Goal: Transaction & Acquisition: Purchase product/service

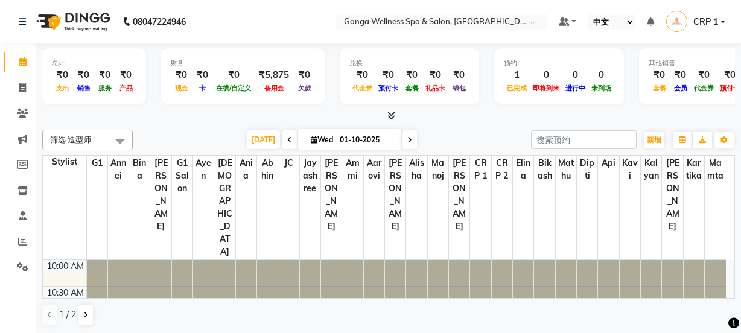
select select "zh"
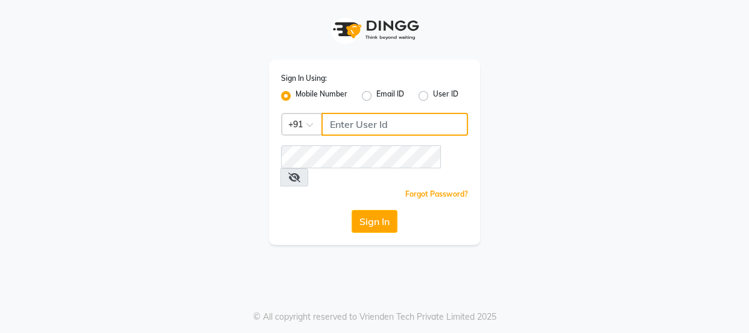
type input "7328050830"
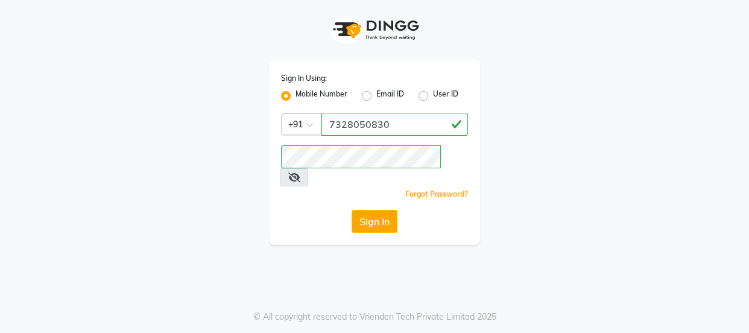
click at [386, 210] on button "Sign In" at bounding box center [375, 221] width 46 height 23
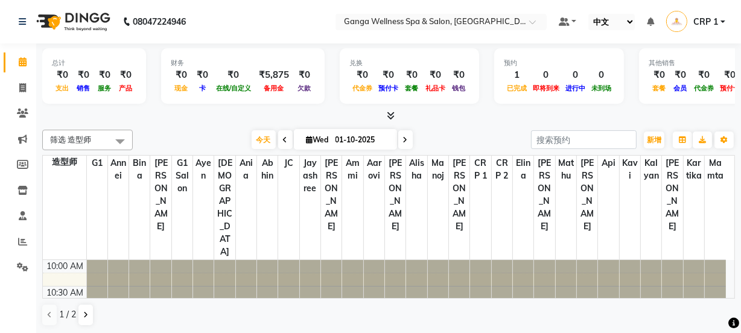
click at [597, 20] on select "英语 英语 Español العربية मराठी हिंदी ગુજરાતી தமிழ் 中文" at bounding box center [611, 22] width 46 height 16
click at [589, 14] on select "英语 英语 Español العربية मराठी हिंदी ગુજરાતી தமிழ் 中文" at bounding box center [611, 22] width 46 height 16
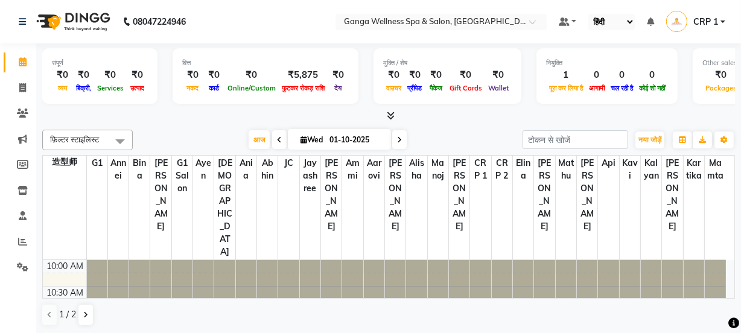
click at [603, 27] on select "English ENGLISH Español العربية मराठी हिंदी ગુજરાતી தமிழ் 中文" at bounding box center [611, 22] width 46 height 16
select select "en"
click at [589, 14] on select "English ENGLISH Español العربية मराठी हिंदी ગુજરાતી தமிழ் 中文" at bounding box center [613, 22] width 51 height 16
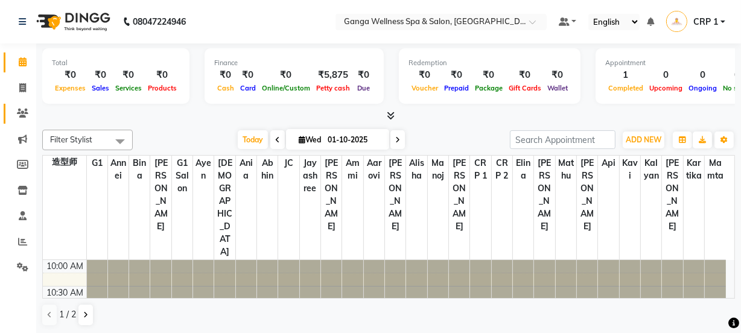
click at [16, 115] on span at bounding box center [22, 114] width 21 height 14
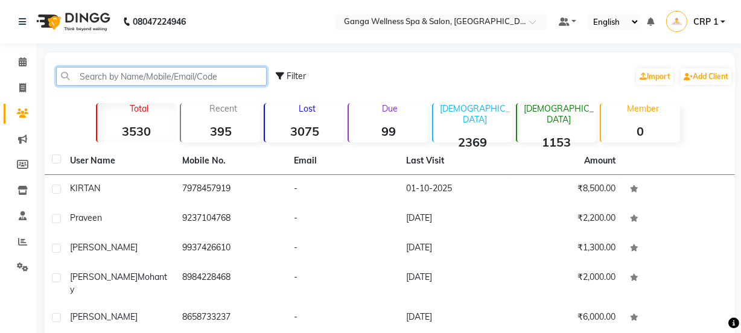
click at [107, 75] on input "text" at bounding box center [161, 76] width 211 height 19
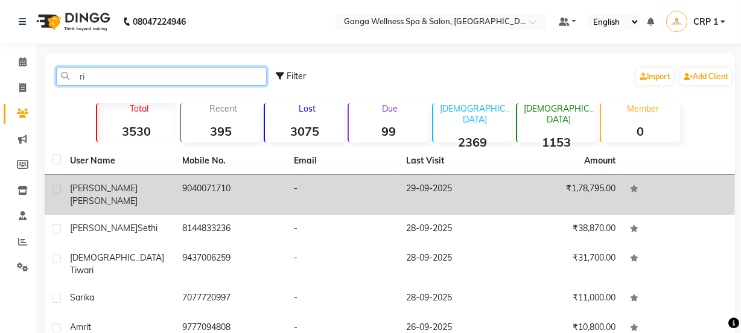
type input "ri"
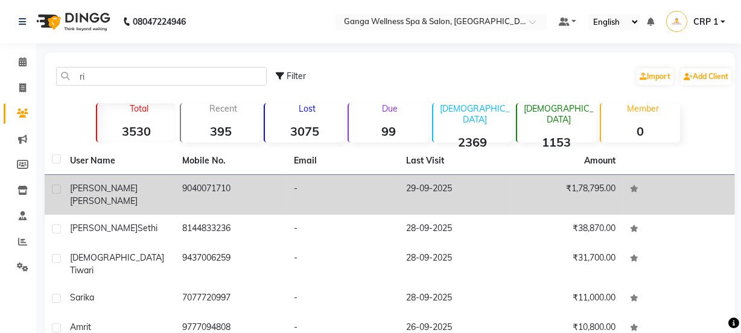
click at [171, 180] on td "Ritesh Mahipal" at bounding box center [119, 195] width 112 height 40
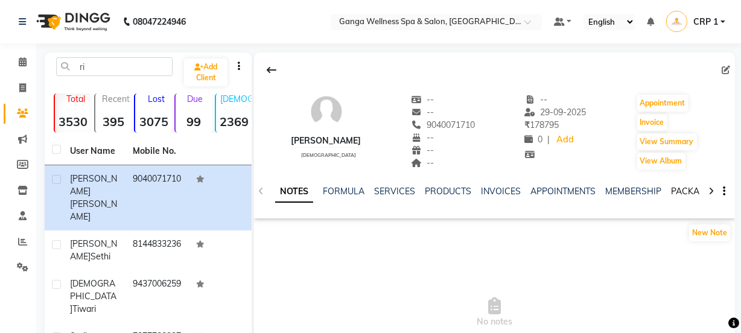
click at [681, 189] on link "PACKAGES" at bounding box center [693, 191] width 45 height 11
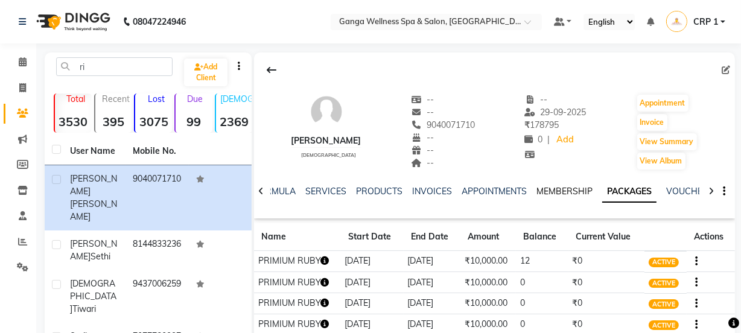
click at [567, 191] on link "MEMBERSHIP" at bounding box center [564, 191] width 56 height 11
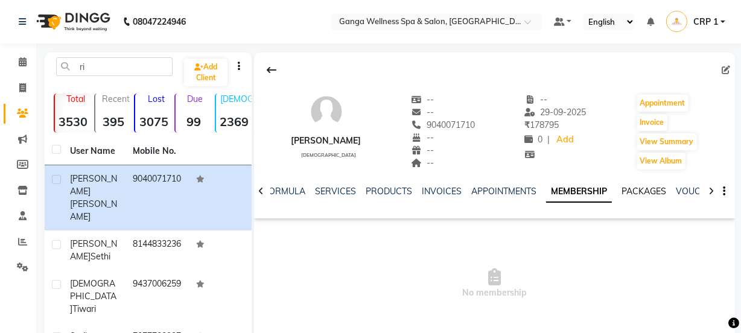
click at [648, 191] on link "PACKAGES" at bounding box center [644, 191] width 45 height 11
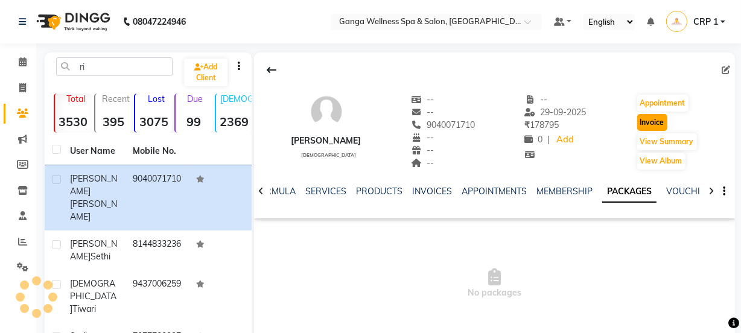
click at [646, 127] on button "Invoice" at bounding box center [652, 122] width 30 height 17
select select "service"
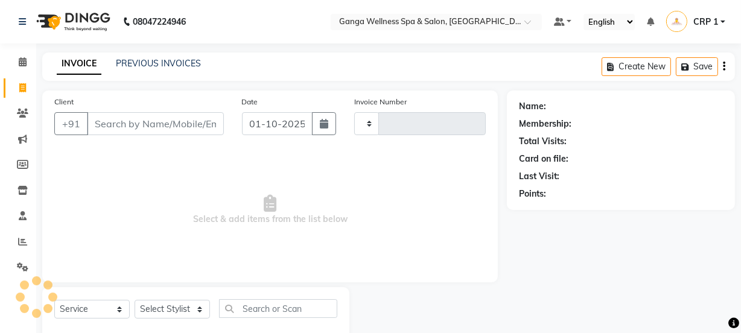
scroll to position [30, 0]
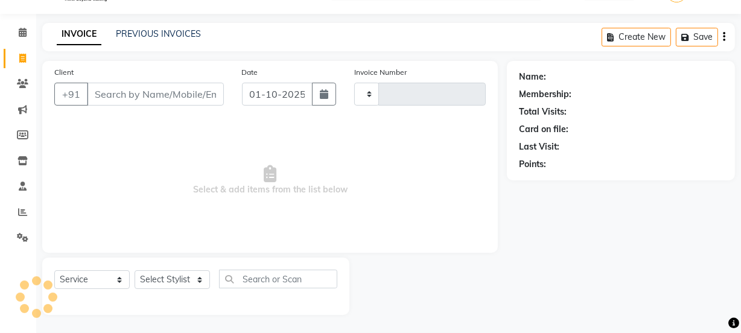
type input "2699"
select select "715"
click at [188, 278] on select "Select Stylist" at bounding box center [172, 279] width 75 height 19
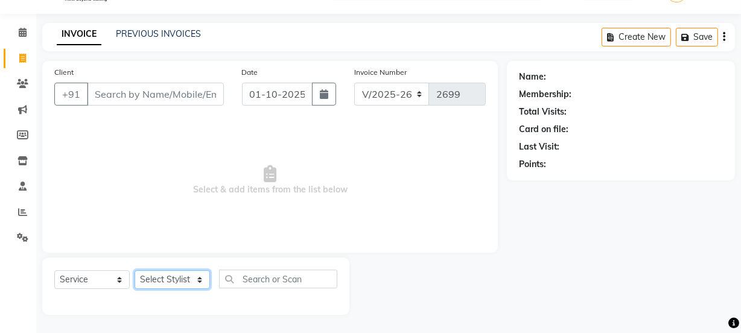
type input "9040071710"
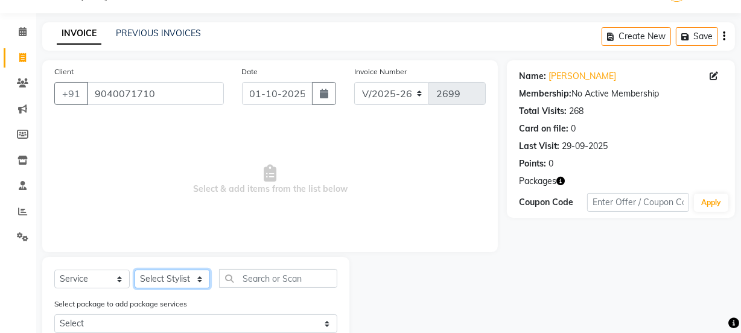
select select "83729"
click at [135, 270] on select "Select Stylist Aarovi Abhin Alisha Ammi Ania Annei Api Ayen Bikash Bina CRP 1 C…" at bounding box center [172, 279] width 75 height 19
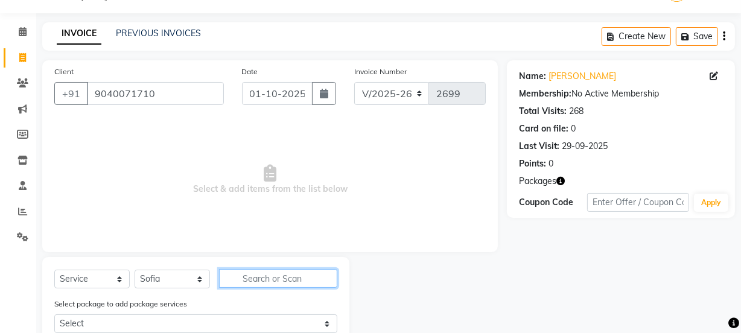
click at [250, 275] on input "text" at bounding box center [278, 278] width 118 height 19
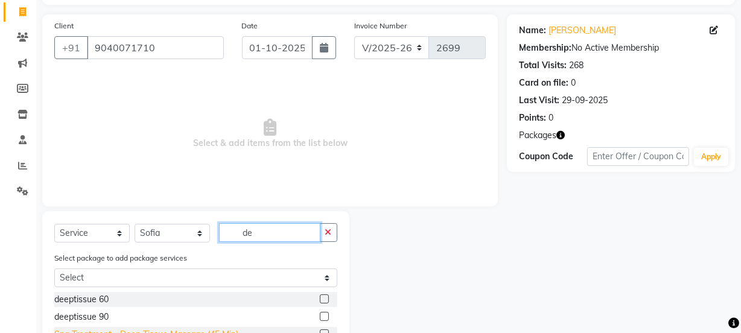
scroll to position [139, 0]
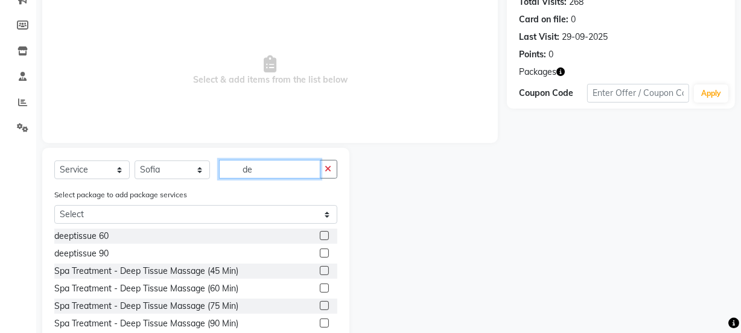
type input "de"
click at [320, 235] on label at bounding box center [324, 235] width 9 height 9
click at [320, 235] on input "checkbox" at bounding box center [324, 236] width 8 height 8
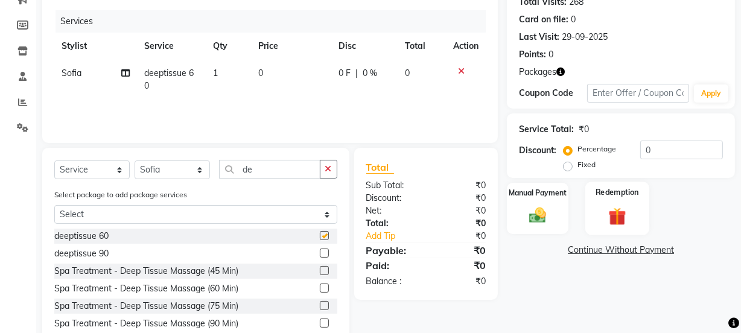
checkbox input "false"
click at [625, 206] on img at bounding box center [617, 216] width 29 height 22
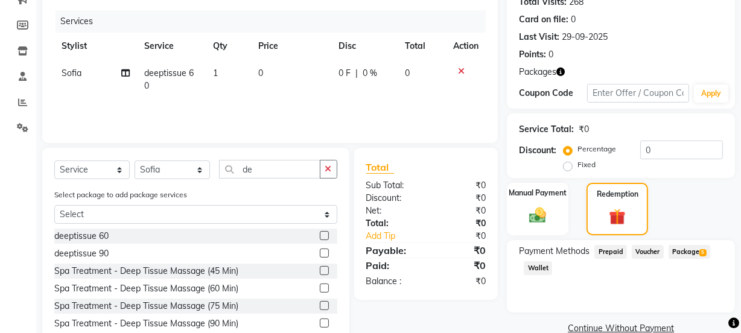
click at [690, 250] on span "Package 5" at bounding box center [690, 252] width 42 height 14
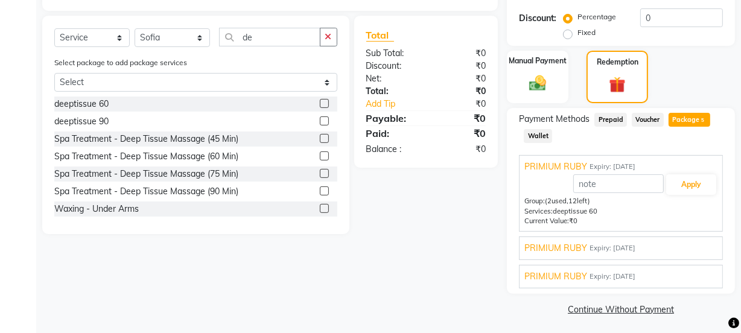
scroll to position [275, 0]
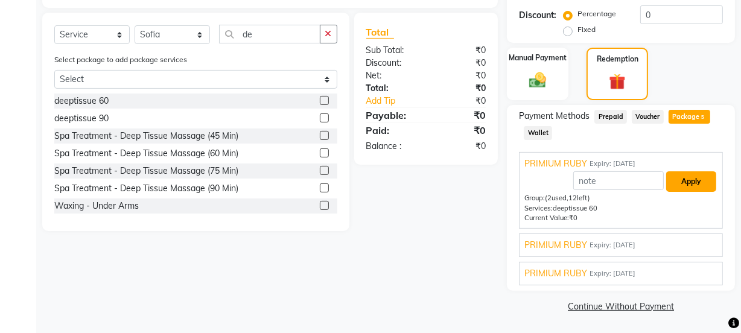
click at [676, 183] on button "Apply" at bounding box center [691, 181] width 50 height 21
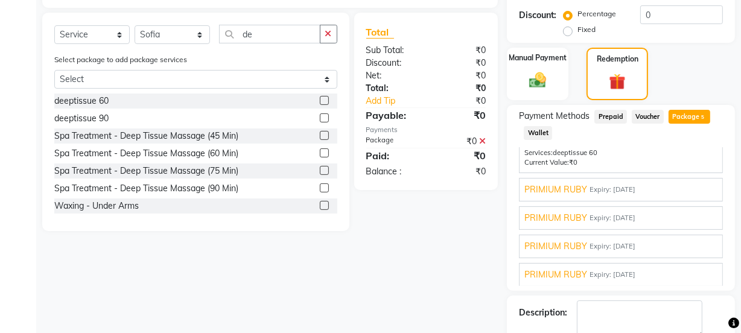
scroll to position [343, 0]
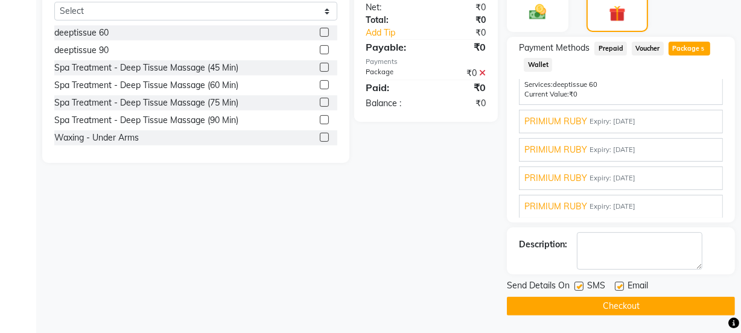
click at [624, 304] on button "Checkout" at bounding box center [621, 306] width 228 height 19
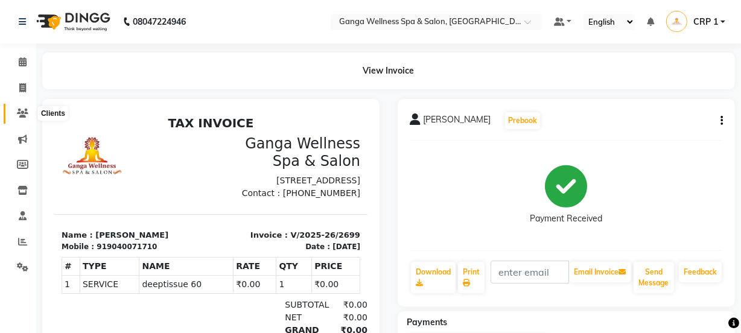
click at [23, 116] on icon at bounding box center [22, 113] width 11 height 9
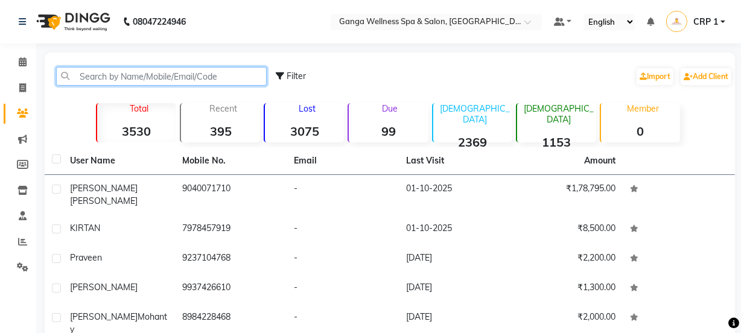
click at [165, 78] on input "text" at bounding box center [161, 76] width 211 height 19
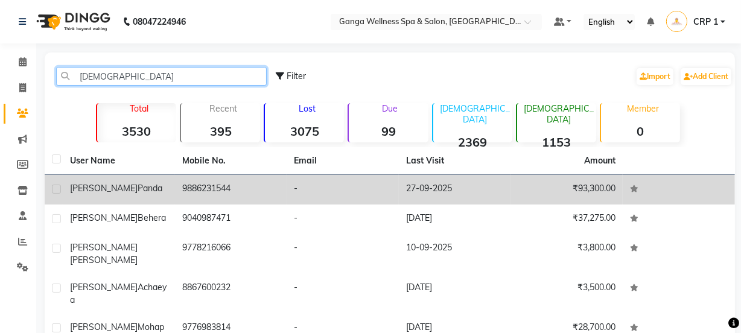
type input "abhi"
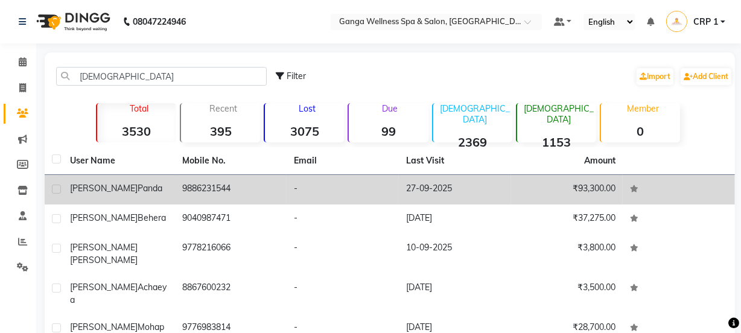
click at [150, 191] on div "Abhisek Panda" at bounding box center [119, 188] width 98 height 13
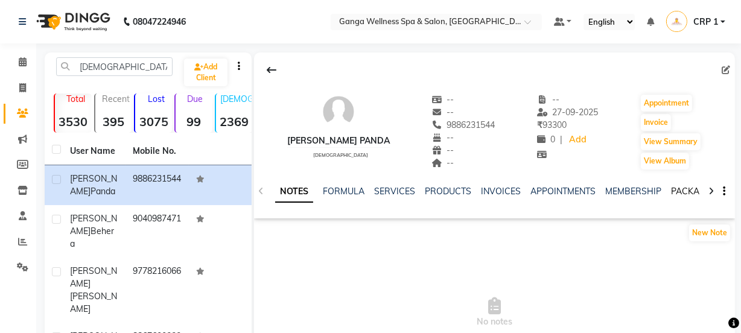
click at [672, 189] on link "PACKAGES" at bounding box center [693, 191] width 45 height 11
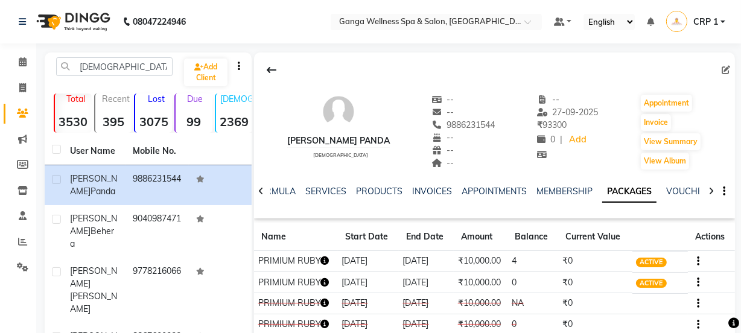
click at [325, 264] on icon "button" at bounding box center [325, 260] width 8 height 8
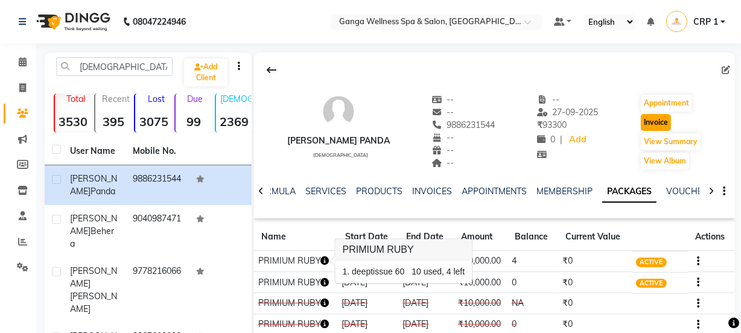
click at [655, 118] on button "Invoice" at bounding box center [656, 122] width 30 height 17
select select "service"
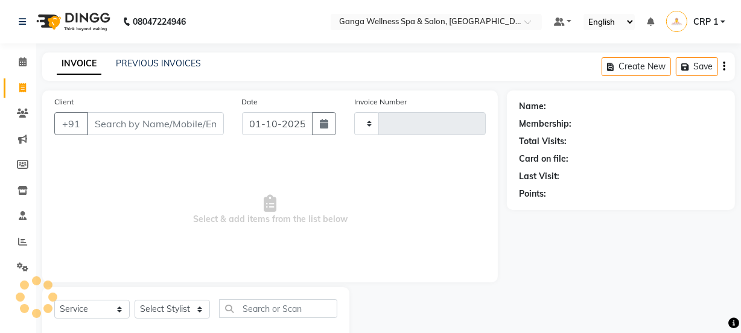
scroll to position [30, 0]
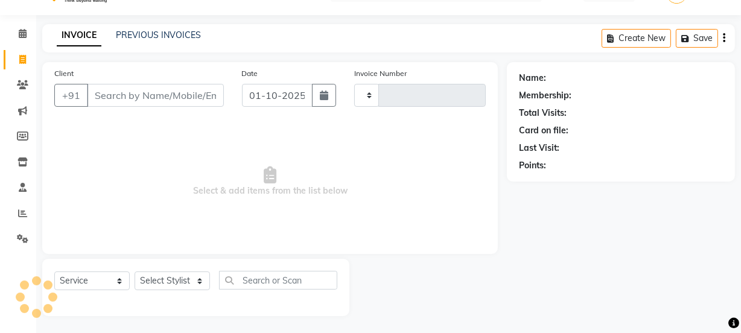
type input "2700"
select select "715"
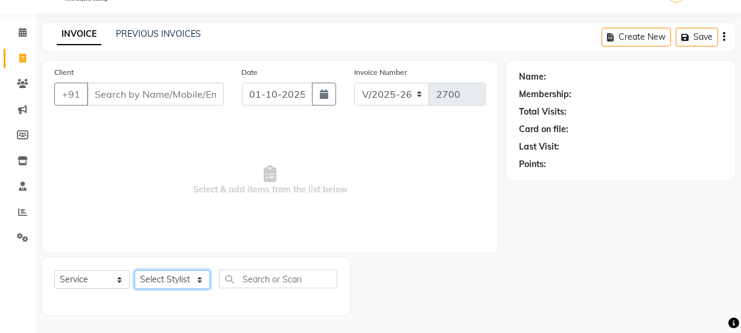
click at [153, 276] on select "Select Stylist" at bounding box center [172, 279] width 75 height 19
type input "9886231544"
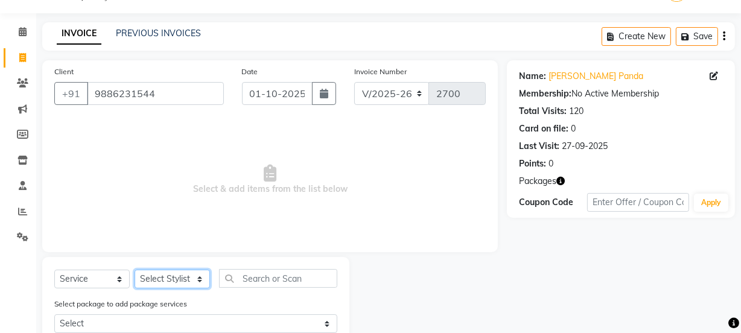
select select "75523"
click at [135, 270] on select "Select Stylist Aarovi Abhin Alisha Ammi Ania Annei Api Ayen Bikash Bina CRP 1 C…" at bounding box center [172, 279] width 75 height 19
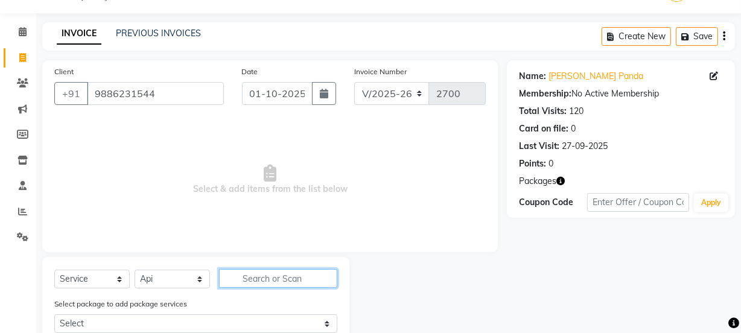
click at [261, 280] on input "text" at bounding box center [278, 278] width 118 height 19
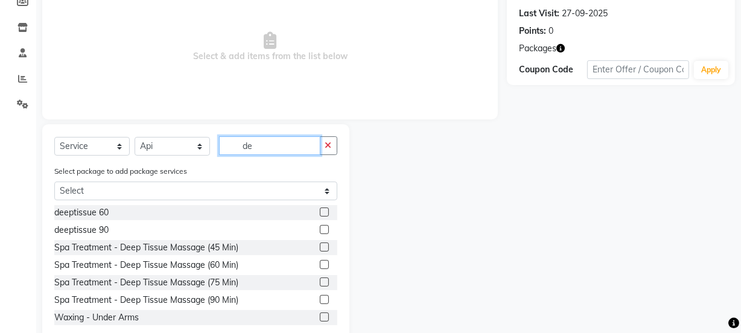
scroll to position [191, 0]
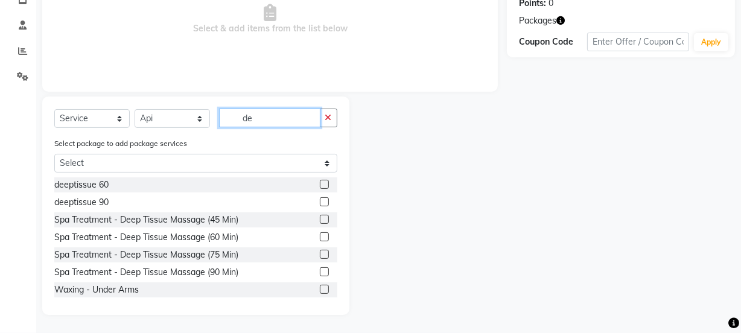
type input "de"
click at [320, 183] on label at bounding box center [324, 184] width 9 height 9
click at [320, 183] on input "checkbox" at bounding box center [324, 185] width 8 height 8
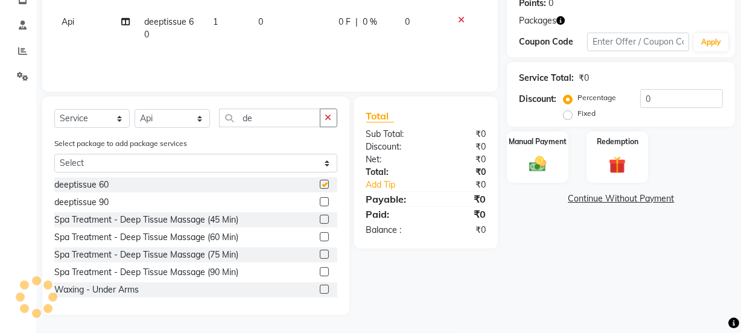
checkbox input "false"
click at [616, 157] on img at bounding box center [617, 165] width 29 height 22
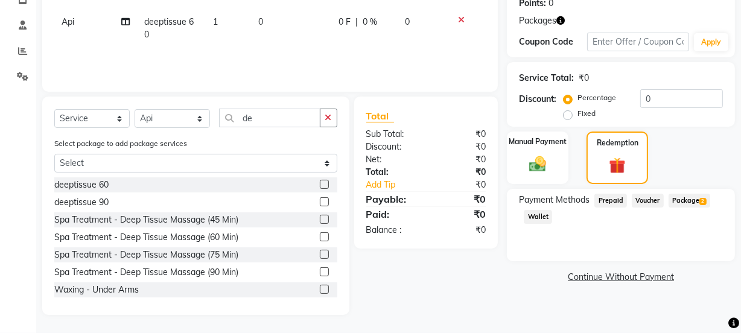
click at [693, 200] on span "Package 2" at bounding box center [690, 201] width 42 height 14
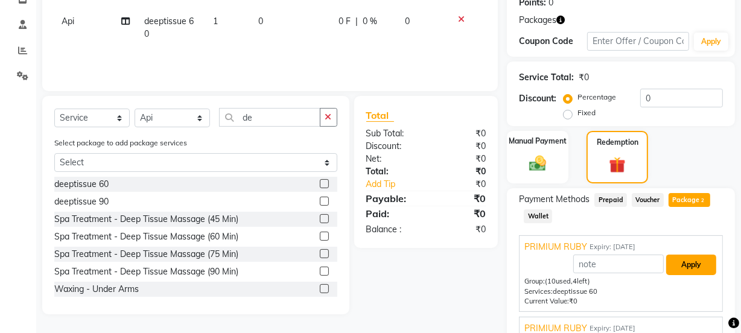
click at [690, 262] on button "Apply" at bounding box center [691, 265] width 50 height 21
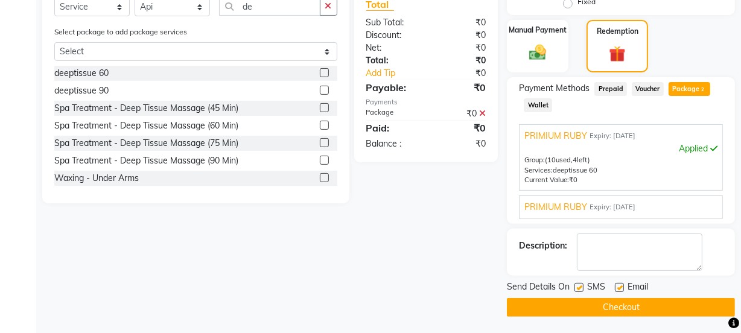
scroll to position [303, 0]
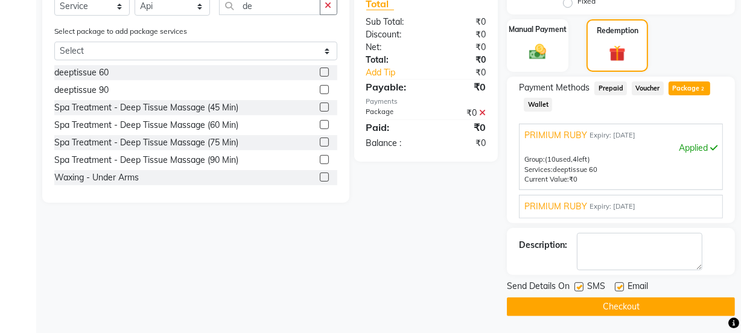
click at [672, 307] on button "Checkout" at bounding box center [621, 306] width 228 height 19
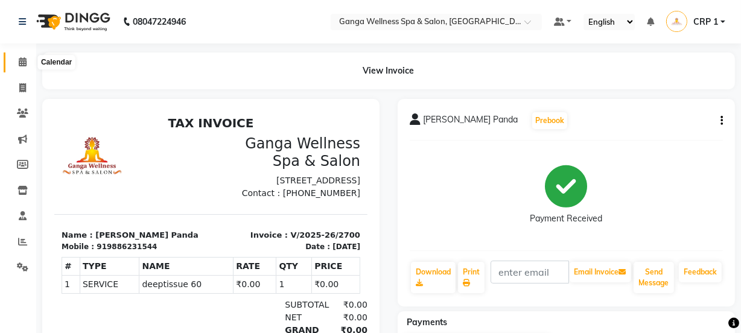
click at [24, 60] on icon at bounding box center [23, 61] width 8 height 9
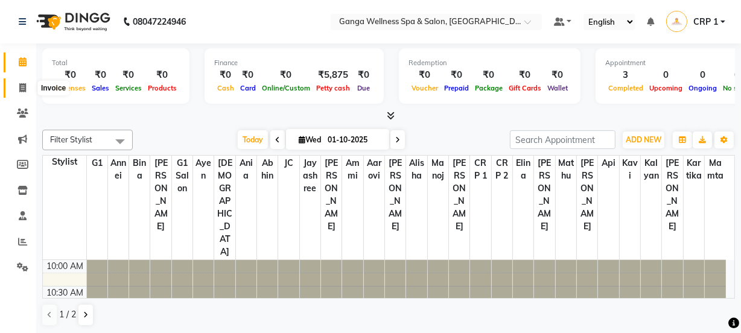
click at [21, 89] on icon at bounding box center [22, 87] width 7 height 9
select select "service"
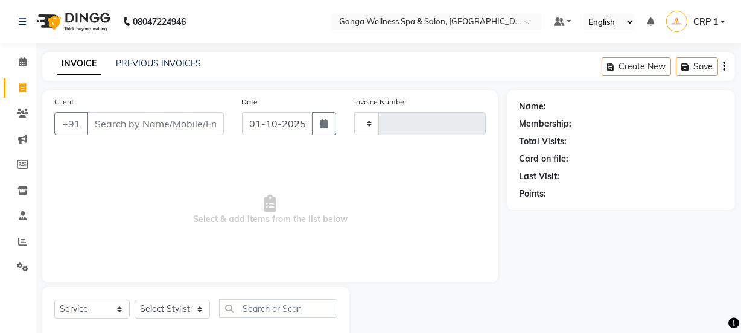
type input "2701"
select select "715"
click at [156, 64] on link "PREVIOUS INVOICES" at bounding box center [158, 63] width 85 height 11
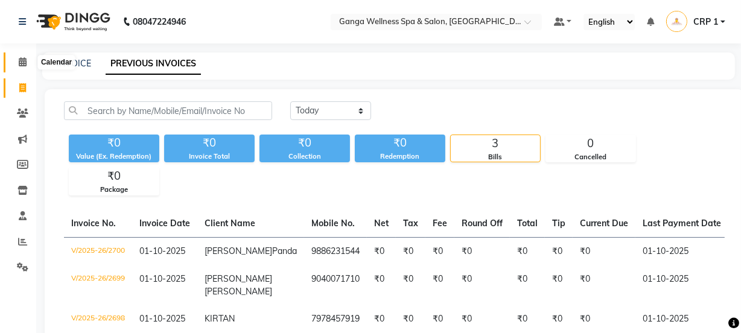
click at [25, 62] on icon at bounding box center [23, 61] width 8 height 9
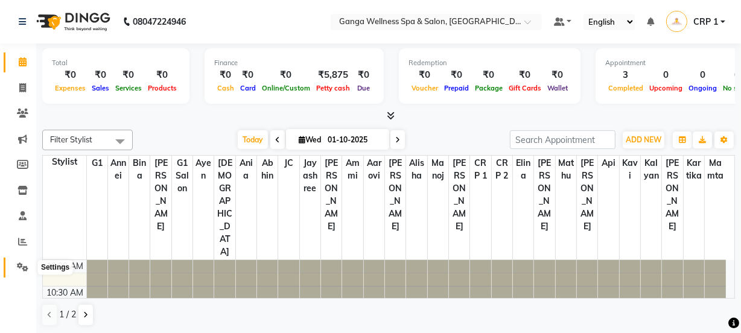
click at [22, 268] on icon at bounding box center [22, 266] width 11 height 9
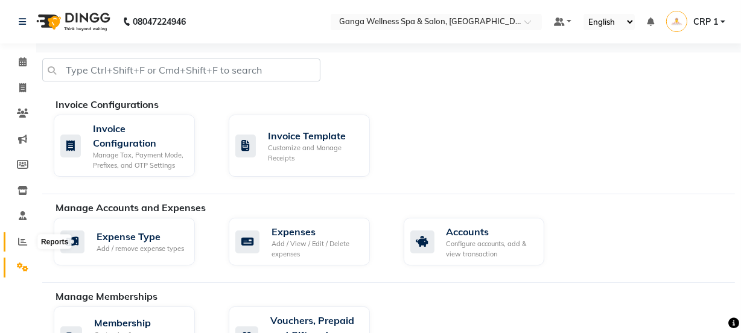
click at [22, 241] on icon at bounding box center [22, 241] width 9 height 9
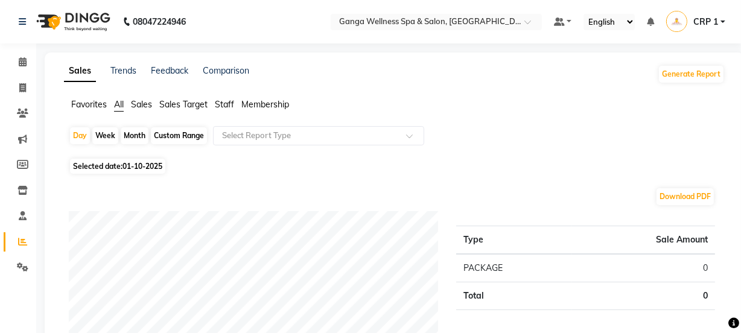
click at [133, 135] on div "Month" at bounding box center [135, 135] width 28 height 17
select select "10"
select select "2025"
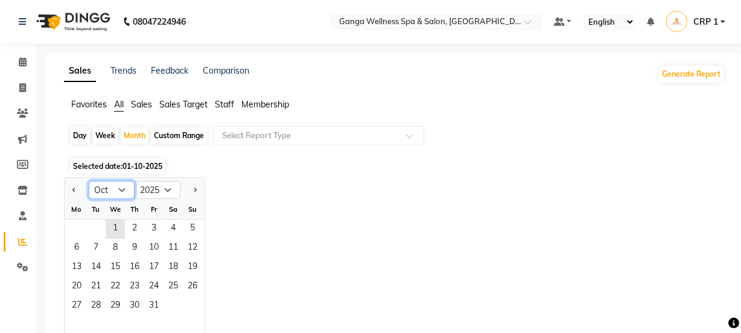
click at [115, 189] on select "Jan Feb Mar Apr May Jun [DATE] Aug Sep Oct Nov Dec" at bounding box center [112, 190] width 46 height 18
select select "9"
click at [89, 181] on select "Jan Feb Mar Apr May Jun [DATE] Aug Sep Oct Nov Dec" at bounding box center [112, 190] width 46 height 18
click at [81, 224] on span "1" at bounding box center [76, 229] width 19 height 19
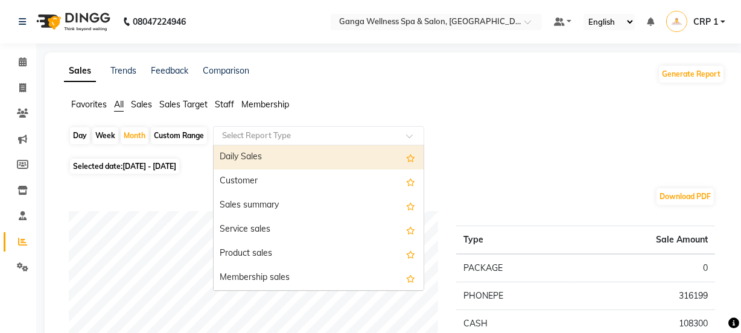
click at [274, 138] on input "text" at bounding box center [307, 136] width 174 height 12
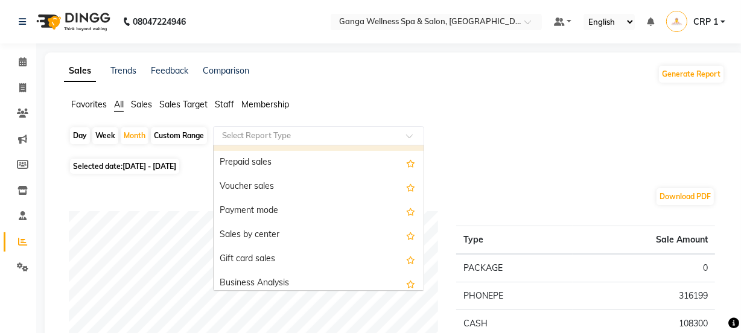
scroll to position [164, 0]
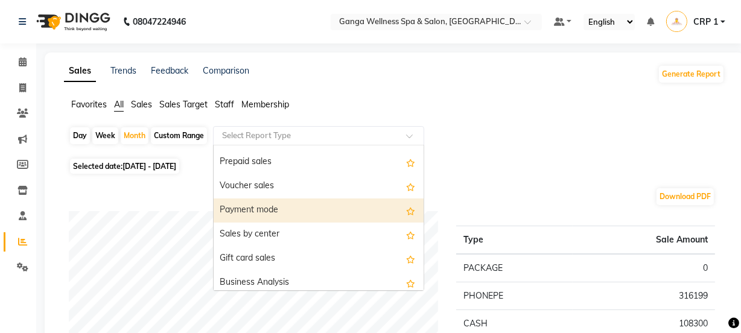
click at [272, 207] on div "Payment mode" at bounding box center [319, 211] width 210 height 24
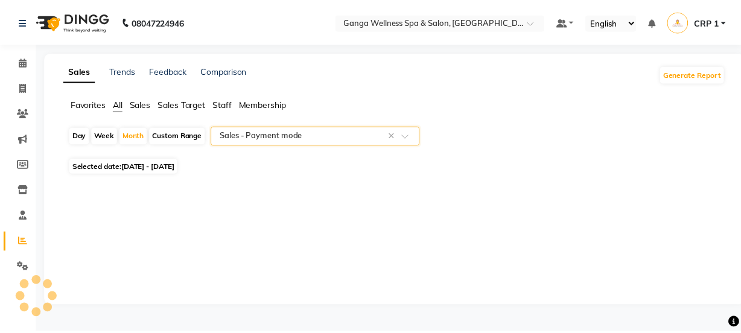
select select "full_report"
select select "pdf"
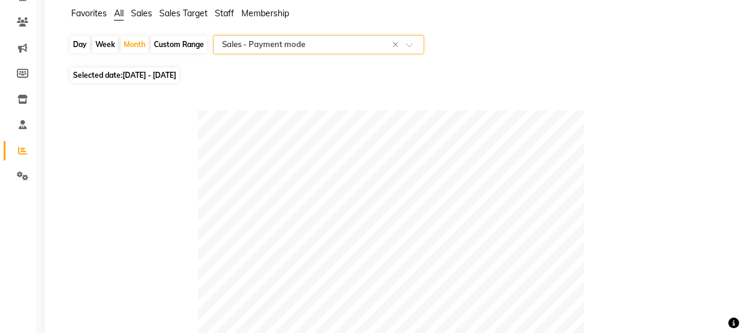
scroll to position [0, 0]
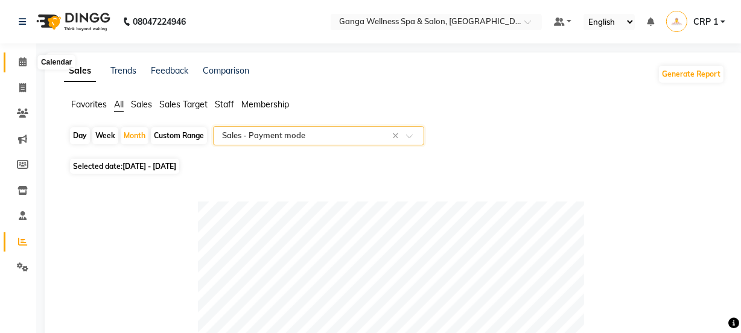
click at [19, 59] on icon at bounding box center [23, 61] width 8 height 9
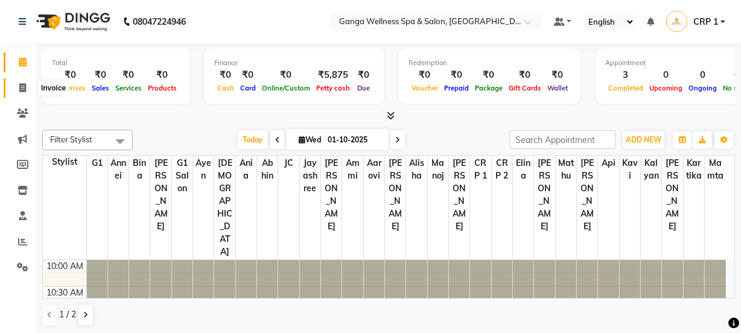
click at [23, 91] on icon at bounding box center [22, 87] width 7 height 9
select select "service"
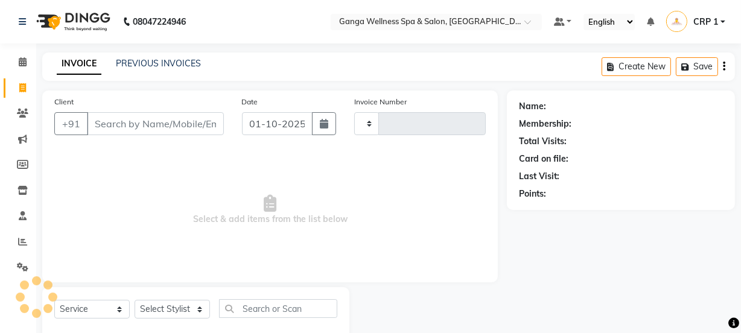
type input "2701"
select select "715"
click at [171, 60] on link "PREVIOUS INVOICES" at bounding box center [158, 63] width 85 height 11
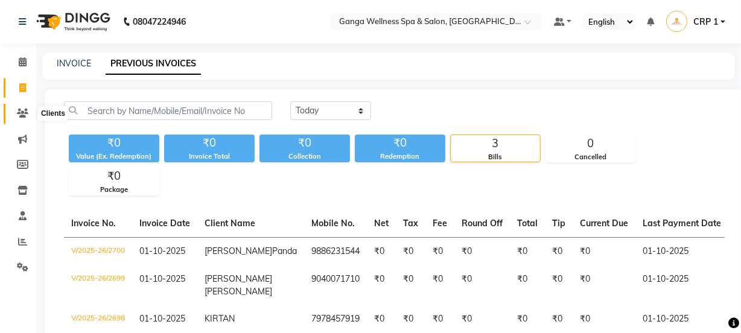
click at [25, 117] on icon at bounding box center [22, 113] width 11 height 9
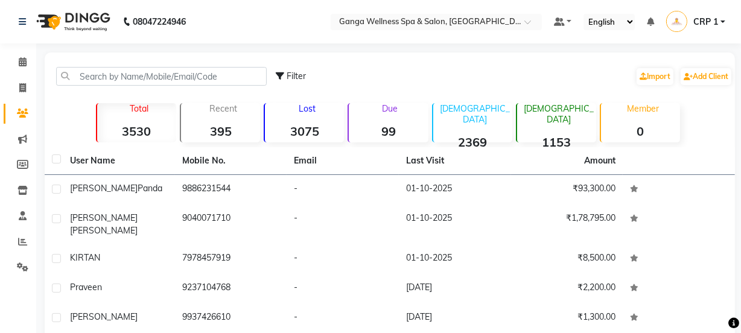
click at [277, 38] on nav "08047224946 Select Location × Ganga Wellness Spa & Salon, Crp Square Default Pa…" at bounding box center [370, 21] width 741 height 43
click at [20, 62] on icon at bounding box center [23, 61] width 8 height 9
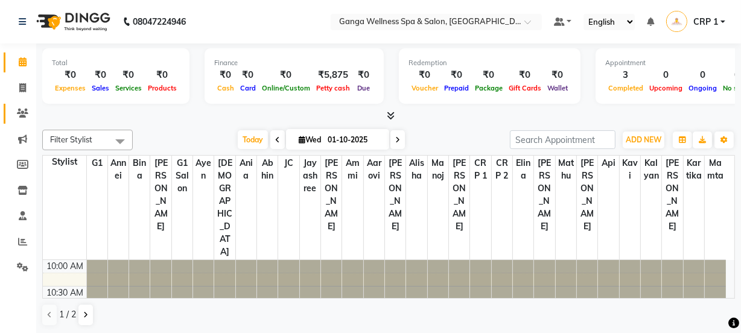
click at [27, 115] on icon at bounding box center [22, 113] width 11 height 9
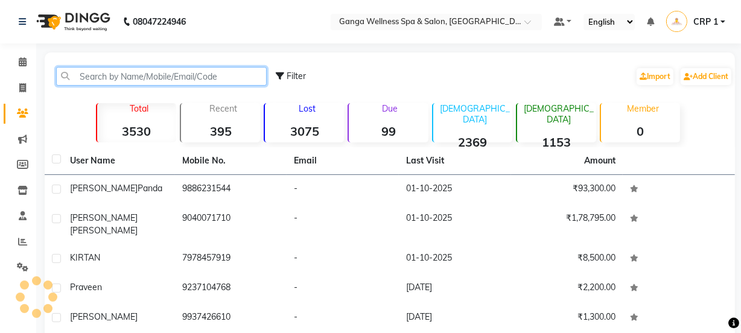
click at [142, 74] on input "text" at bounding box center [161, 76] width 211 height 19
click at [170, 78] on input "text" at bounding box center [161, 76] width 211 height 19
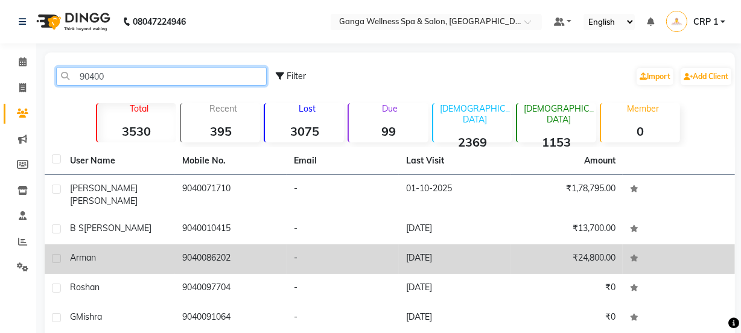
type input "90400"
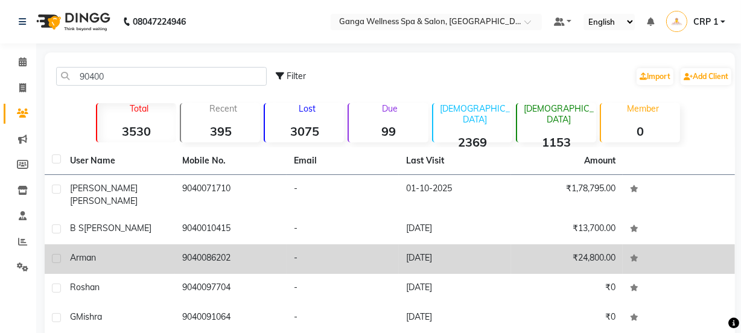
click at [192, 244] on td "9040086202" at bounding box center [231, 259] width 112 height 30
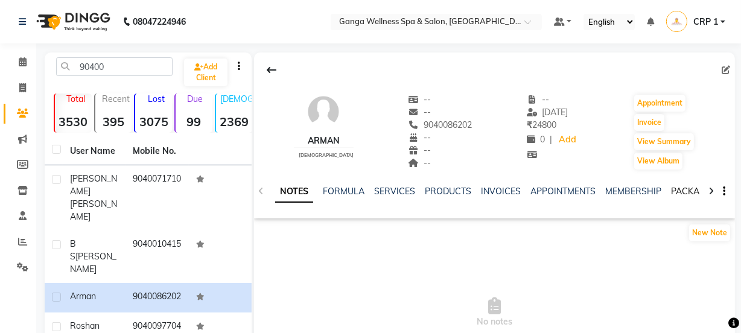
click at [683, 190] on link "PACKAGES" at bounding box center [693, 191] width 45 height 11
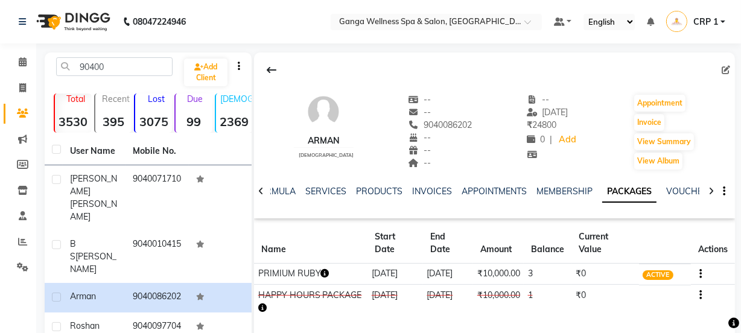
click at [325, 273] on icon "button" at bounding box center [325, 273] width 8 height 8
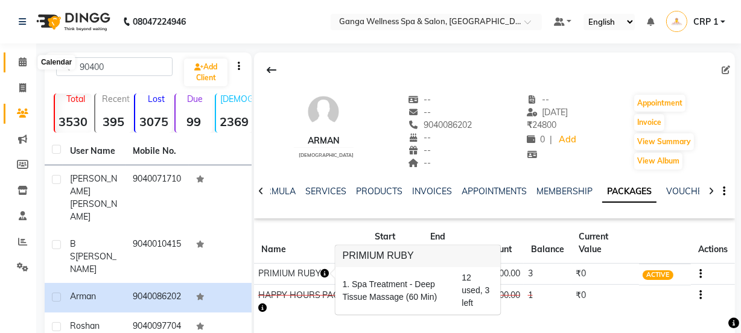
drag, startPoint x: 748, startPoint y: 4, endPoint x: 19, endPoint y: 61, distance: 731.8
click at [19, 61] on icon at bounding box center [23, 61] width 8 height 9
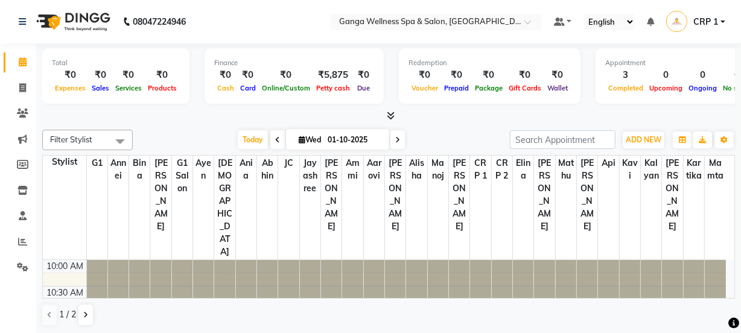
click at [305, 100] on div "Finance ₹0 Cash ₹0 Card ₹0 Online/Custom ₹5,875 Petty cash ₹0 Due" at bounding box center [294, 76] width 179 height 56
click at [385, 96] on div "Total ₹0 Expenses ₹0 Sales ₹0 Services ₹0 Products Finance ₹0 Cash ₹0 Card ₹0 O…" at bounding box center [388, 77] width 693 height 59
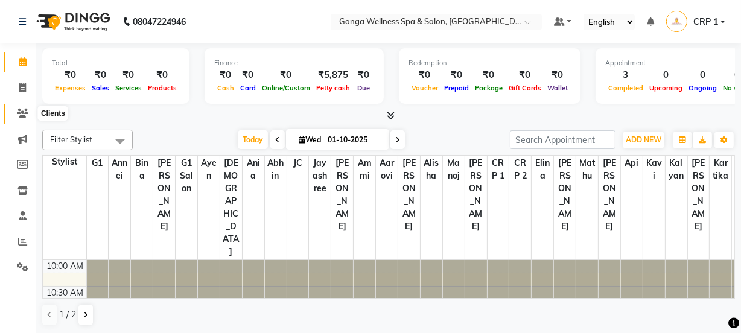
click at [22, 110] on icon at bounding box center [22, 113] width 11 height 9
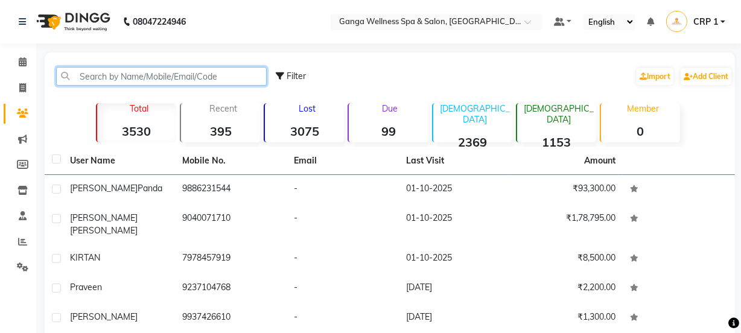
click at [177, 83] on input "text" at bounding box center [161, 76] width 211 height 19
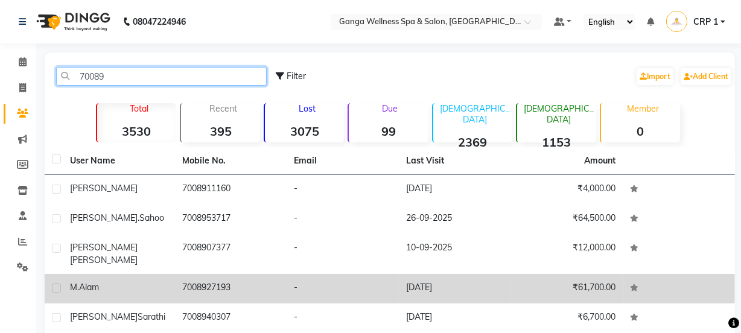
type input "70089"
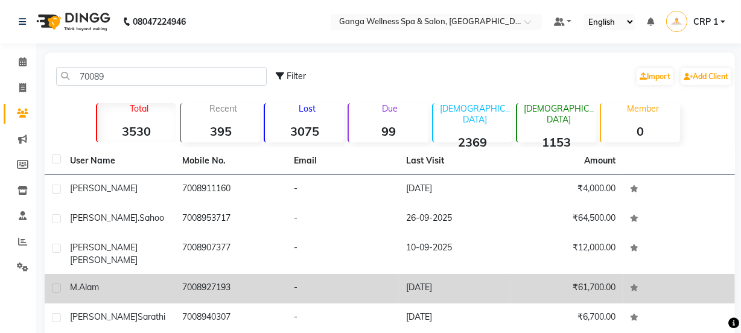
click at [215, 289] on td "7008927193" at bounding box center [231, 289] width 112 height 30
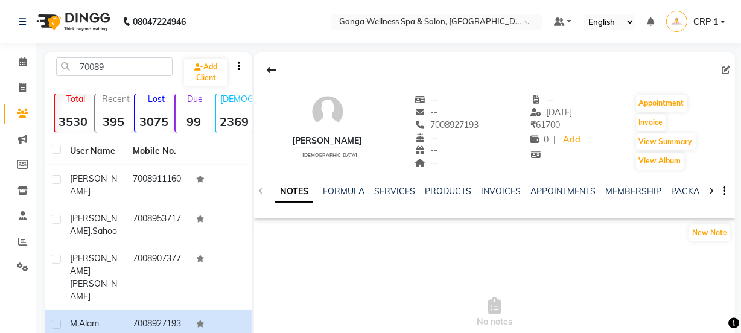
click at [676, 185] on div "PACKAGES" at bounding box center [693, 191] width 45 height 13
click at [676, 194] on link "PACKAGES" at bounding box center [693, 191] width 45 height 11
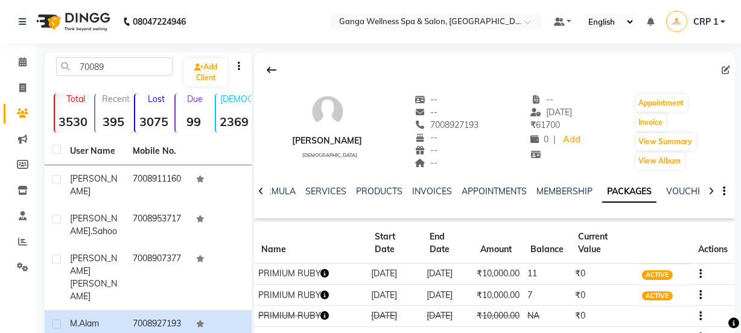
scroll to position [109, 0]
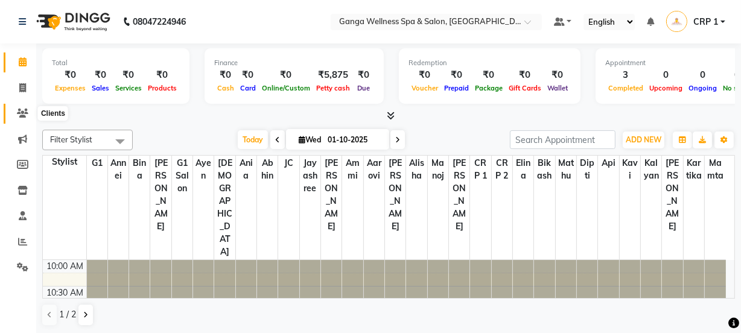
click at [27, 112] on icon at bounding box center [22, 113] width 11 height 9
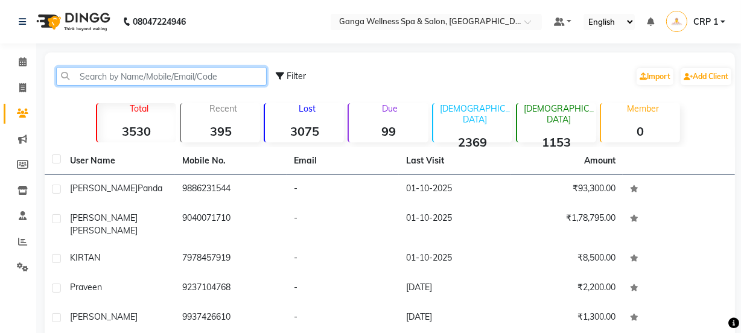
click at [74, 77] on input "text" at bounding box center [161, 76] width 211 height 19
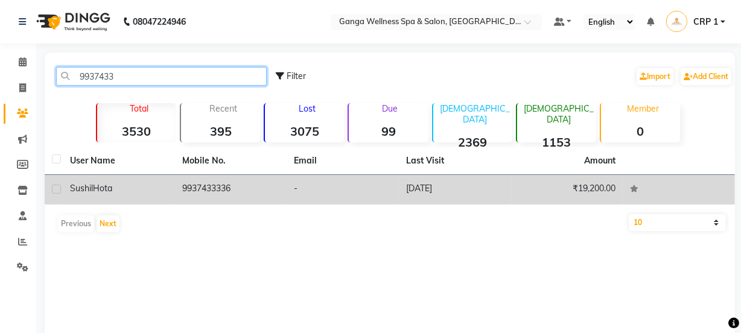
type input "9937433"
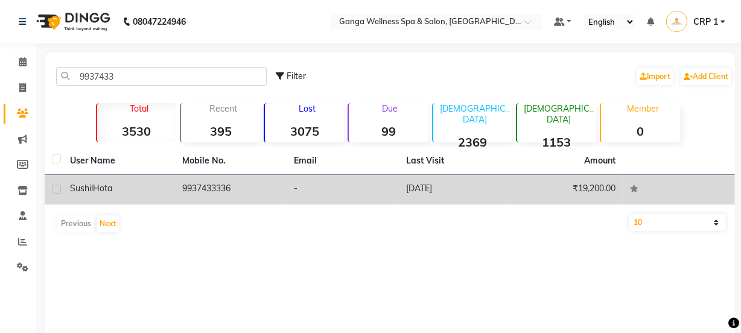
click at [97, 189] on span "Hota" at bounding box center [102, 188] width 19 height 11
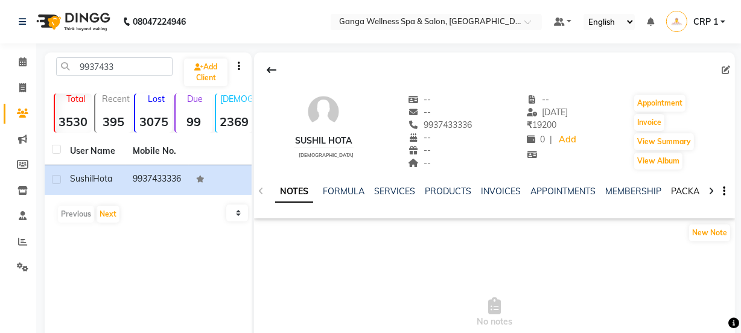
click at [675, 191] on link "PACKAGES" at bounding box center [693, 191] width 45 height 11
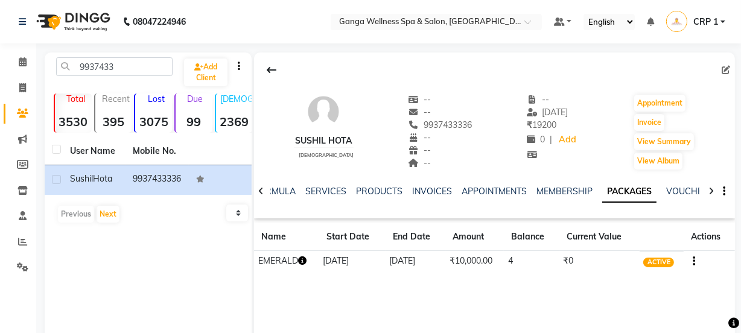
click at [304, 262] on icon "button" at bounding box center [302, 260] width 8 height 8
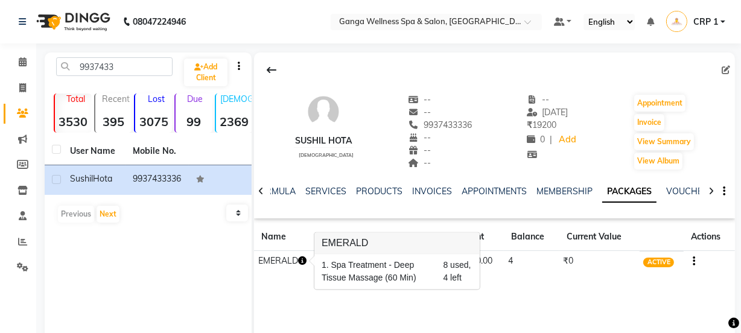
click at [379, 295] on div "Sushil Hota male -- -- 9937433336 -- -- -- -- 30-08-2025 ₹ 19200 0 | Add Appoin…" at bounding box center [494, 233] width 481 height 362
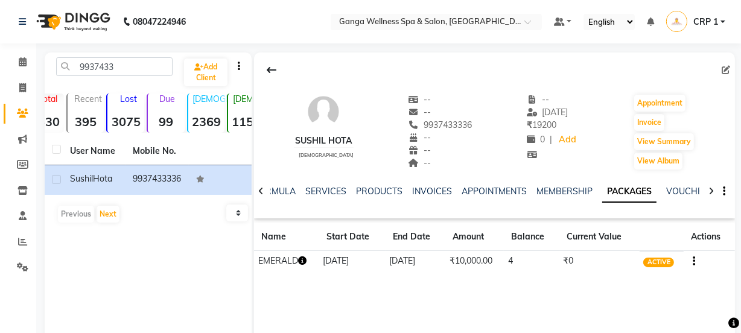
scroll to position [0, 14]
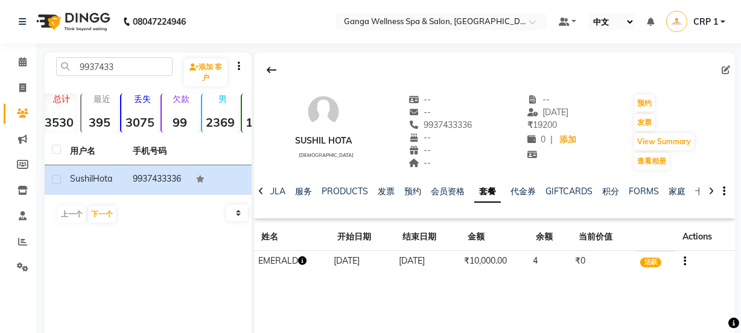
click at [599, 21] on select "英语 英语 Español العربية मराठी हिंदी ગુજરાતી தமிழ் 中文" at bounding box center [611, 22] width 46 height 16
click at [588, 14] on select "英语 英语 Español العربية मराठी हिंदी ગુજરાતી தமிழ் 中文" at bounding box center [611, 22] width 46 height 16
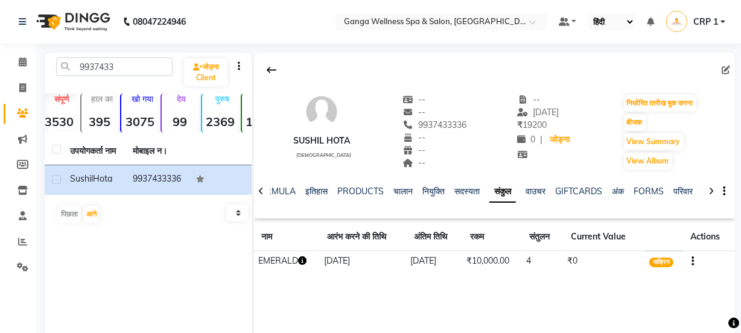
click at [599, 17] on select "English ENGLISH Español العربية मराठी हिंदी ગુજરાતી தமிழ் 中文" at bounding box center [611, 22] width 46 height 16
select select "en"
click at [589, 14] on select "English ENGLISH Español العربية मराठी हिंदी ગુજરાતી தமிழ் 中文" at bounding box center [613, 22] width 51 height 16
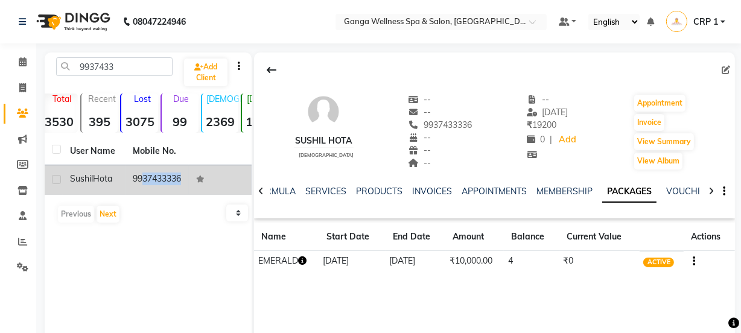
drag, startPoint x: 133, startPoint y: 179, endPoint x: 192, endPoint y: 188, distance: 60.4
click at [192, 188] on tr "Sushil Hota 9937433336" at bounding box center [148, 180] width 207 height 30
copy td "9937433336"
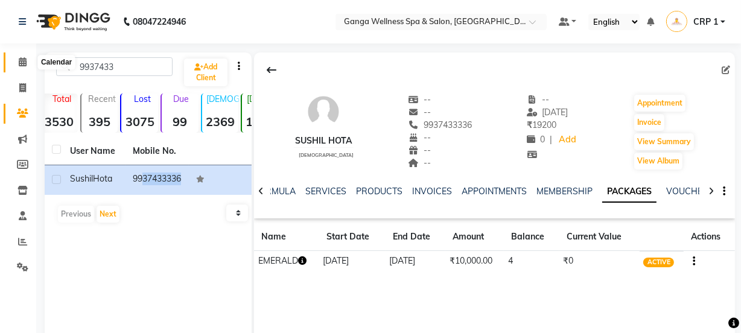
click at [23, 65] on icon at bounding box center [23, 61] width 8 height 9
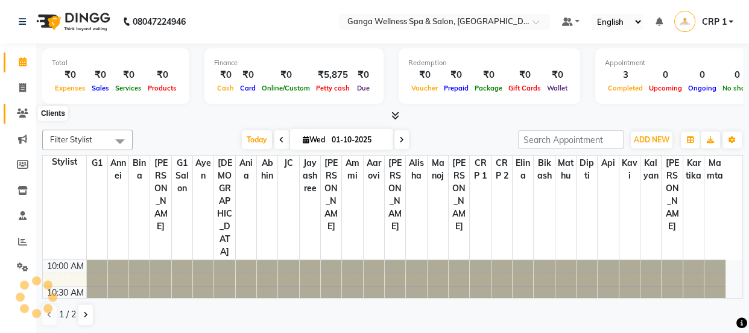
click at [27, 110] on icon at bounding box center [22, 113] width 11 height 9
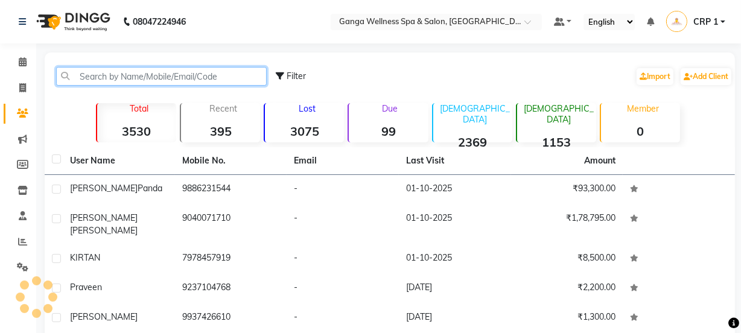
click at [93, 71] on input "text" at bounding box center [161, 76] width 211 height 19
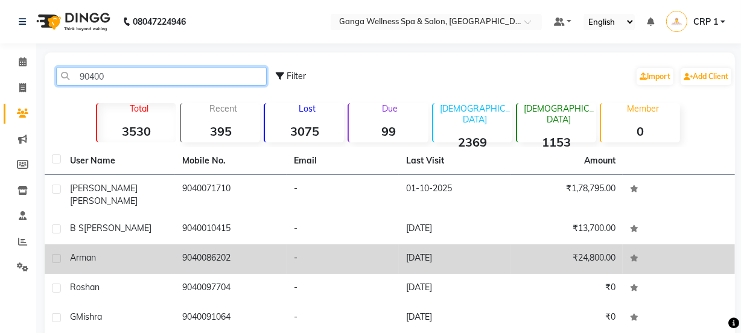
type input "90400"
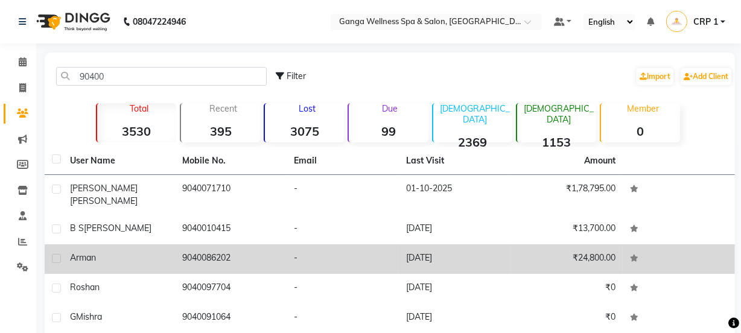
click at [78, 252] on span "Arman" at bounding box center [83, 257] width 26 height 11
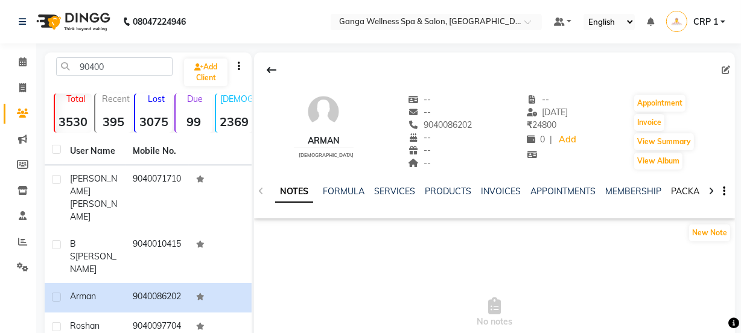
click at [678, 189] on link "PACKAGES" at bounding box center [693, 191] width 45 height 11
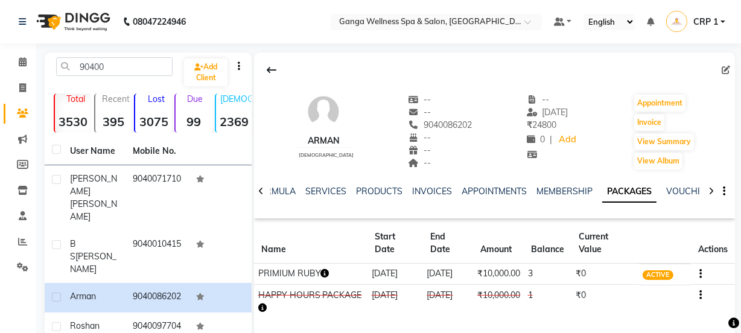
click at [327, 273] on icon "button" at bounding box center [325, 273] width 8 height 8
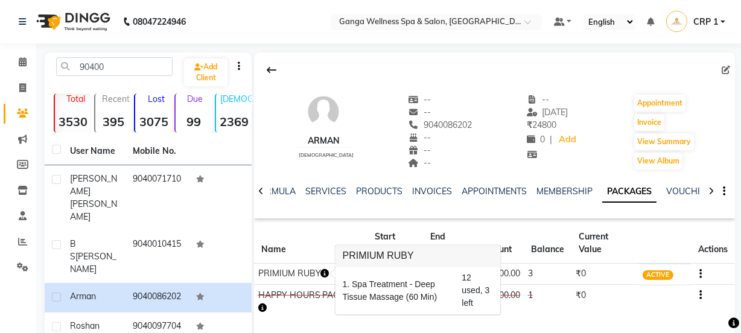
click at [555, 197] on div "MEMBERSHIP" at bounding box center [564, 191] width 56 height 13
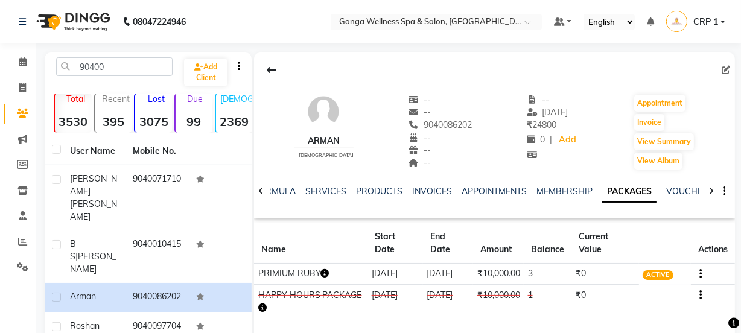
click at [325, 276] on icon "button" at bounding box center [325, 273] width 8 height 8
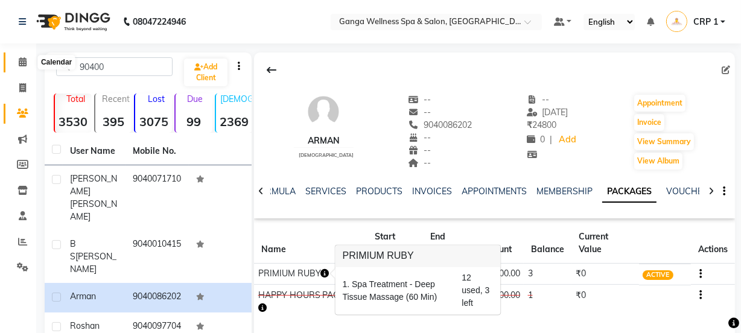
drag, startPoint x: 434, startPoint y: 240, endPoint x: 21, endPoint y: 59, distance: 451.5
click at [21, 59] on icon at bounding box center [23, 61] width 8 height 9
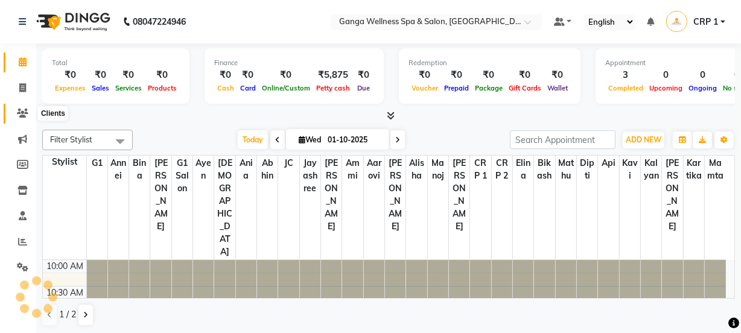
click at [20, 110] on icon at bounding box center [22, 113] width 11 height 9
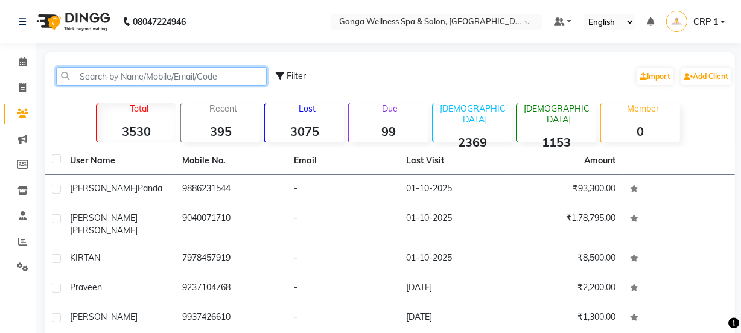
paste input "9937433336"
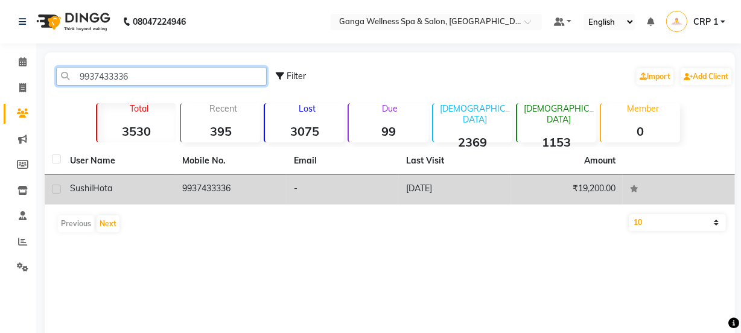
type input "9937433336"
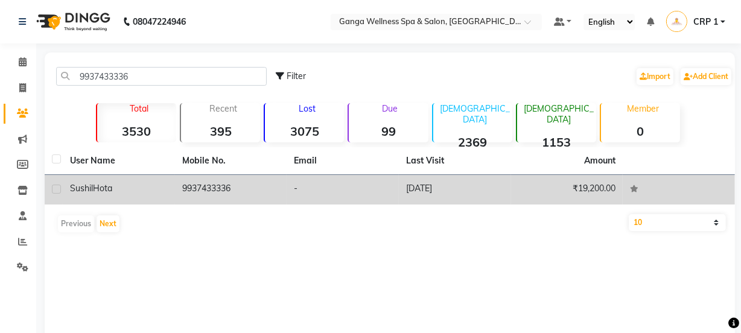
click at [223, 200] on td "9937433336" at bounding box center [231, 190] width 112 height 30
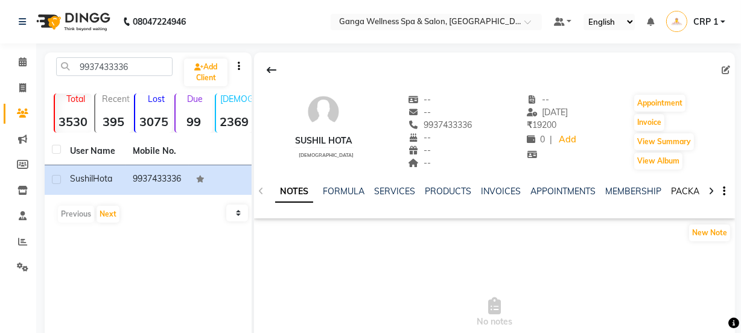
click at [671, 186] on link "PACKAGES" at bounding box center [693, 191] width 45 height 11
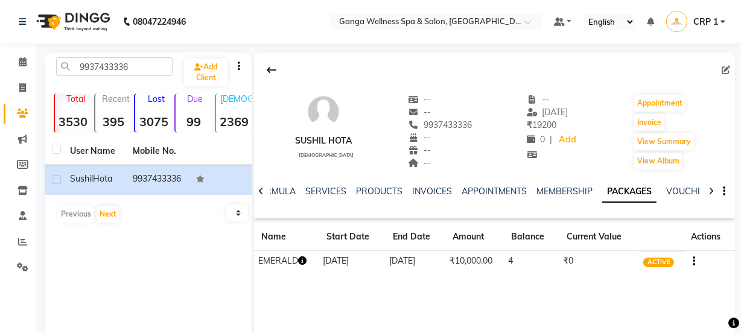
click at [305, 261] on icon "button" at bounding box center [302, 260] width 8 height 8
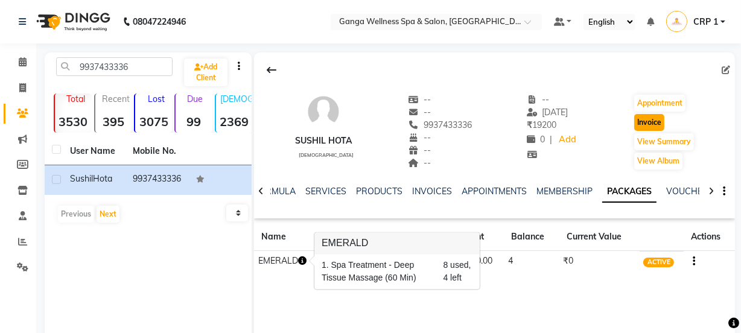
click at [654, 127] on button "Invoice" at bounding box center [649, 122] width 30 height 17
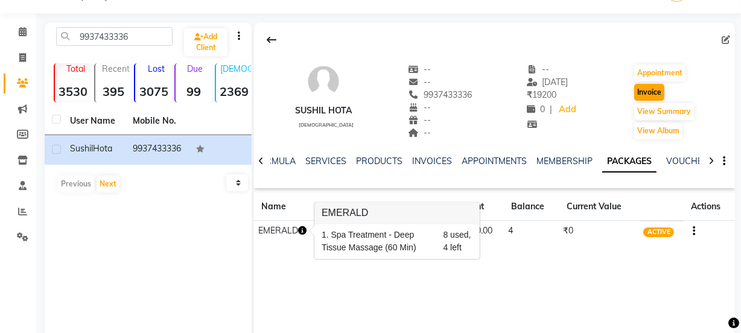
select select "715"
select select "service"
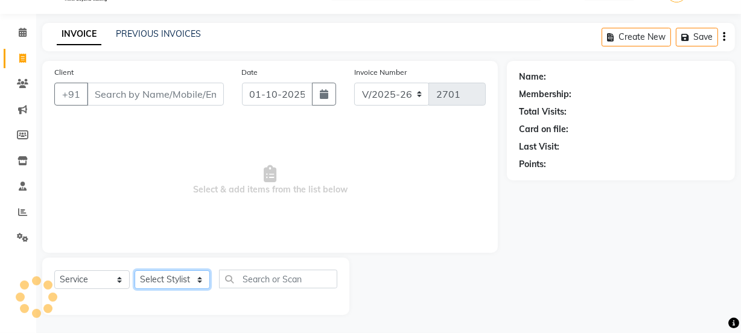
click at [171, 284] on select "Select Stylist" at bounding box center [172, 279] width 75 height 19
type input "9937433336"
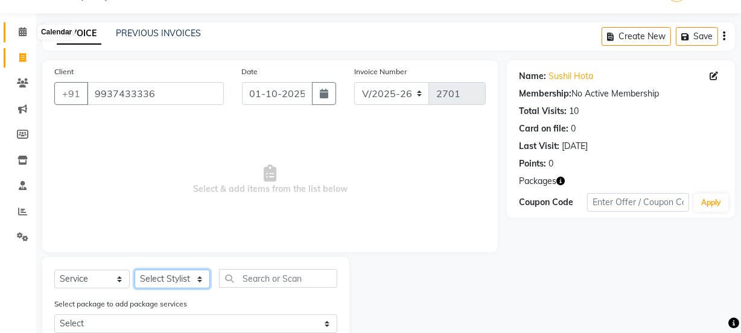
select select "90635"
click at [19, 30] on icon at bounding box center [23, 31] width 8 height 9
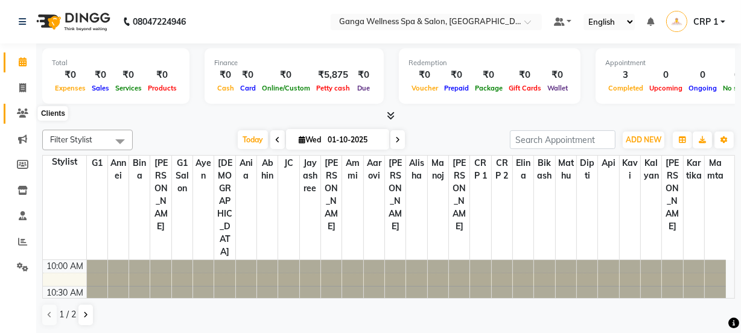
click at [25, 112] on icon at bounding box center [22, 113] width 11 height 9
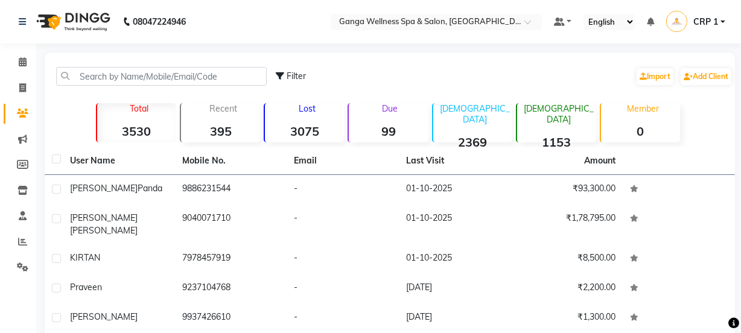
click at [436, 36] on nav "08047224946 Select Location × Ganga Wellness Spa & Salon, Crp Square Default Pa…" at bounding box center [370, 21] width 741 height 43
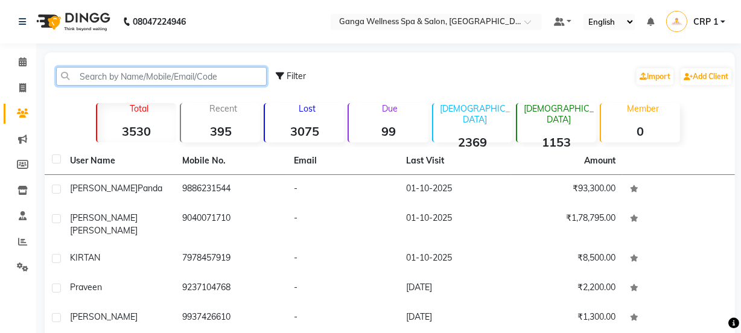
click at [192, 78] on input "text" at bounding box center [161, 76] width 211 height 19
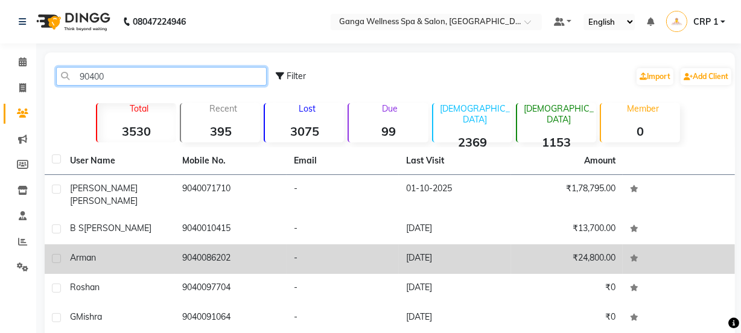
type input "90400"
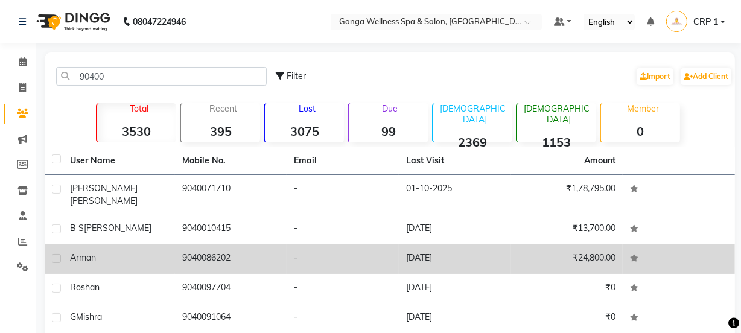
click at [137, 252] on div "Arman" at bounding box center [119, 258] width 98 height 13
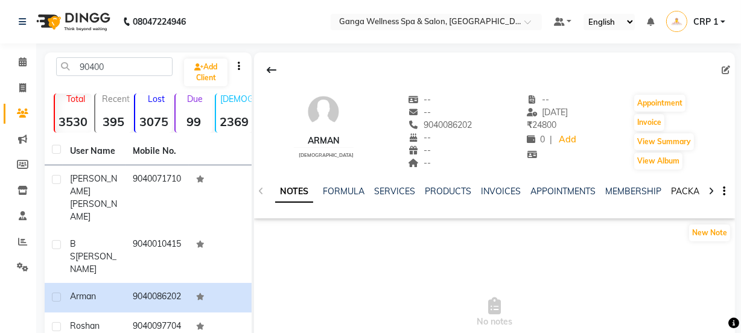
click at [684, 192] on link "PACKAGES" at bounding box center [693, 191] width 45 height 11
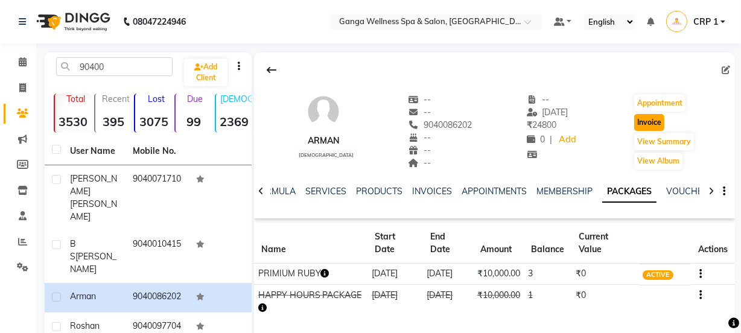
click at [646, 121] on button "Invoice" at bounding box center [649, 122] width 30 height 17
select select "service"
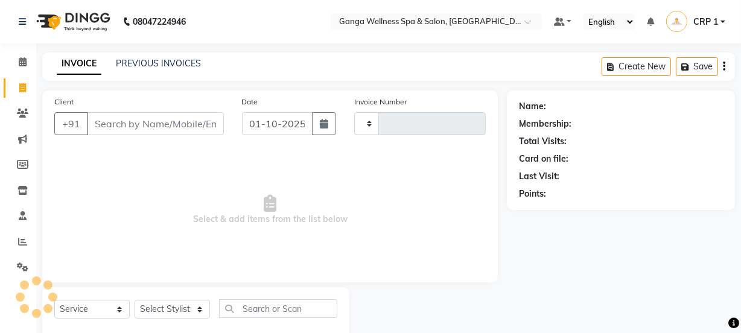
type input "2701"
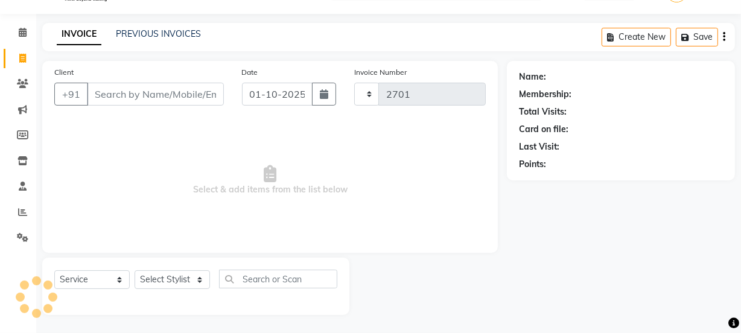
select select "715"
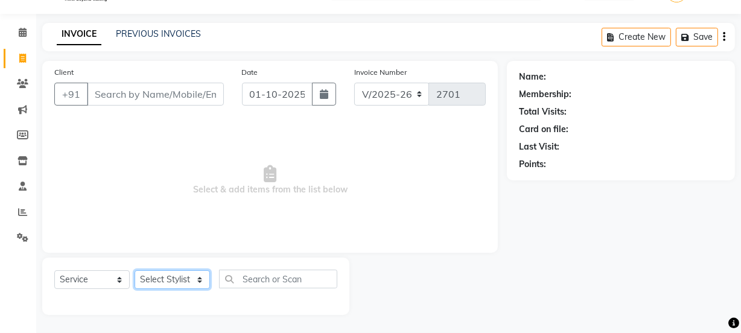
click at [179, 279] on select "Select Stylist" at bounding box center [172, 279] width 75 height 19
type input "9040086202"
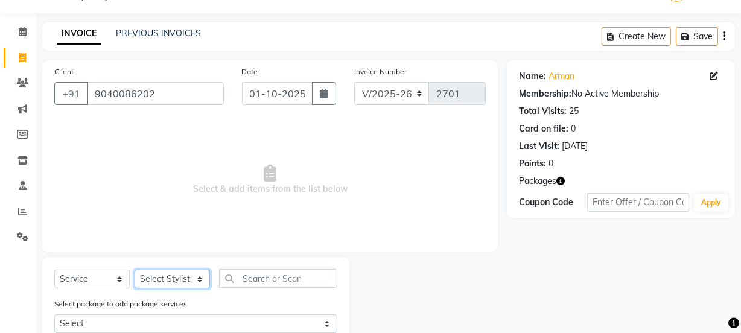
select select "45438"
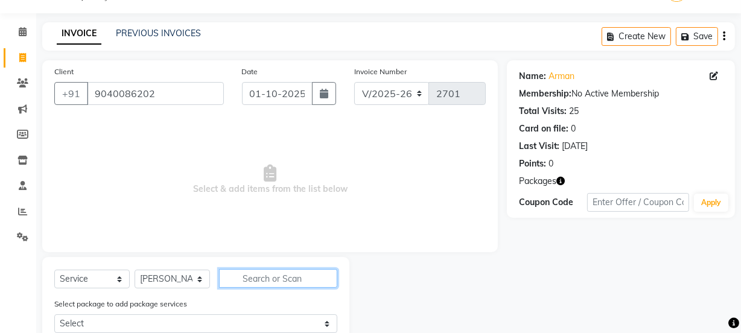
click at [267, 280] on input "text" at bounding box center [278, 278] width 118 height 19
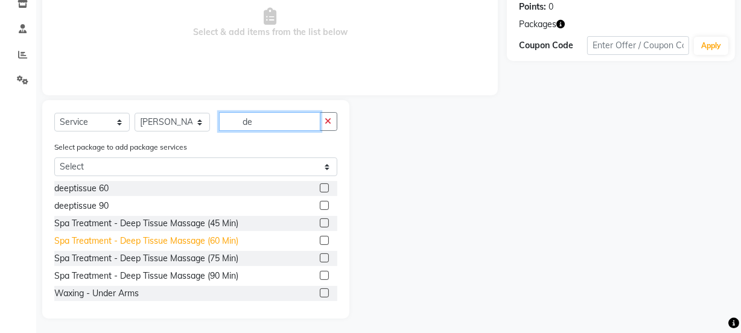
scroll to position [191, 0]
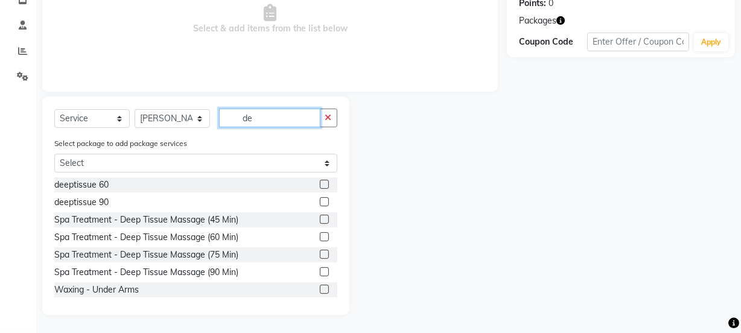
type input "de"
click at [320, 186] on label at bounding box center [324, 184] width 9 height 9
click at [320, 186] on input "checkbox" at bounding box center [324, 185] width 8 height 8
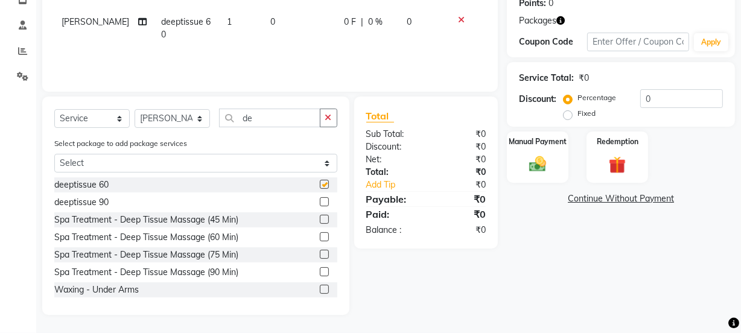
checkbox input "false"
click at [178, 122] on select "Select Stylist Aarovi Abhin Alisha Ammi Ania Annei Api Ayen Bikash Bina CRP 1 C…" at bounding box center [172, 118] width 75 height 19
select select "90084"
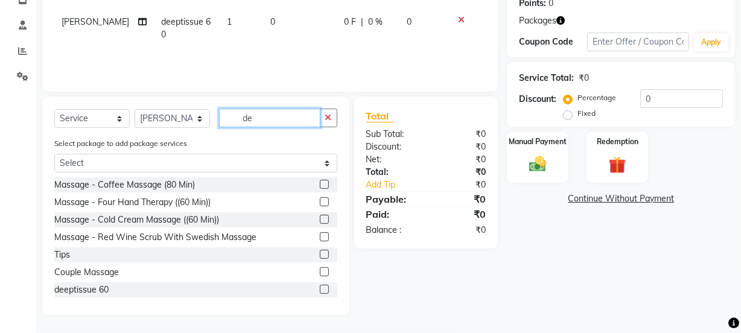
click at [278, 122] on input "de" at bounding box center [269, 118] width 101 height 19
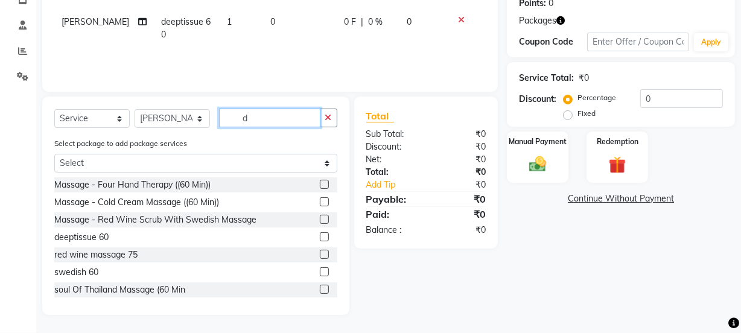
type input "de"
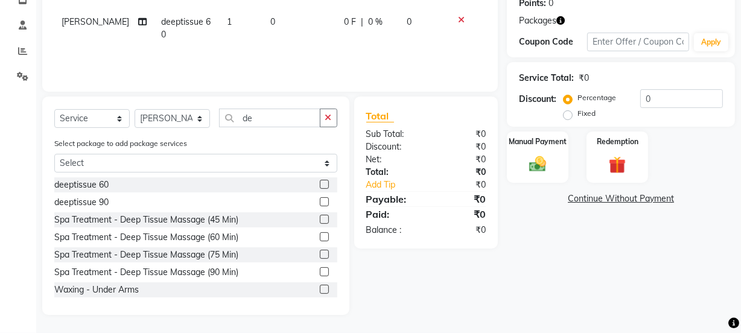
click at [320, 181] on label at bounding box center [324, 184] width 9 height 9
click at [320, 181] on input "checkbox" at bounding box center [324, 185] width 8 height 8
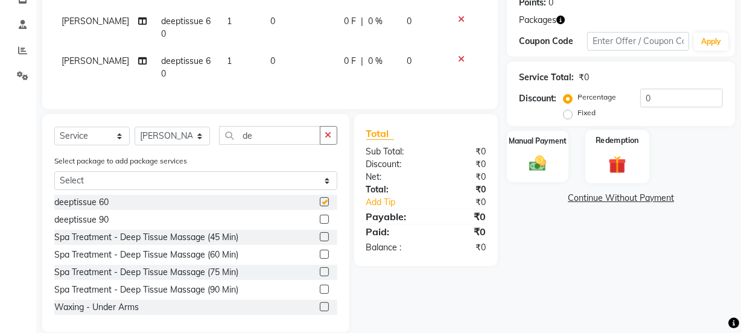
checkbox input "false"
click at [631, 164] on img at bounding box center [617, 164] width 29 height 22
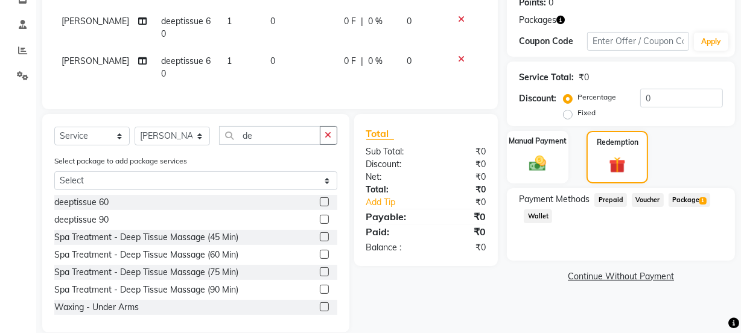
click at [698, 200] on span "Package 1" at bounding box center [690, 200] width 42 height 14
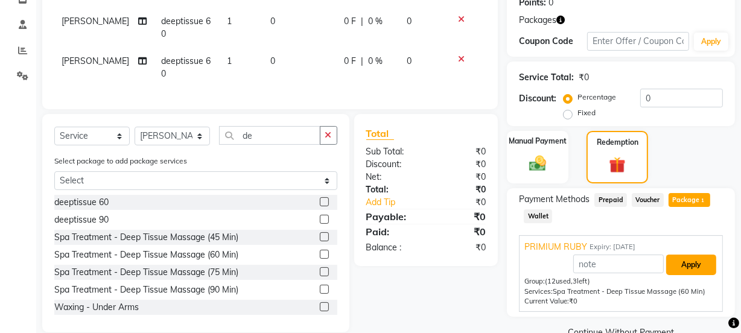
click at [691, 258] on button "Apply" at bounding box center [691, 265] width 50 height 21
type input "PRIMIUM RUBY"
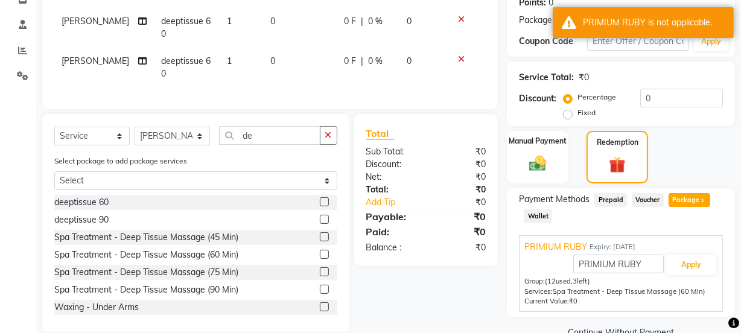
click at [459, 19] on icon at bounding box center [461, 19] width 7 height 8
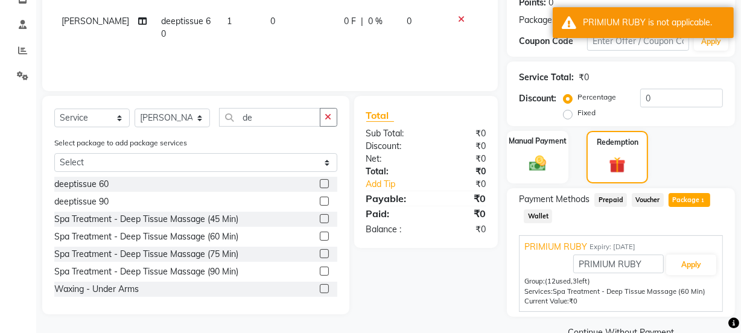
click at [459, 19] on icon at bounding box center [461, 19] width 7 height 8
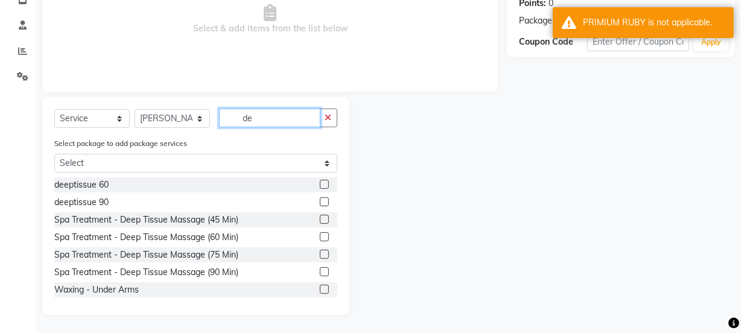
click at [271, 118] on input "de" at bounding box center [269, 118] width 101 height 19
click at [320, 234] on label at bounding box center [324, 236] width 9 height 9
click at [320, 234] on input "checkbox" at bounding box center [324, 238] width 8 height 8
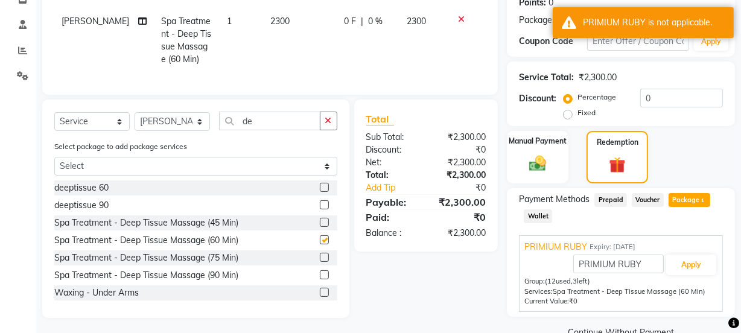
checkbox input "false"
click at [169, 127] on select "Select Stylist Aarovi Abhin Alisha Ammi Ania Annei Api Ayen Bikash Bina CRP 1 C…" at bounding box center [172, 121] width 75 height 19
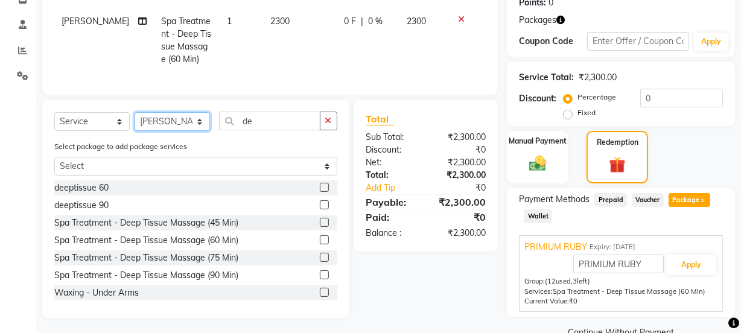
select select "45438"
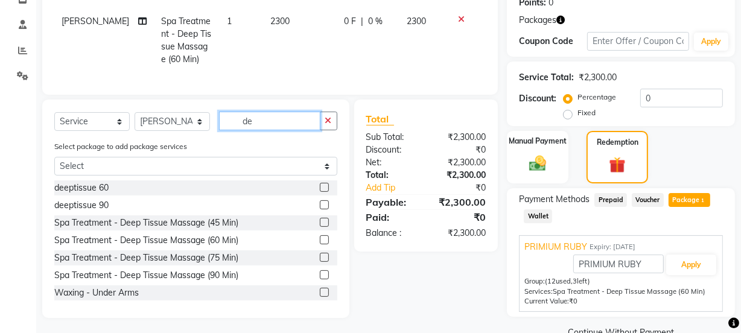
click at [289, 130] on input "de" at bounding box center [269, 121] width 101 height 19
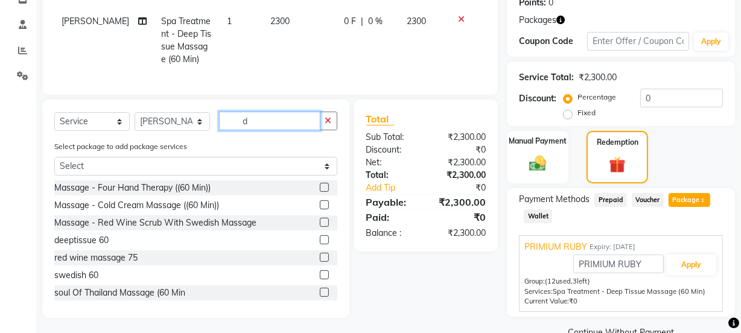
type input "de"
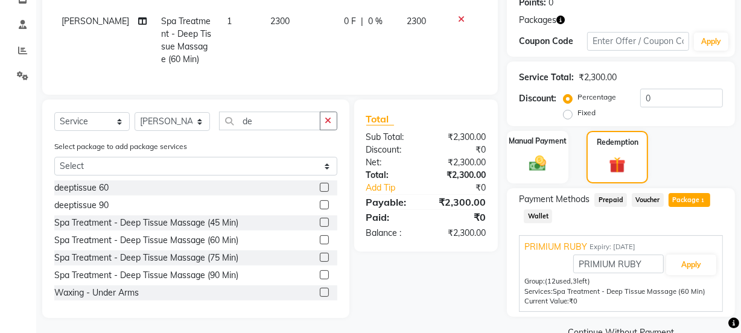
click at [320, 244] on label at bounding box center [324, 239] width 9 height 9
click at [320, 244] on input "checkbox" at bounding box center [324, 241] width 8 height 8
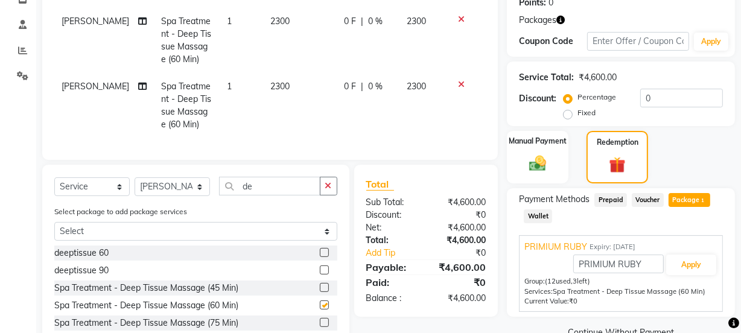
checkbox input "false"
click at [682, 259] on button "Apply" at bounding box center [691, 265] width 50 height 21
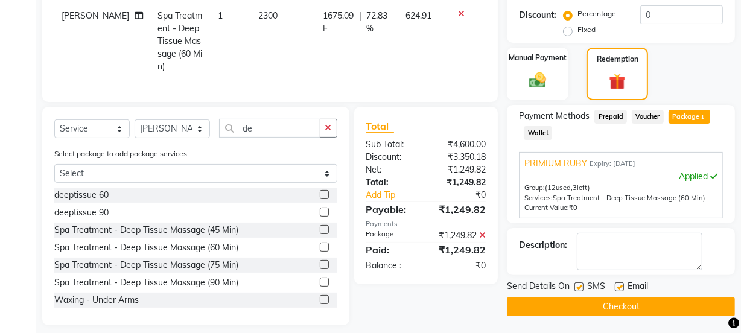
scroll to position [275, 0]
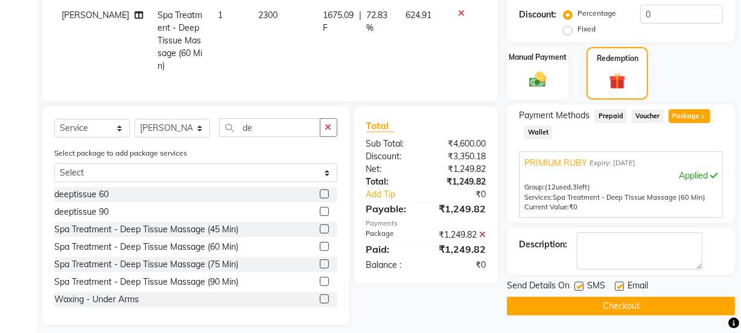
click at [664, 312] on button "Checkout" at bounding box center [621, 306] width 228 height 19
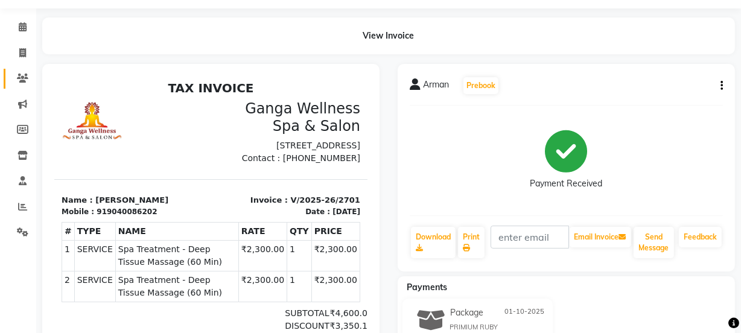
scroll to position [24, 0]
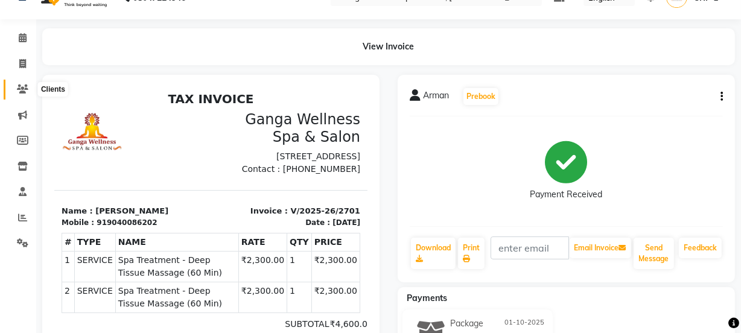
click at [20, 88] on icon at bounding box center [22, 88] width 11 height 9
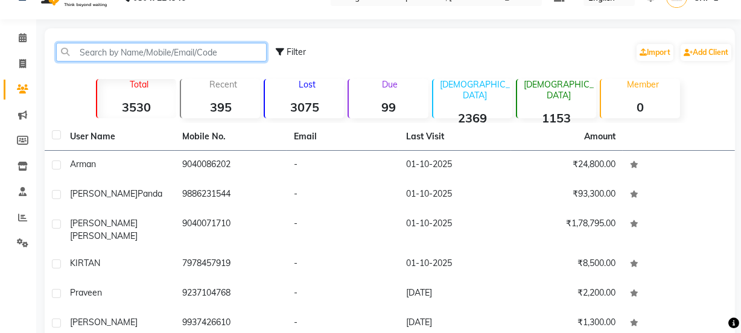
click at [170, 57] on input "text" at bounding box center [161, 52] width 211 height 19
click at [145, 54] on input "text" at bounding box center [161, 52] width 211 height 19
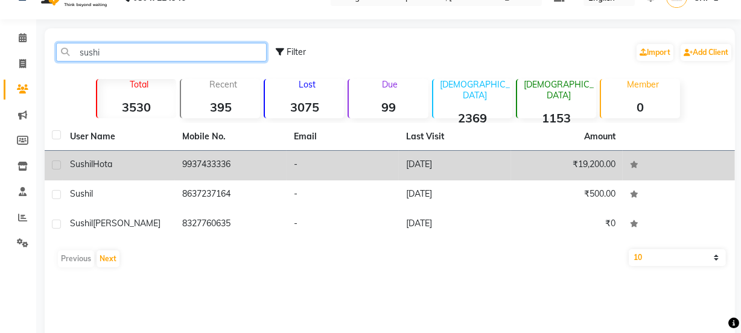
type input "sushi"
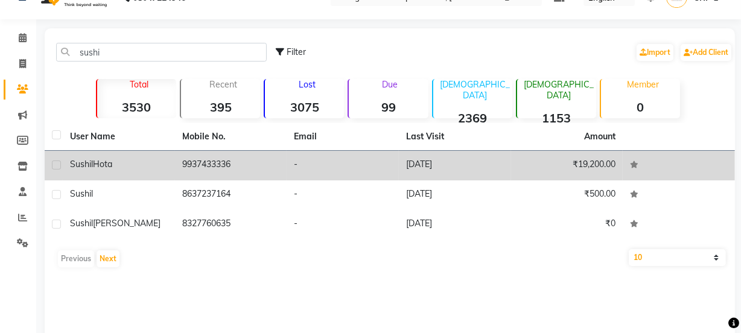
click at [156, 174] on td "Sushil Hota" at bounding box center [119, 166] width 112 height 30
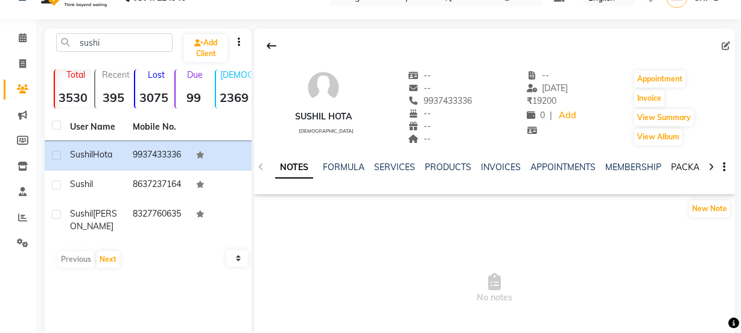
click at [681, 167] on link "PACKAGES" at bounding box center [693, 167] width 45 height 11
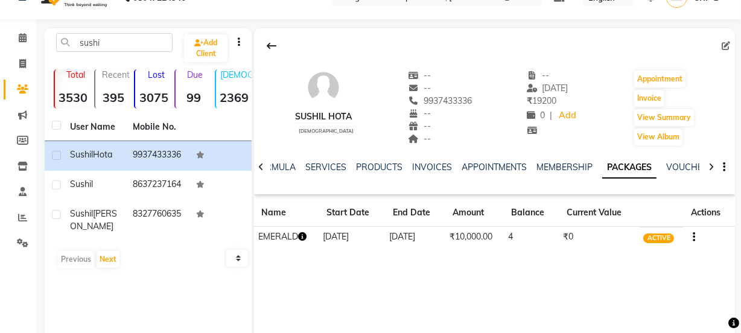
click at [304, 235] on icon "button" at bounding box center [302, 236] width 8 height 8
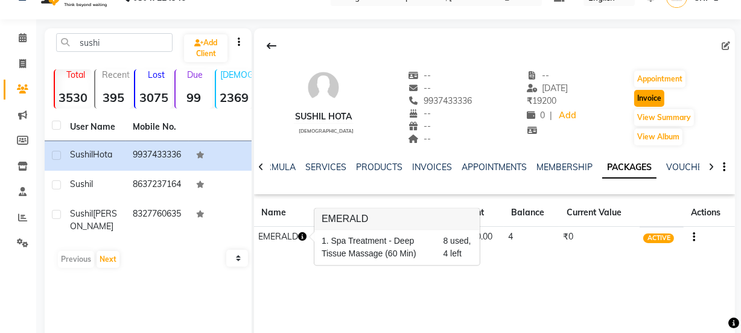
click at [644, 103] on button "Invoice" at bounding box center [649, 98] width 30 height 17
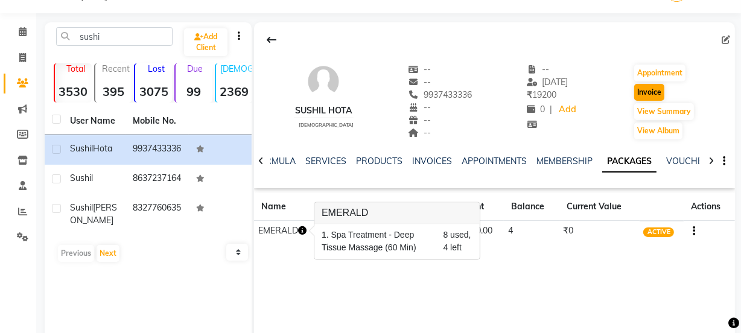
select select "715"
select select "service"
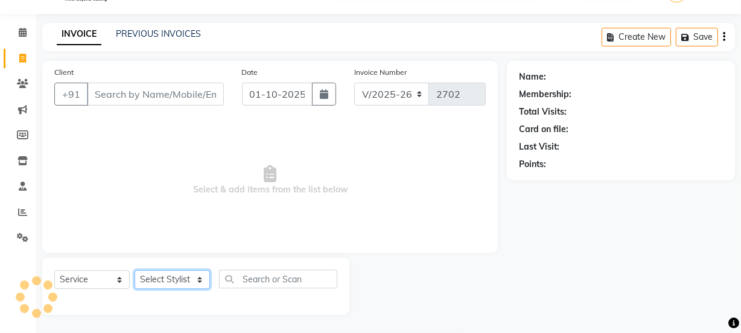
click at [169, 284] on select "Select Stylist" at bounding box center [172, 279] width 75 height 19
type input "9937433336"
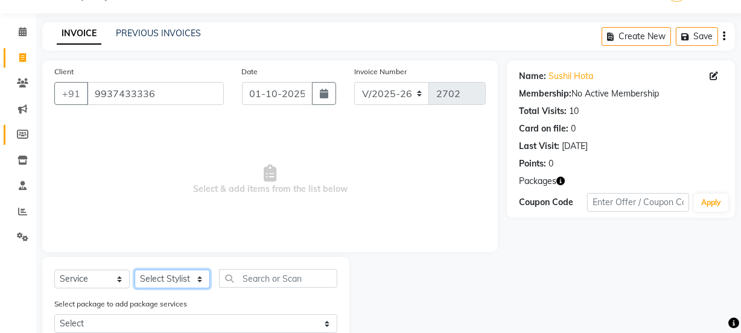
select select "87150"
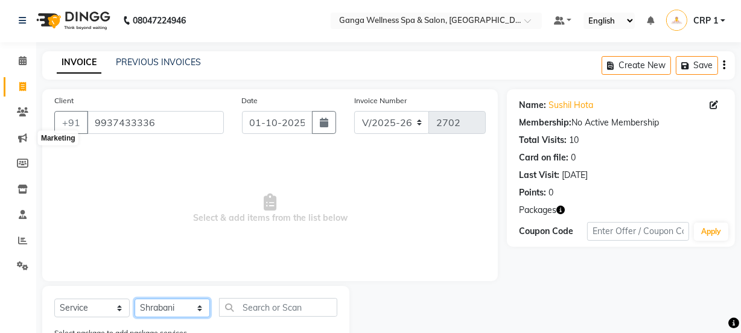
scroll to position [0, 0]
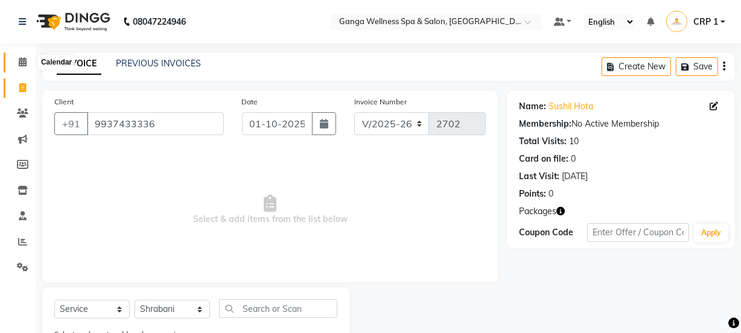
click at [24, 63] on icon at bounding box center [23, 61] width 8 height 9
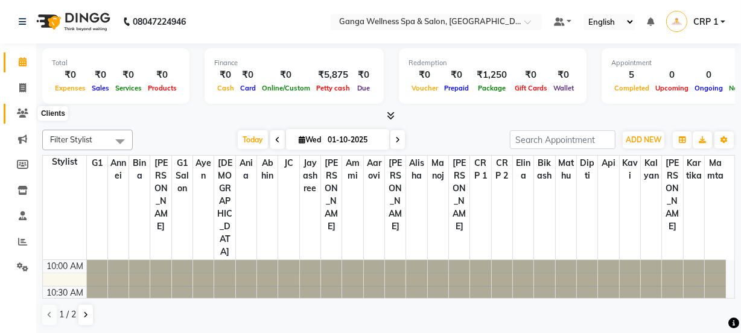
click at [17, 114] on icon at bounding box center [22, 113] width 11 height 9
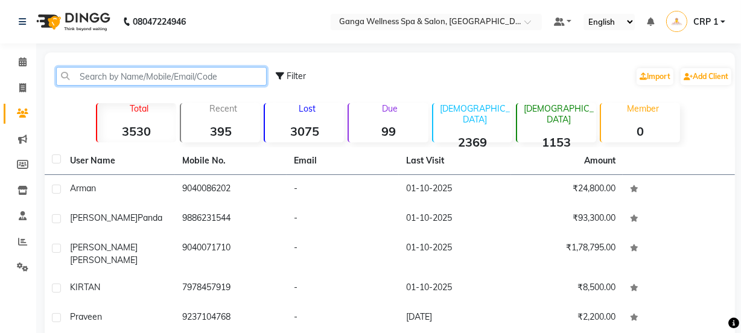
click at [94, 81] on input "text" at bounding box center [161, 76] width 211 height 19
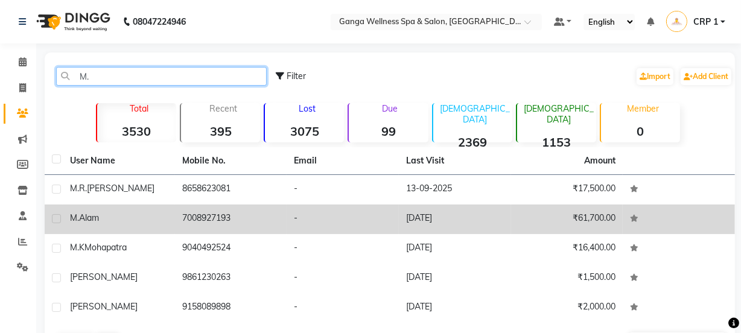
type input "M."
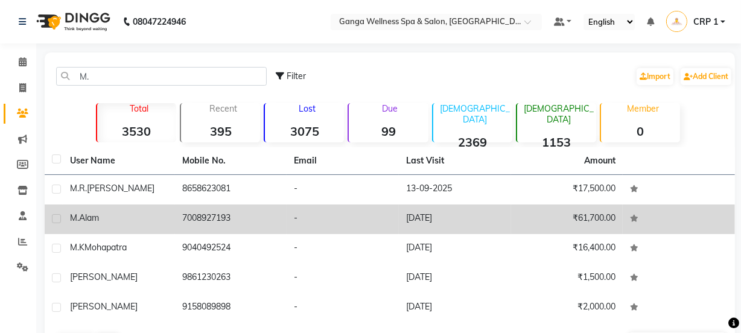
click at [139, 210] on td "M. Alam" at bounding box center [119, 220] width 112 height 30
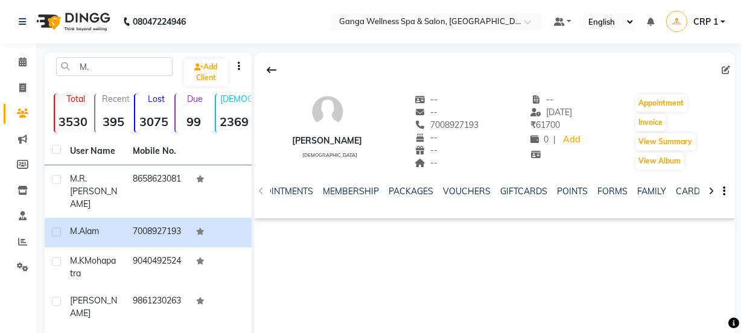
scroll to position [0, 316]
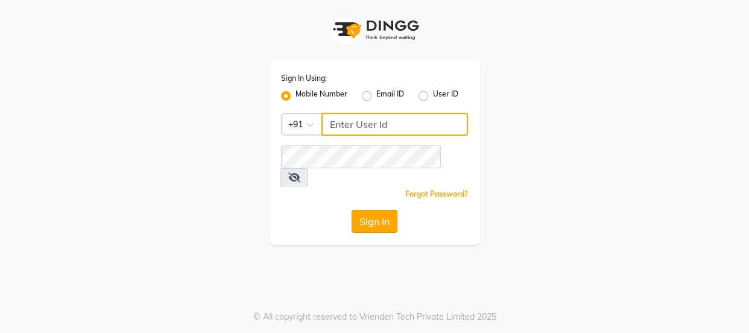
type input "7328050830"
click at [363, 210] on button "Sign In" at bounding box center [375, 221] width 46 height 23
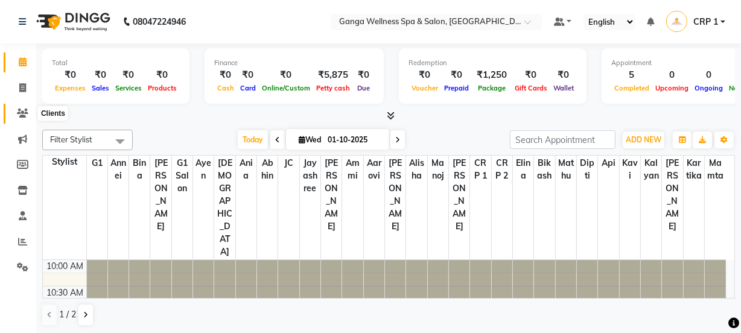
click at [21, 107] on span at bounding box center [22, 114] width 21 height 14
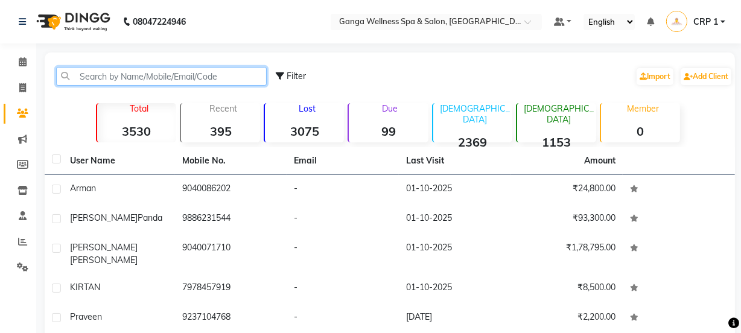
click at [138, 75] on input "text" at bounding box center [161, 76] width 211 height 19
type input "a"
type input "A"
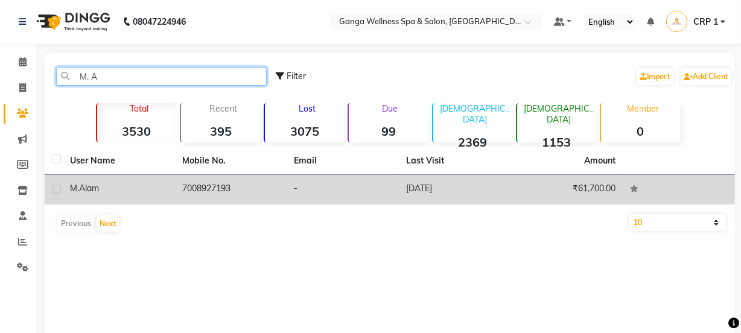
type input "M. A"
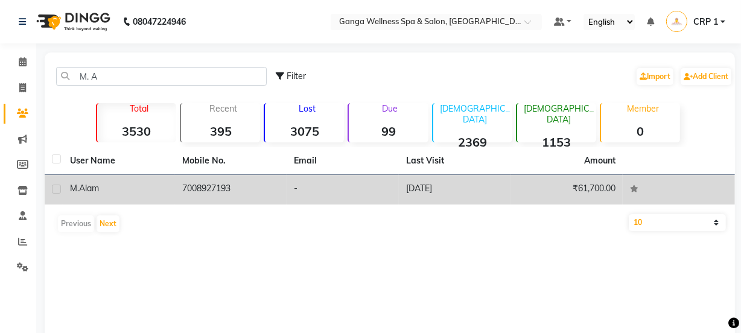
click at [143, 183] on div "M. Alam" at bounding box center [119, 188] width 98 height 13
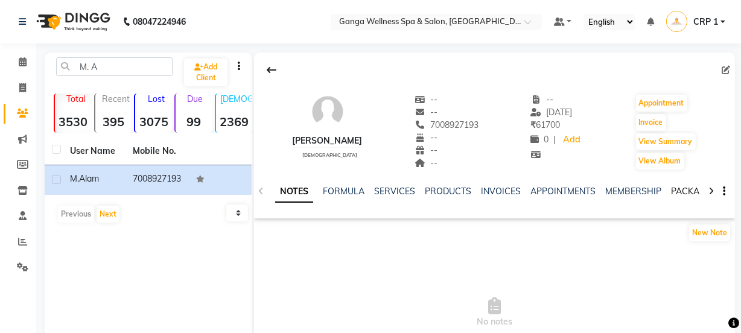
click at [688, 192] on link "PACKAGES" at bounding box center [693, 191] width 45 height 11
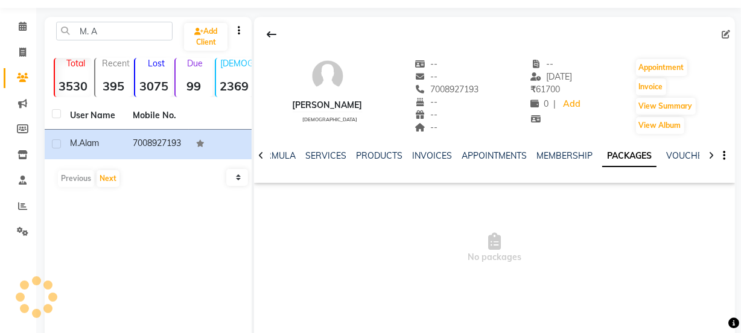
scroll to position [54, 0]
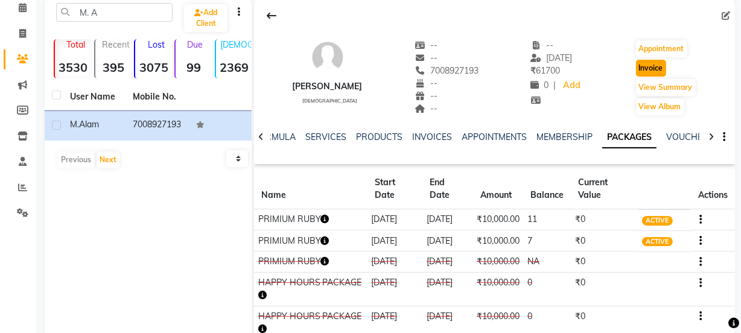
click at [658, 72] on button "Invoice" at bounding box center [651, 68] width 30 height 17
select select "715"
select select "service"
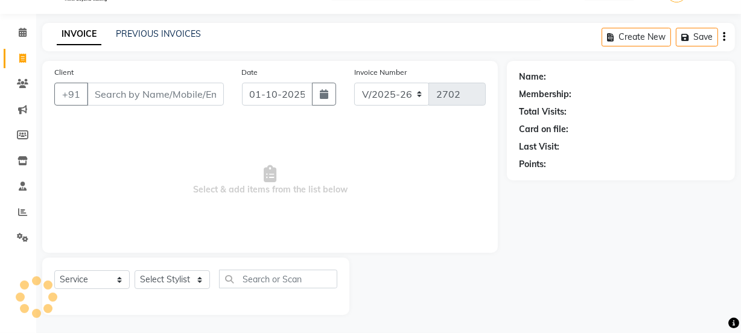
scroll to position [30, 0]
type input "7008927193"
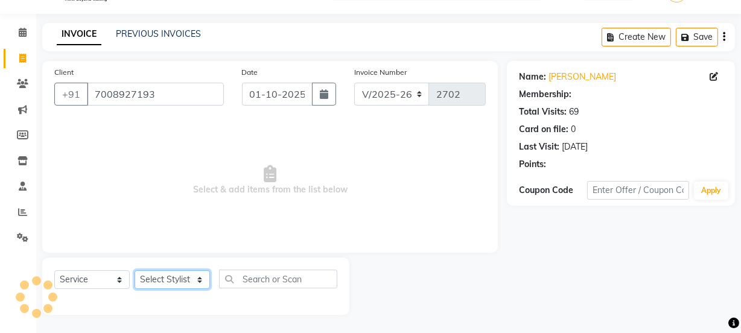
click at [179, 278] on select "Select Stylist Aarovi Abhin Alisha Ammi Ania Annei Api Ayen Bikash Bina CRP 1 C…" at bounding box center [172, 279] width 75 height 19
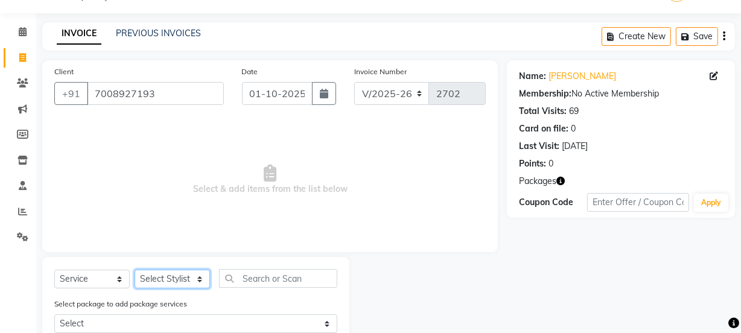
scroll to position [71, 0]
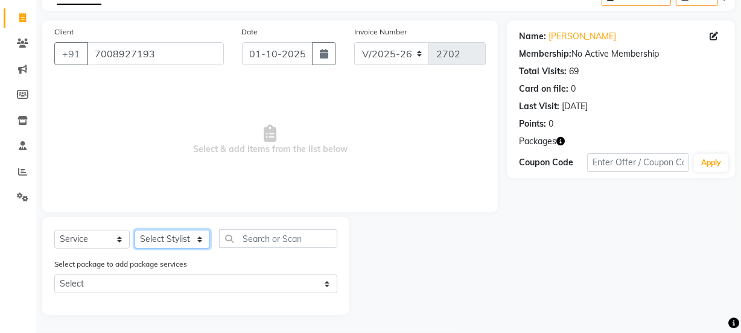
click at [185, 234] on select "Select Stylist Aarovi Abhin Alisha Ammi Ania Annei Api Ayen Bikash Bina CRP 1 C…" at bounding box center [172, 239] width 75 height 19
select select "75523"
click at [135, 230] on select "Select Stylist Aarovi Abhin Alisha Ammi Ania Annei Api Ayen Bikash Bina CRP 1 C…" at bounding box center [172, 239] width 75 height 19
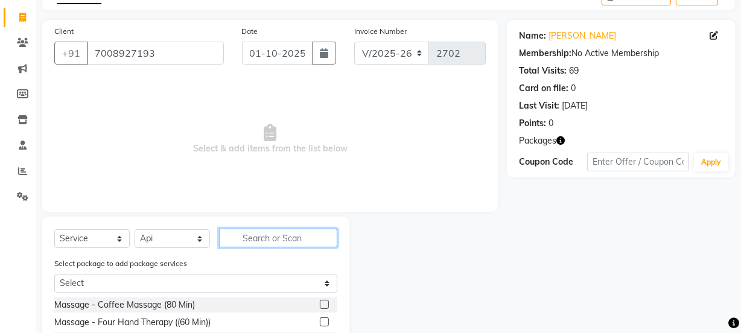
click at [262, 229] on input "text" at bounding box center [278, 238] width 118 height 19
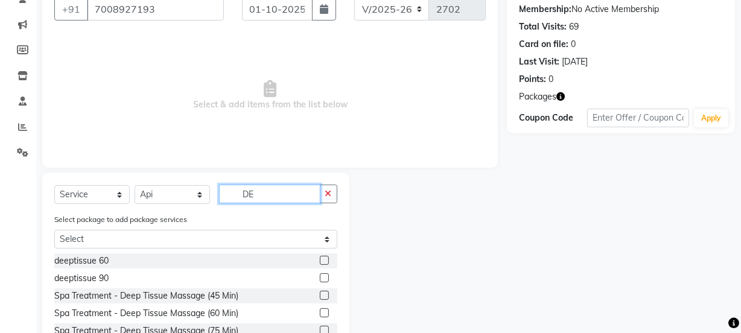
scroll to position [180, 0]
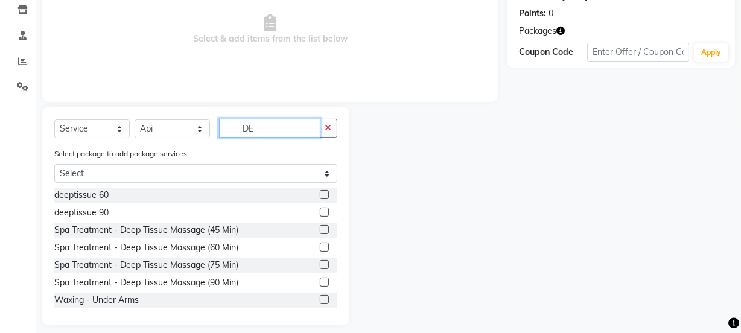
type input "DE"
click at [320, 193] on label at bounding box center [324, 194] width 9 height 9
click at [320, 193] on input "checkbox" at bounding box center [324, 195] width 8 height 8
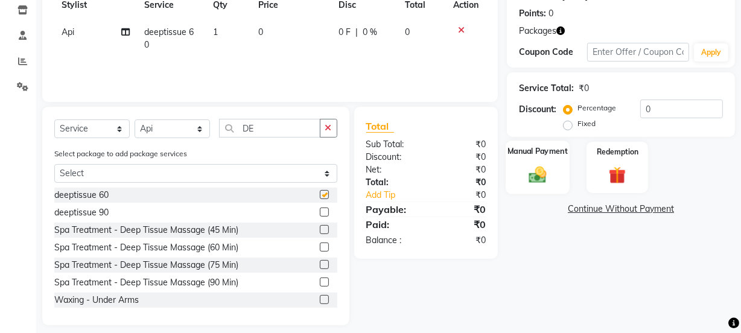
checkbox input "false"
click at [606, 174] on img at bounding box center [617, 175] width 29 height 22
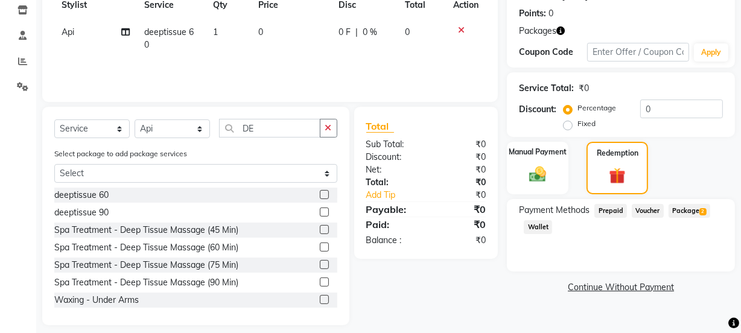
click at [681, 205] on span "Package 2" at bounding box center [690, 211] width 42 height 14
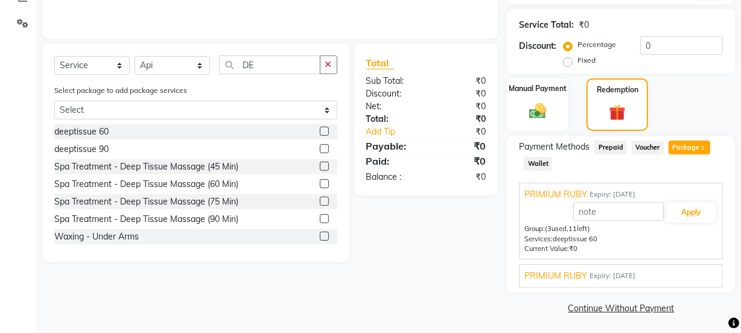
scroll to position [246, 0]
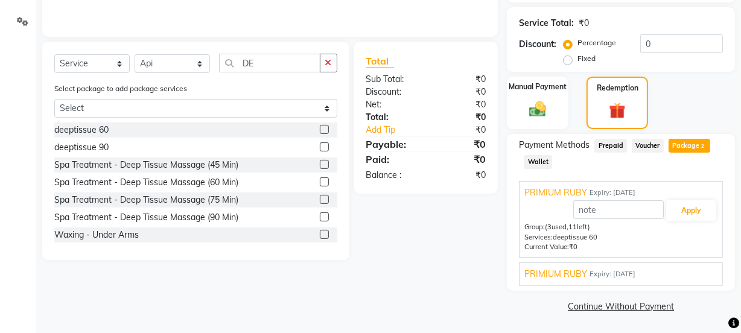
click at [603, 279] on div "PRIMIUM RUBY Expiry: 19-07-2026" at bounding box center [620, 274] width 193 height 13
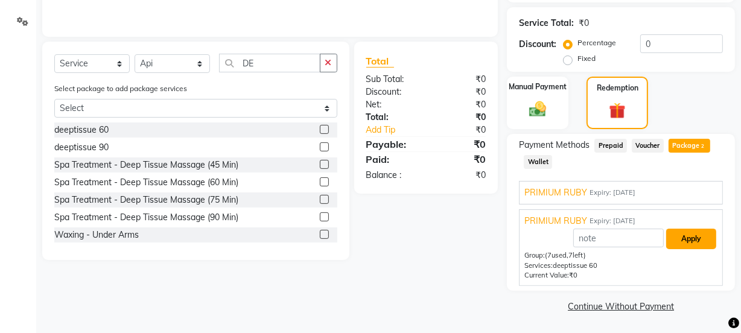
click at [693, 235] on button "Apply" at bounding box center [691, 239] width 50 height 21
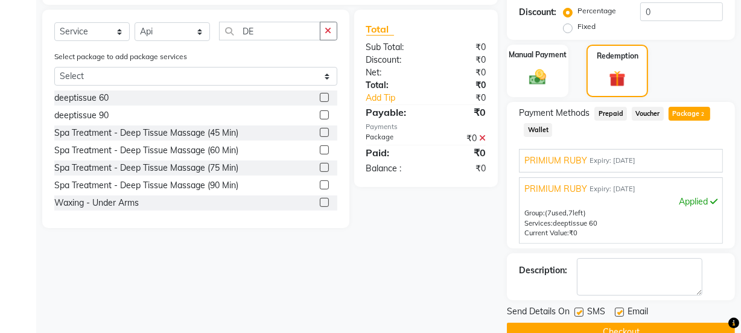
scroll to position [303, 0]
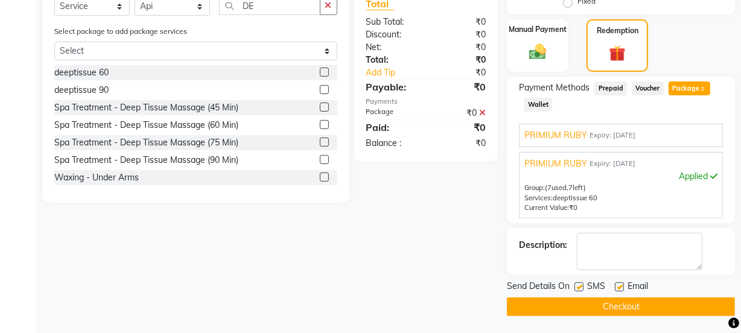
click at [560, 304] on button "Checkout" at bounding box center [621, 306] width 228 height 19
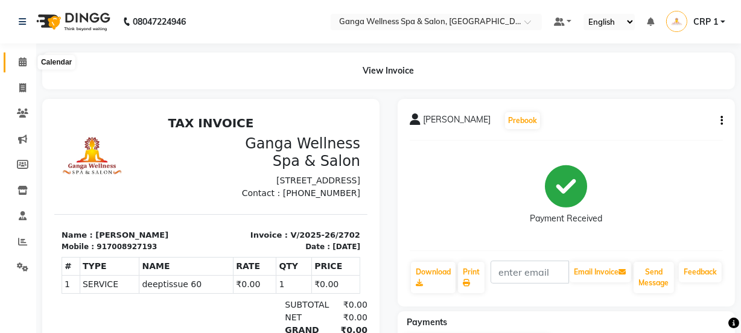
click at [22, 60] on icon at bounding box center [23, 61] width 8 height 9
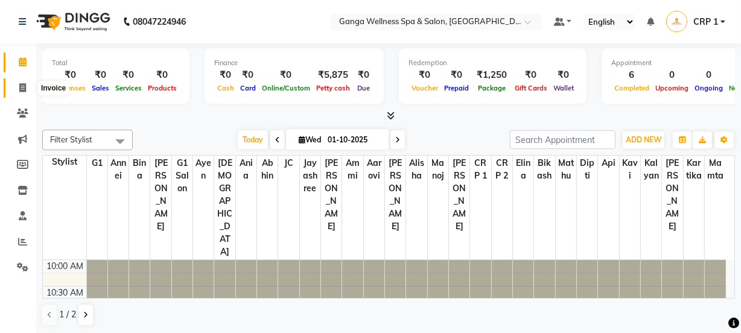
click at [21, 91] on icon at bounding box center [22, 87] width 7 height 9
select select "service"
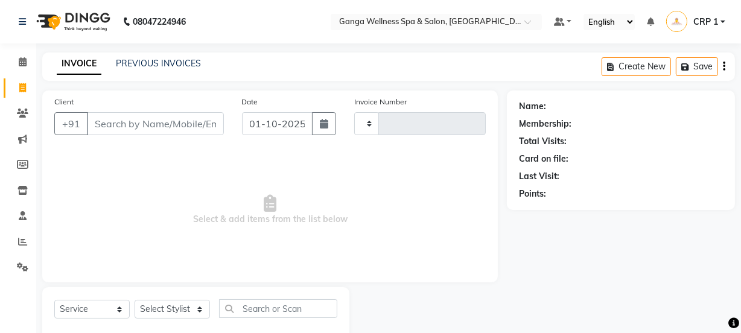
type input "2703"
select select "715"
click at [148, 57] on div "PREVIOUS INVOICES" at bounding box center [158, 63] width 85 height 13
click at [148, 63] on link "PREVIOUS INVOICES" at bounding box center [158, 63] width 85 height 11
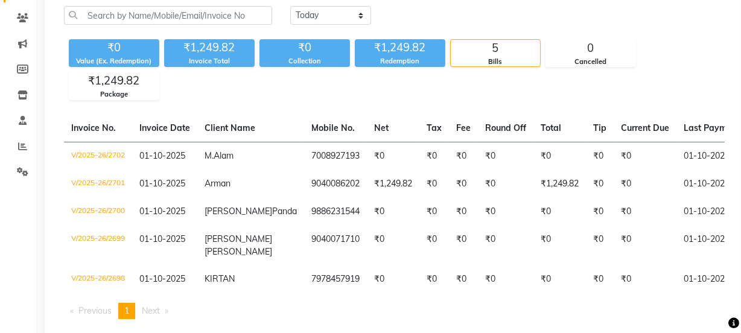
scroll to position [31, 0]
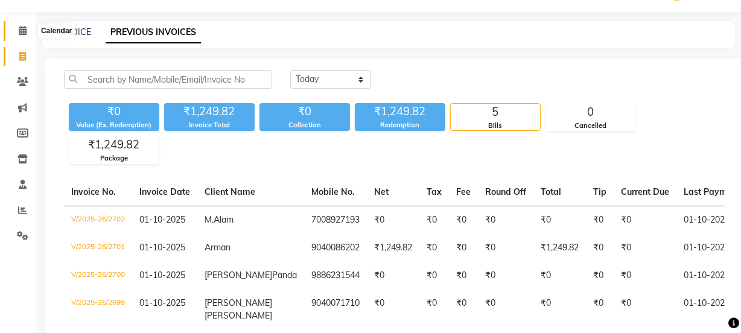
click at [21, 33] on icon at bounding box center [23, 30] width 8 height 9
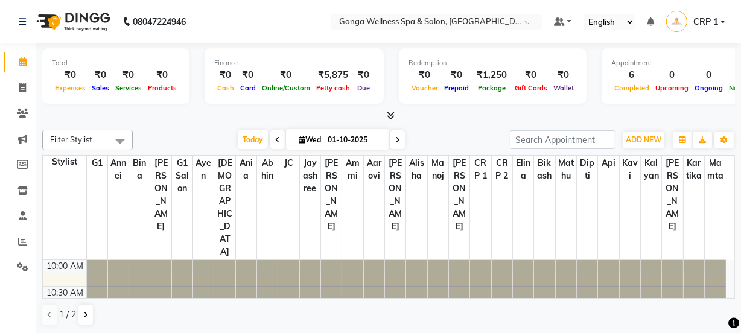
click at [193, 21] on div "08047224946 Need Help? Call us on 08047224946" at bounding box center [102, 22] width 185 height 34
click at [27, 115] on icon at bounding box center [22, 113] width 11 height 9
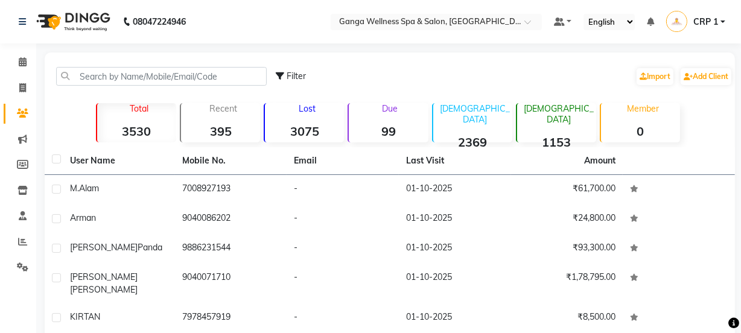
click at [134, 64] on div "Filter Import Add Client" at bounding box center [389, 76] width 685 height 38
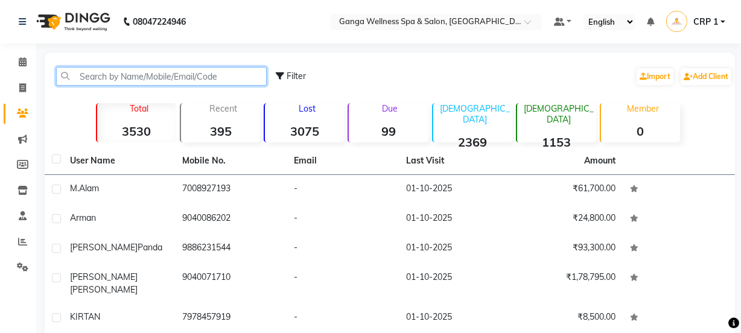
click at [141, 77] on input "text" at bounding box center [161, 76] width 211 height 19
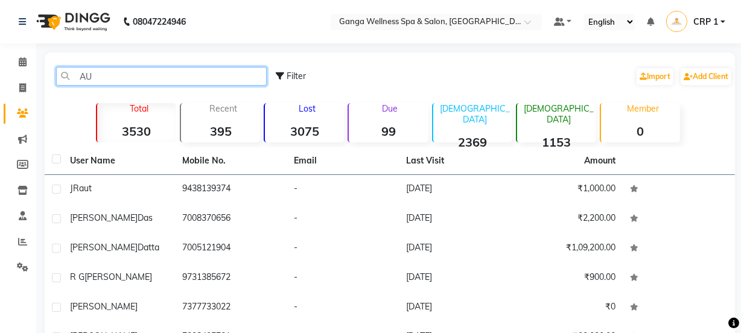
type input "A"
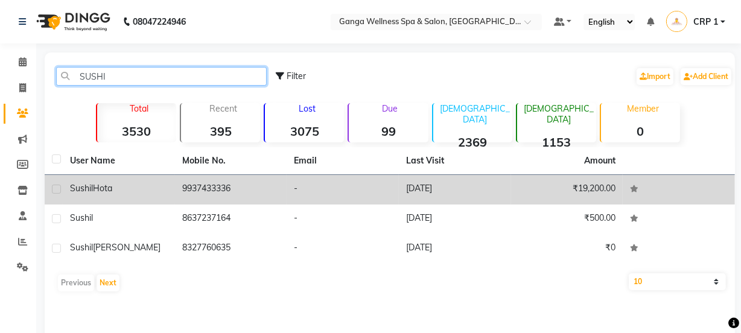
type input "SUSHI"
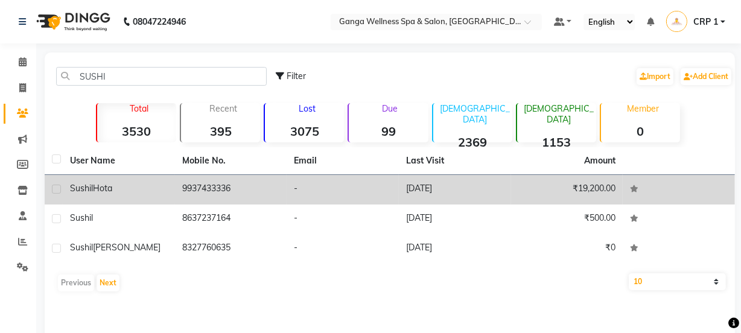
click at [155, 175] on td "Sushil Hota" at bounding box center [119, 190] width 112 height 30
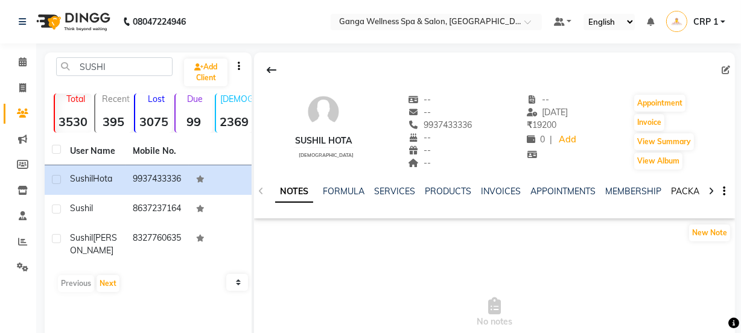
click at [685, 193] on link "PACKAGES" at bounding box center [693, 191] width 45 height 11
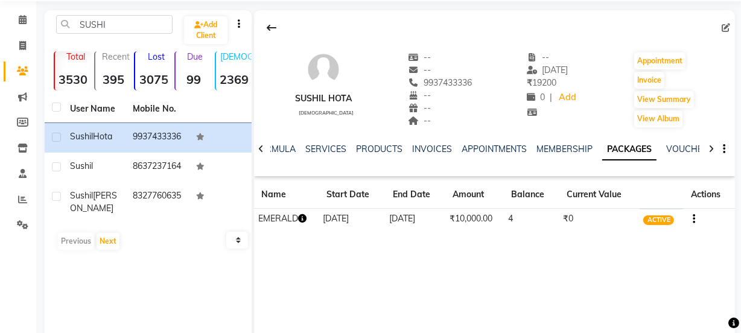
scroll to position [100, 0]
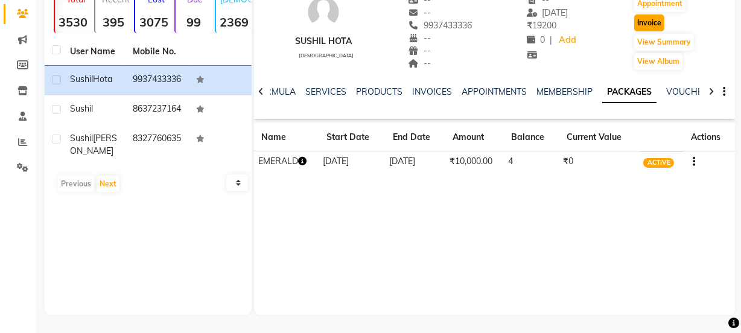
click at [646, 22] on button "Invoice" at bounding box center [649, 22] width 30 height 17
select select "service"
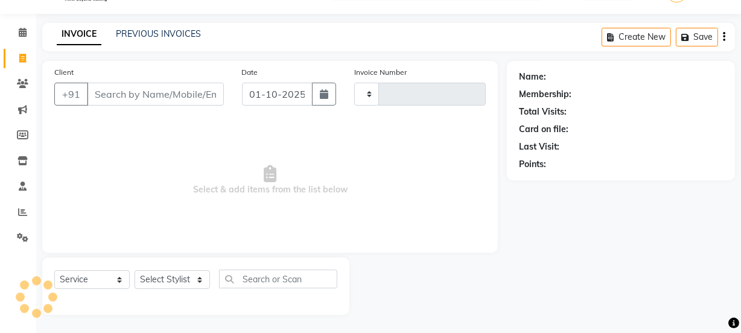
scroll to position [30, 0]
type input "2703"
select select "715"
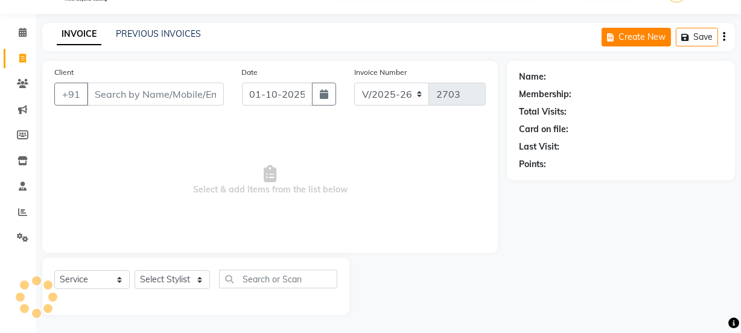
type input "9937433336"
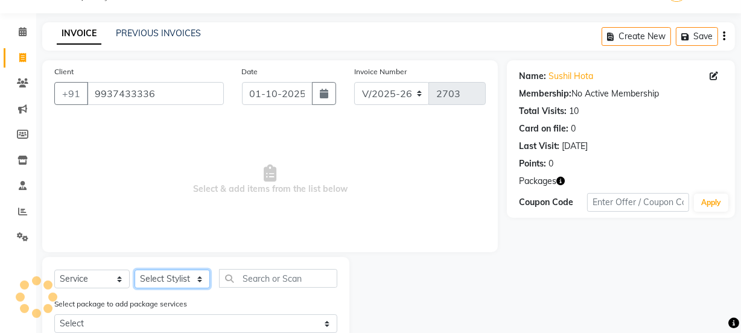
click at [174, 276] on select "Select Stylist Aarovi Abhin Alisha Ammi Ania Annei Api Ayen Bikash Bina CRP 1 C…" at bounding box center [172, 279] width 75 height 19
select select "69036"
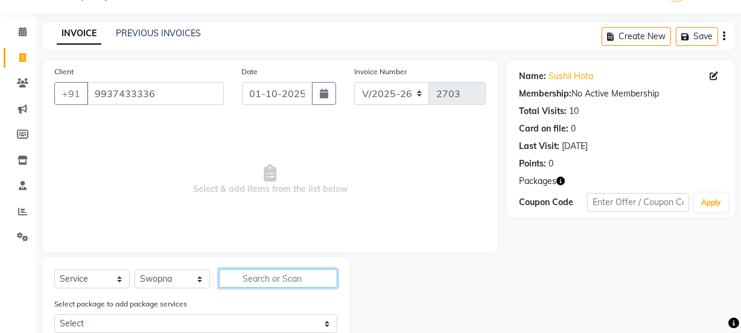
click at [269, 276] on input "text" at bounding box center [278, 278] width 118 height 19
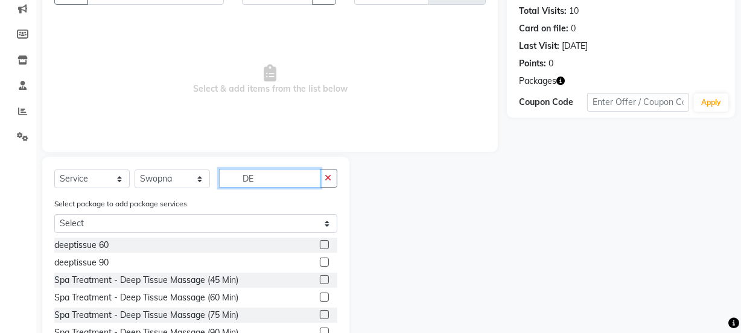
scroll to position [139, 0]
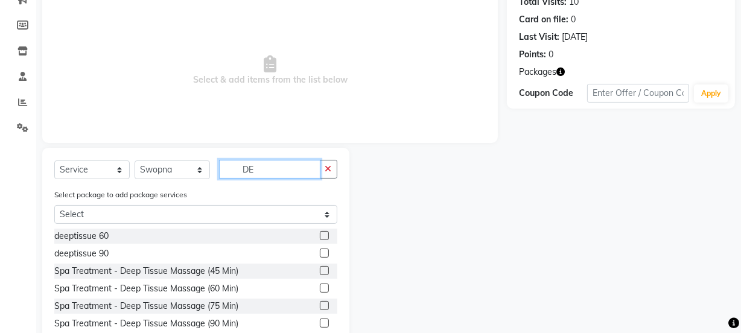
type input "DE"
click at [320, 285] on label at bounding box center [324, 288] width 9 height 9
click at [320, 285] on input "checkbox" at bounding box center [324, 289] width 8 height 8
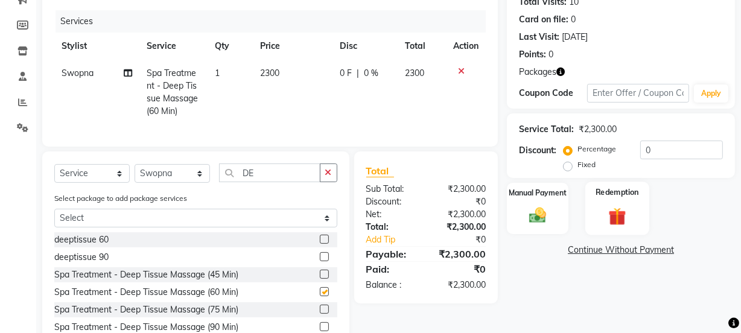
checkbox input "false"
click at [632, 195] on label "Redemption" at bounding box center [617, 191] width 43 height 11
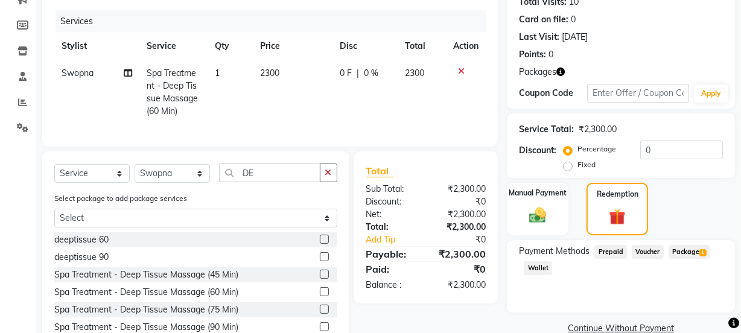
click at [694, 253] on span "Package 1" at bounding box center [690, 252] width 42 height 14
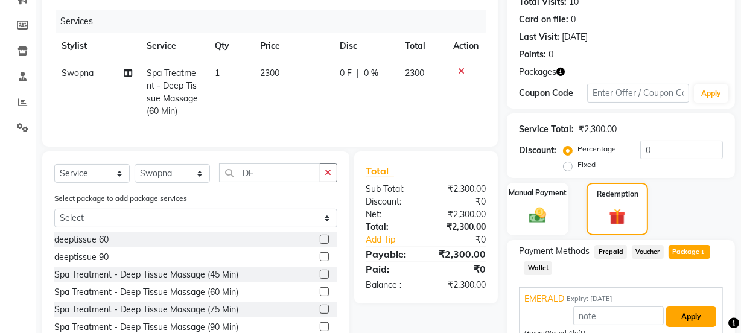
click at [693, 309] on button "Apply" at bounding box center [691, 317] width 50 height 21
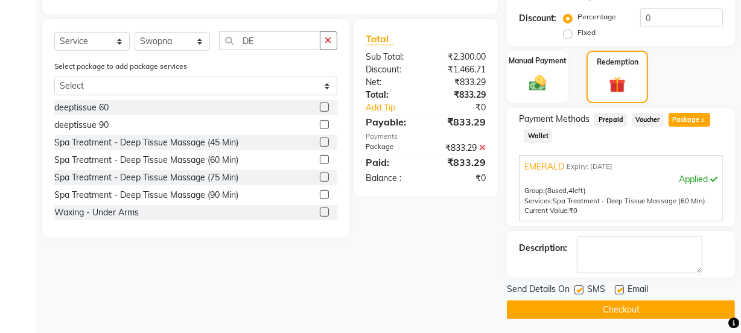
scroll to position [275, 0]
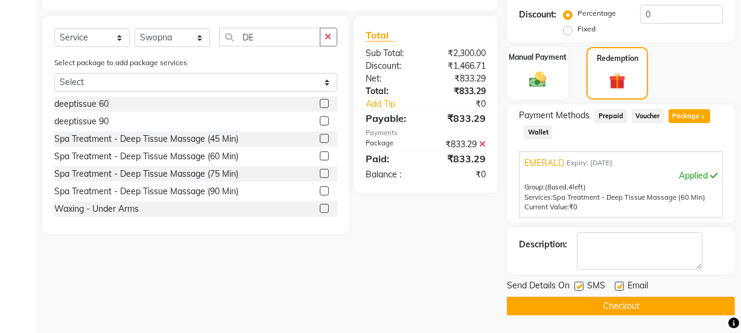
click at [655, 304] on button "Checkout" at bounding box center [621, 306] width 228 height 19
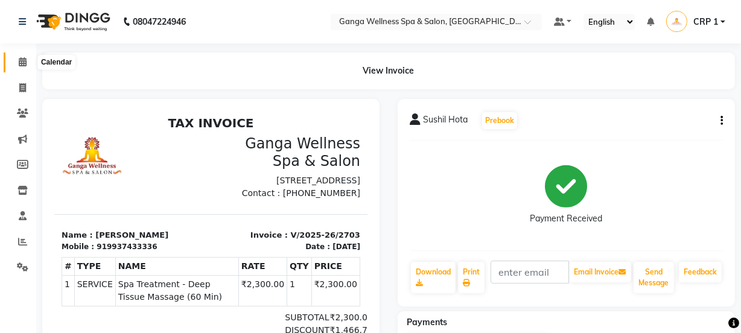
click at [21, 60] on icon at bounding box center [23, 61] width 8 height 9
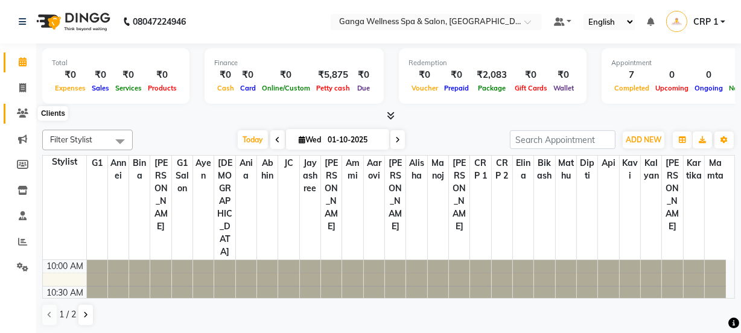
click at [20, 115] on icon at bounding box center [22, 113] width 11 height 9
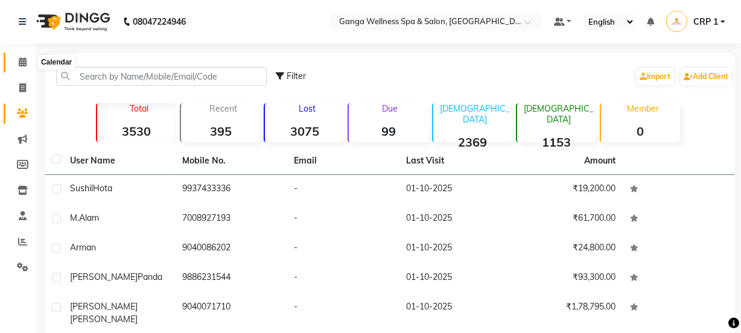
click at [20, 63] on icon at bounding box center [23, 61] width 8 height 9
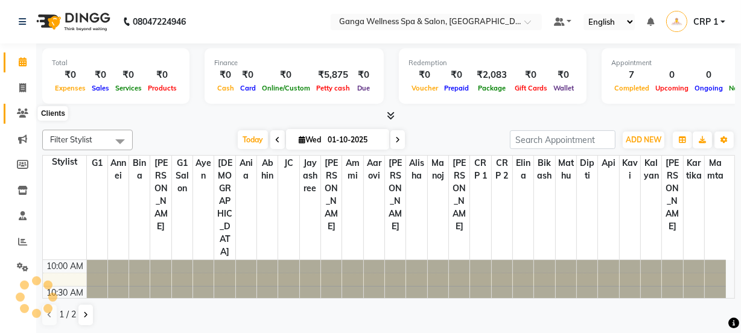
click at [17, 115] on icon at bounding box center [22, 113] width 11 height 9
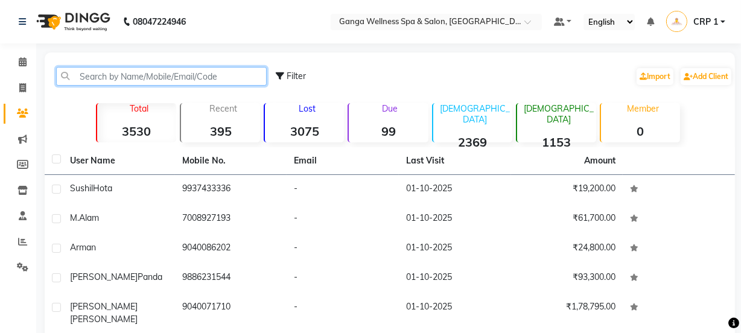
click at [112, 78] on input "text" at bounding box center [161, 76] width 211 height 19
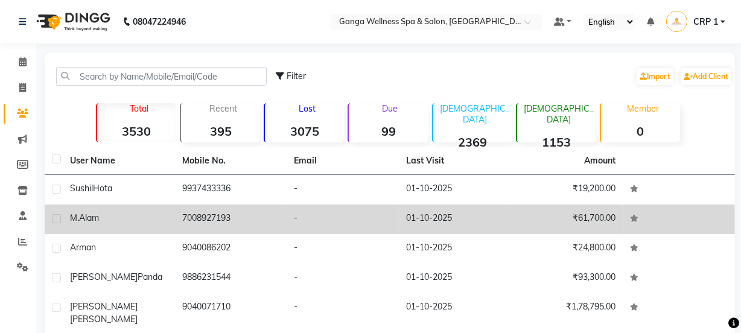
click at [118, 214] on div "M. Alam" at bounding box center [119, 218] width 98 height 13
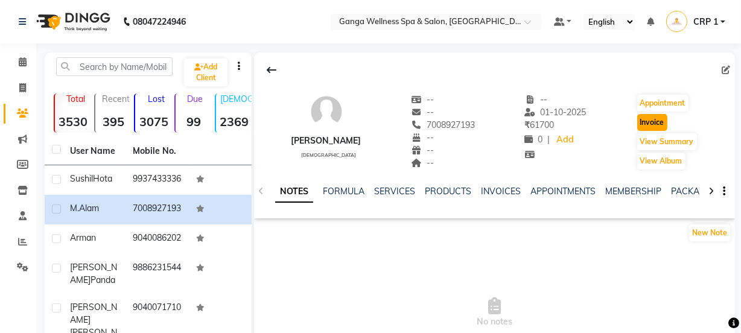
click at [657, 125] on button "Invoice" at bounding box center [652, 122] width 30 height 17
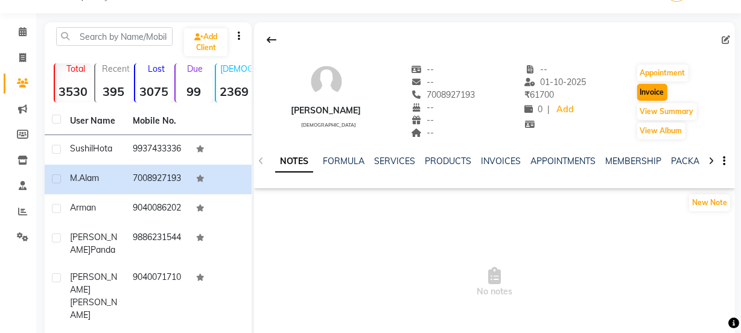
select select "715"
select select "service"
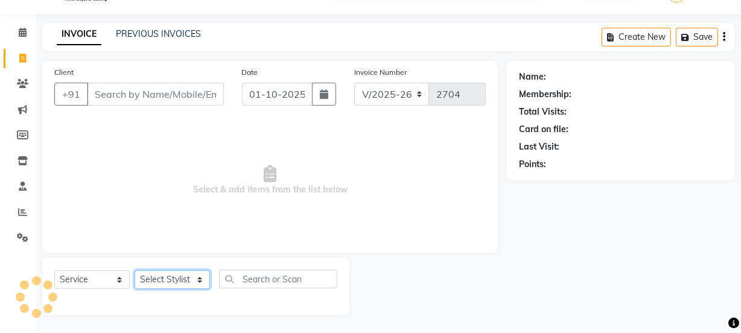
type input "7008927193"
click at [172, 282] on select "Select Stylist Aarovi Abhin [PERSON_NAME] [PERSON_NAME] CRP 1 CRP 2 [PERSON_NAM…" at bounding box center [172, 279] width 75 height 19
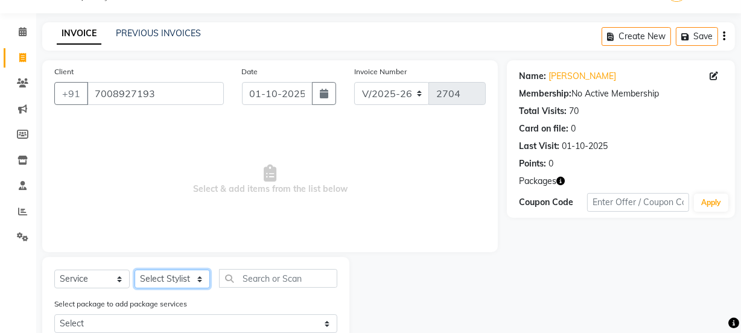
select select "45438"
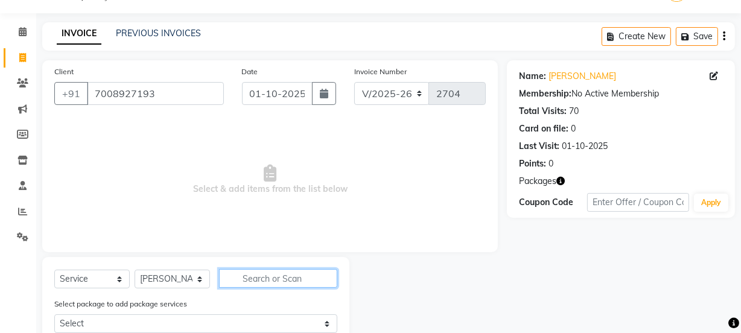
click at [250, 286] on input "text" at bounding box center [278, 278] width 118 height 19
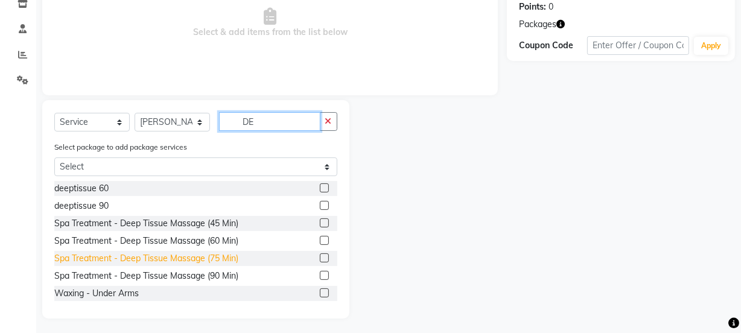
scroll to position [191, 0]
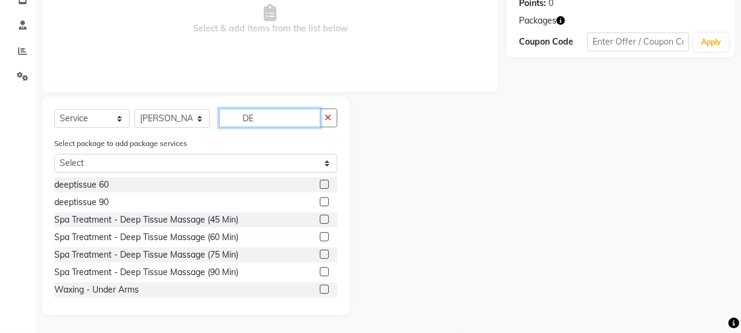
type input "DE"
click at [320, 186] on label at bounding box center [324, 184] width 9 height 9
click at [320, 186] on input "checkbox" at bounding box center [324, 185] width 8 height 8
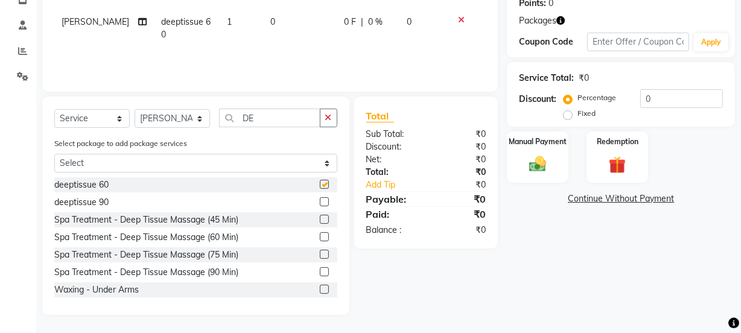
checkbox input "false"
click at [620, 164] on img at bounding box center [617, 165] width 29 height 22
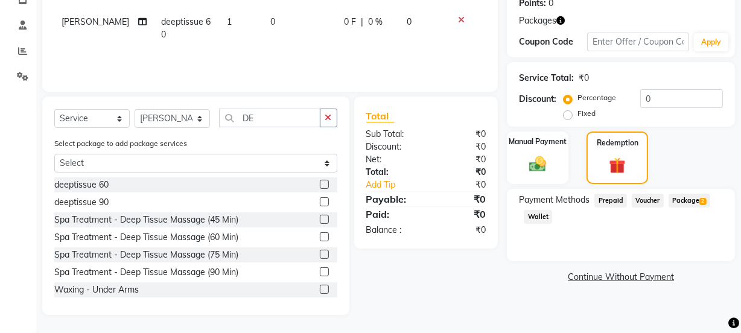
click at [689, 202] on span "Package 2" at bounding box center [690, 201] width 42 height 14
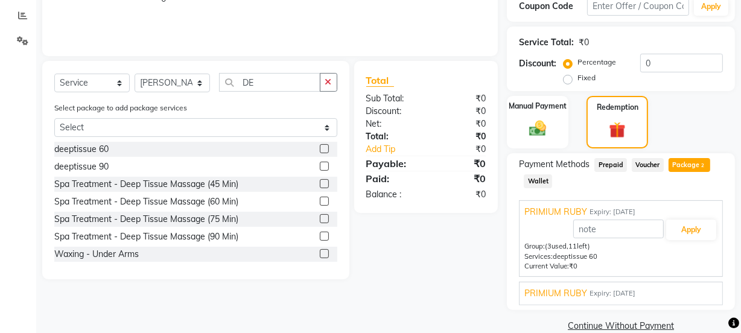
scroll to position [246, 0]
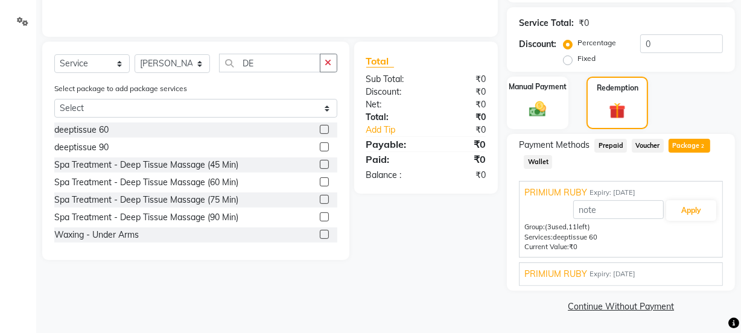
click at [556, 264] on div "PRIMIUM RUBY Expiry: 19-07-2026 Apply Group: (8 used, 6 left) Services: deeptis…" at bounding box center [621, 274] width 204 height 24
click at [564, 274] on span "PRIMIUM RUBY" at bounding box center [555, 274] width 63 height 13
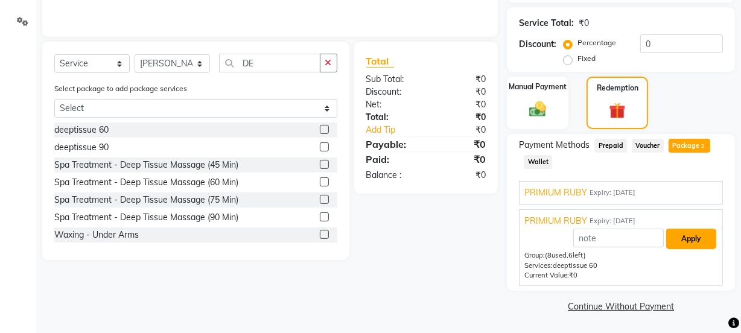
click at [699, 238] on button "Apply" at bounding box center [691, 239] width 50 height 21
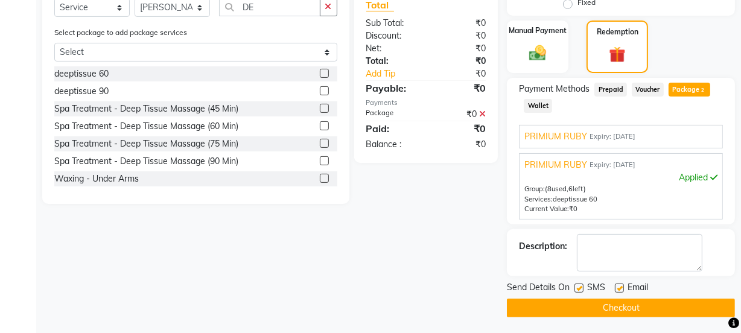
scroll to position [303, 0]
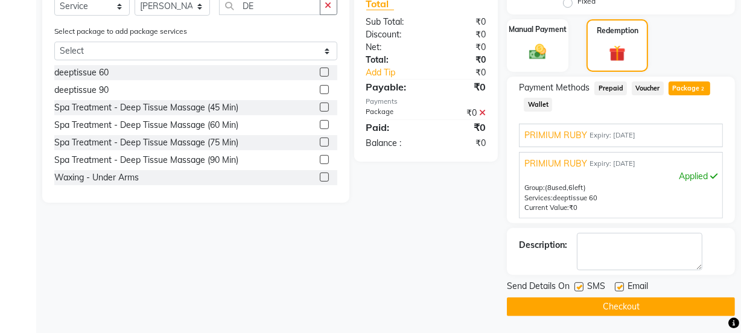
click at [616, 310] on button "Checkout" at bounding box center [621, 306] width 228 height 19
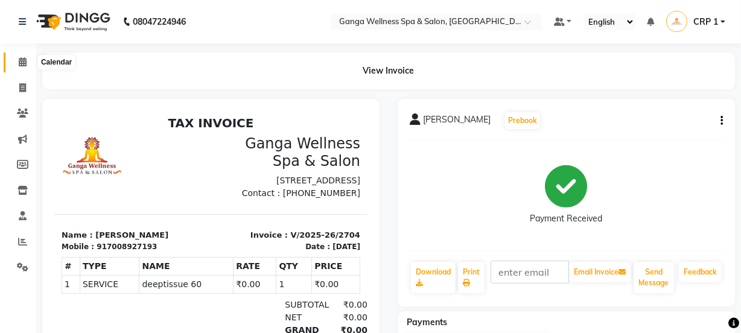
click at [23, 59] on icon at bounding box center [23, 61] width 8 height 9
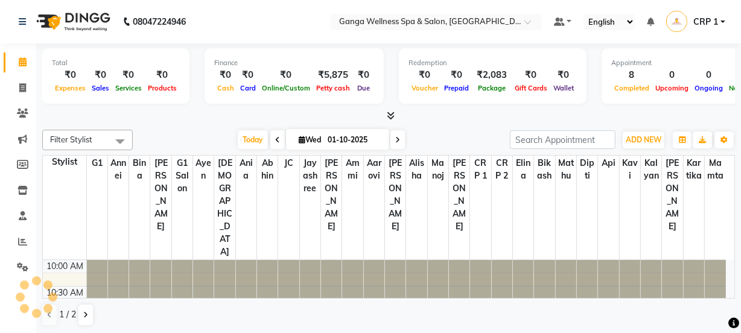
drag, startPoint x: 30, startPoint y: 20, endPoint x: 65, endPoint y: 235, distance: 218.3
click at [65, 299] on td at bounding box center [64, 305] width 43 height 13
click at [25, 113] on icon at bounding box center [22, 113] width 11 height 9
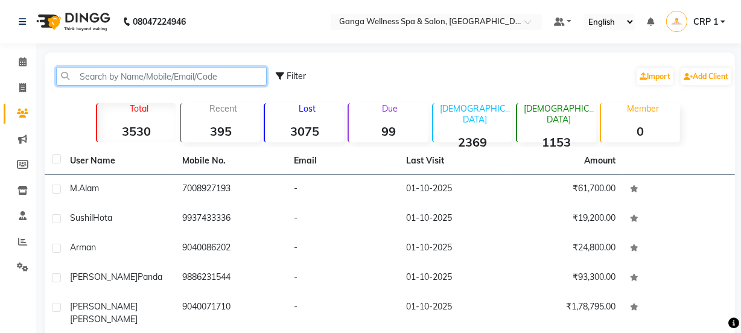
click at [166, 75] on input "text" at bounding box center [161, 76] width 211 height 19
type input "j"
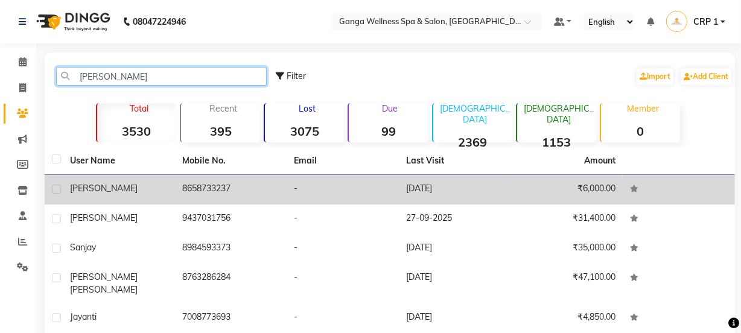
type input "jay"
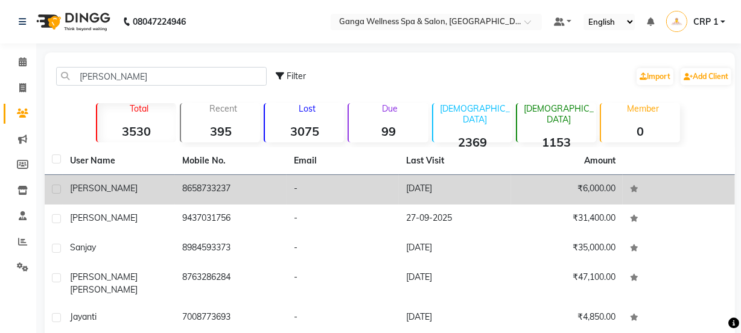
click at [186, 196] on td "8658733237" at bounding box center [231, 190] width 112 height 30
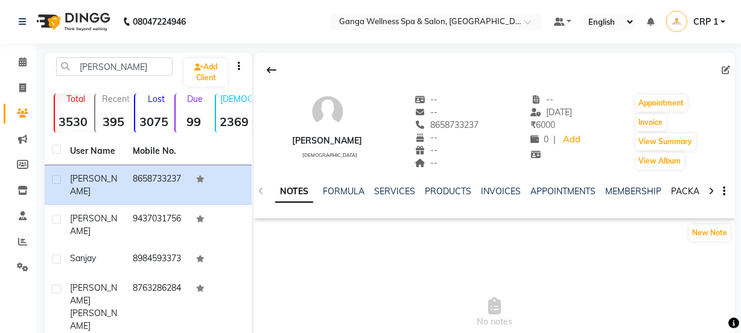
click at [682, 192] on link "PACKAGES" at bounding box center [693, 191] width 45 height 11
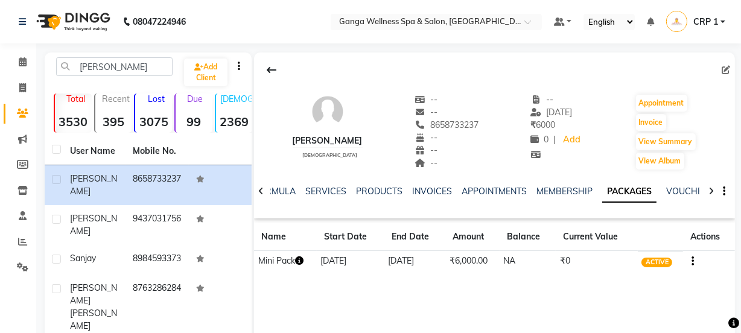
click at [302, 262] on icon "button" at bounding box center [299, 260] width 8 height 8
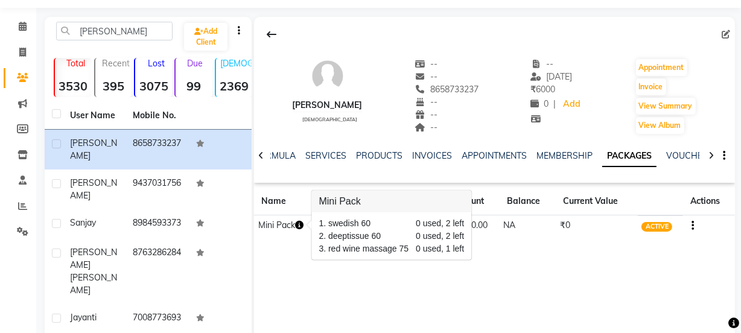
scroll to position [54, 0]
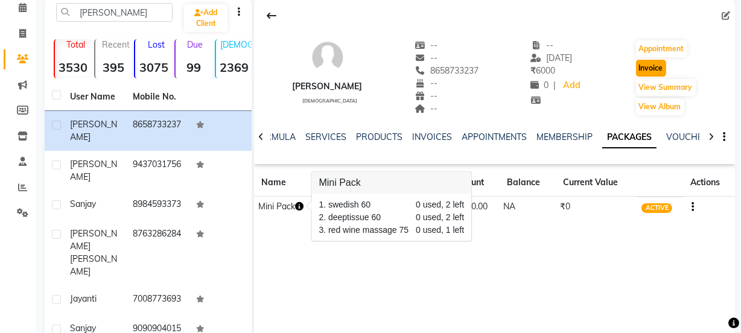
click at [649, 72] on button "Invoice" at bounding box center [651, 68] width 30 height 17
select select "service"
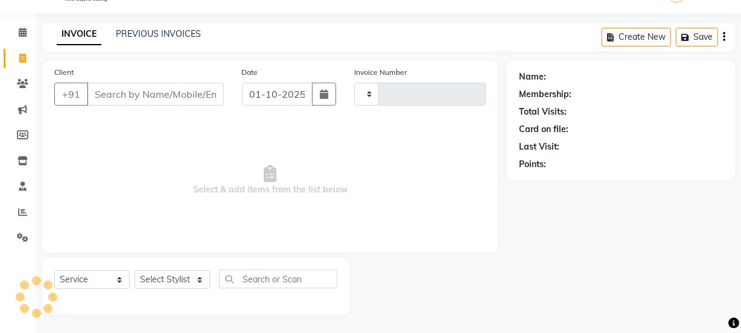
type input "2705"
select select "715"
click at [157, 282] on select "Select Stylist" at bounding box center [172, 279] width 75 height 19
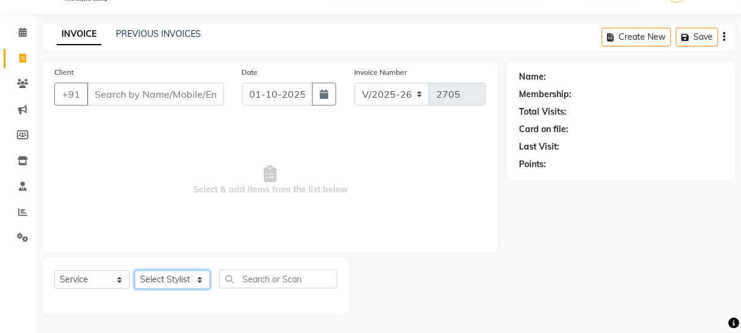
type input "8658733237"
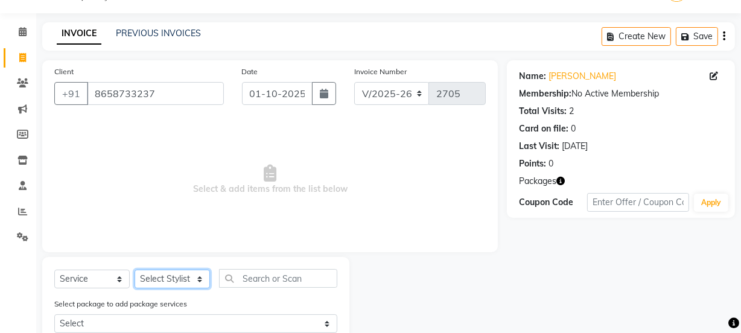
select select "90084"
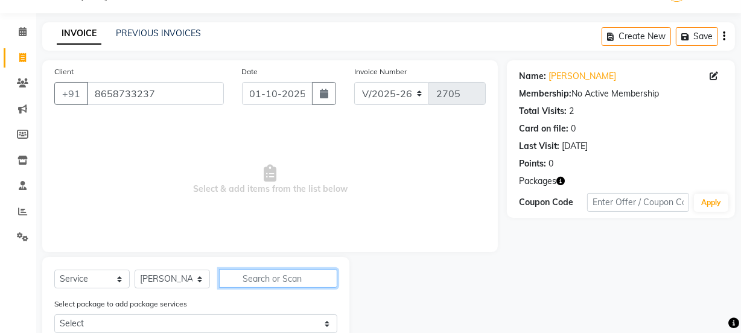
click at [258, 279] on input "text" at bounding box center [278, 278] width 118 height 19
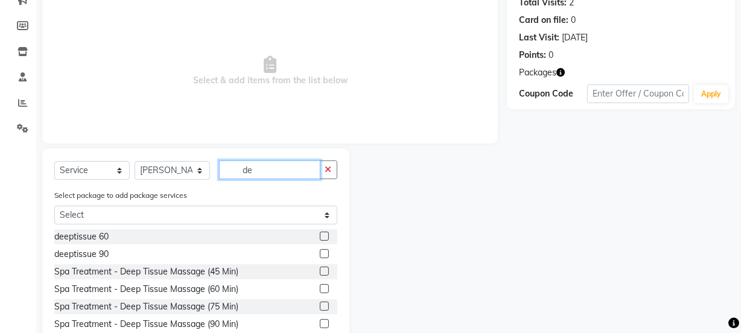
scroll to position [139, 0]
type input "de"
click at [320, 235] on label at bounding box center [324, 235] width 9 height 9
click at [320, 235] on input "checkbox" at bounding box center [324, 236] width 8 height 8
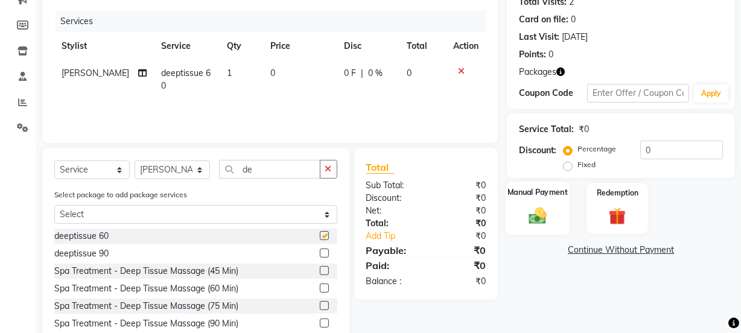
checkbox input "false"
click at [615, 211] on img at bounding box center [617, 216] width 29 height 22
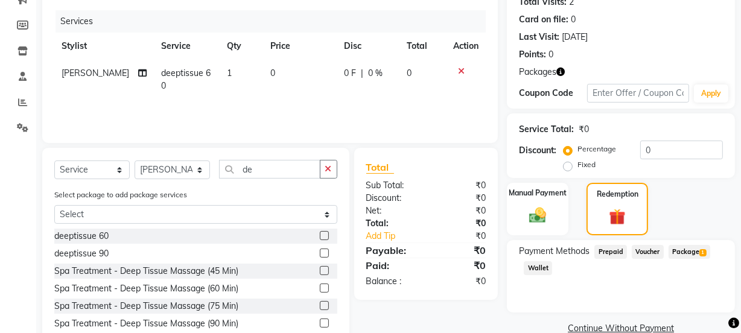
click at [686, 250] on span "Package 1" at bounding box center [690, 252] width 42 height 14
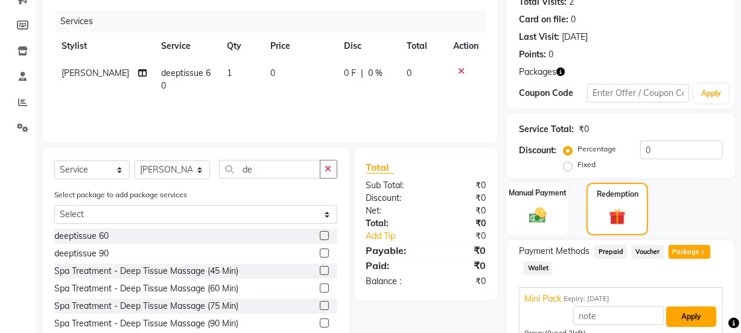
click at [687, 308] on button "Apply" at bounding box center [691, 317] width 50 height 21
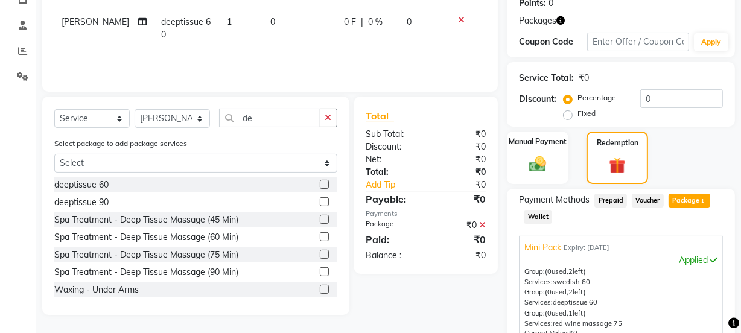
scroll to position [317, 0]
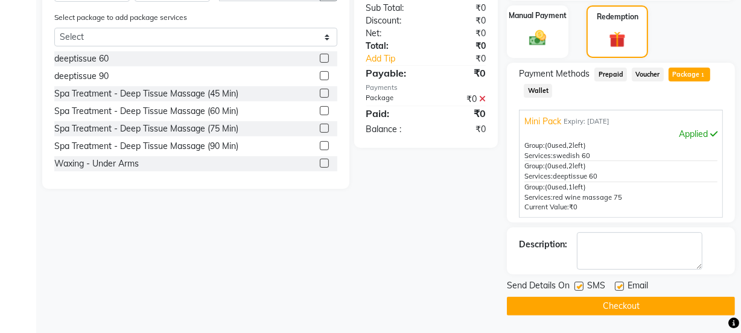
click at [631, 308] on button "Checkout" at bounding box center [621, 306] width 228 height 19
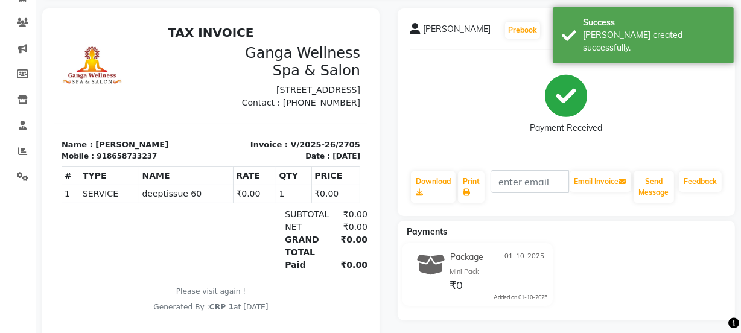
scroll to position [109, 0]
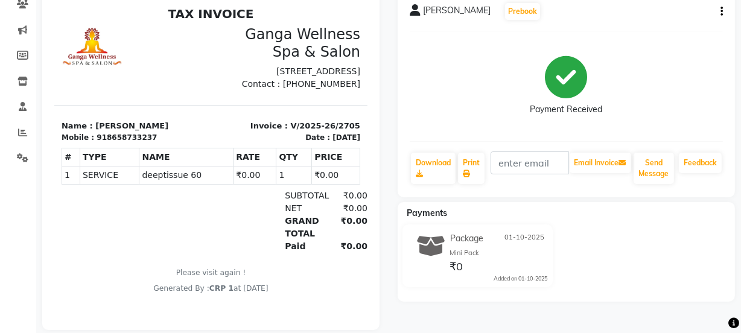
click at [514, 47] on div "Payment Received" at bounding box center [566, 86] width 313 height 91
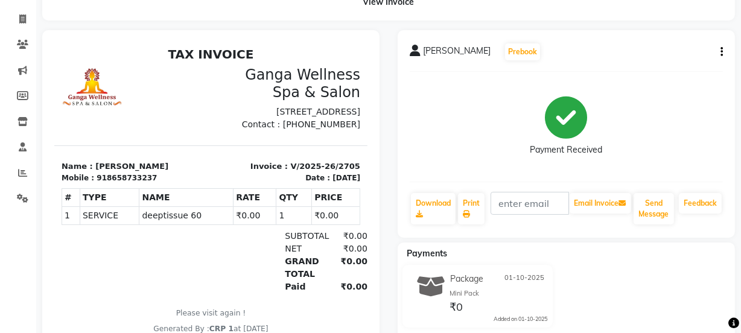
scroll to position [0, 0]
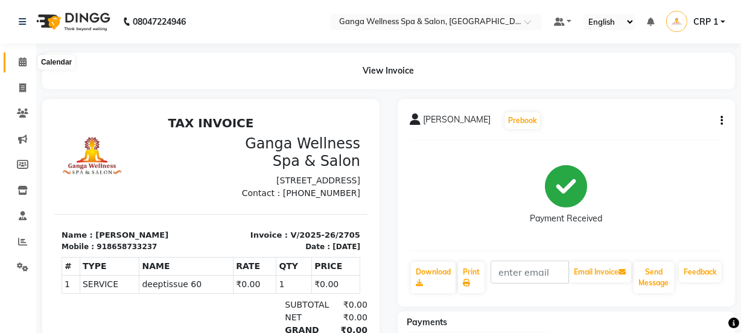
click at [21, 59] on icon at bounding box center [23, 61] width 8 height 9
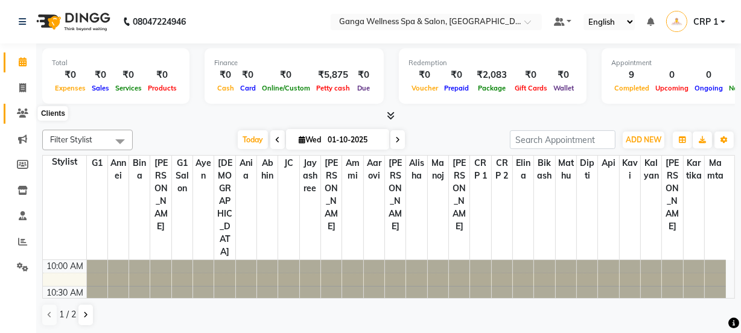
click at [25, 114] on icon at bounding box center [22, 113] width 11 height 9
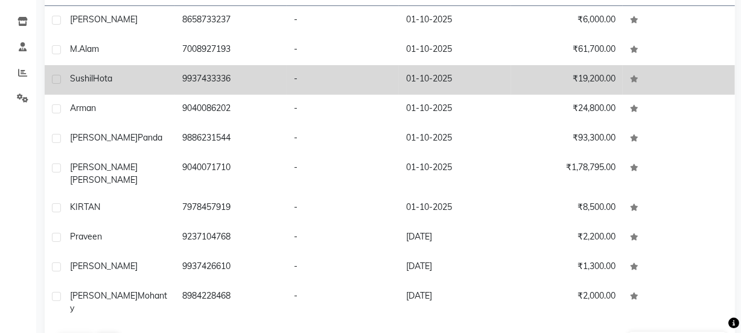
scroll to position [189, 0]
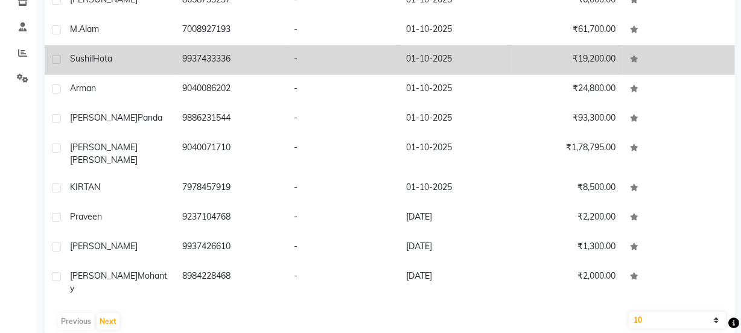
click at [147, 241] on div "[PERSON_NAME]" at bounding box center [119, 246] width 98 height 13
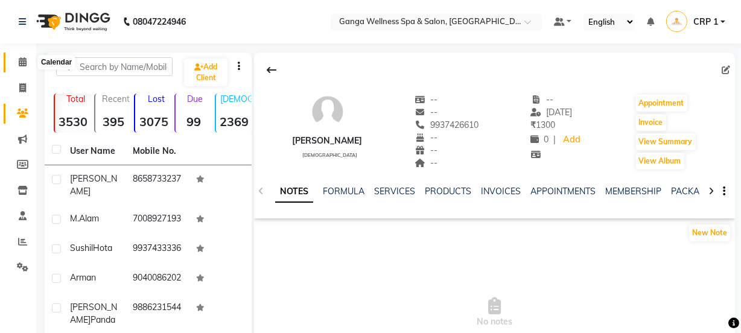
click at [24, 61] on icon at bounding box center [23, 61] width 8 height 9
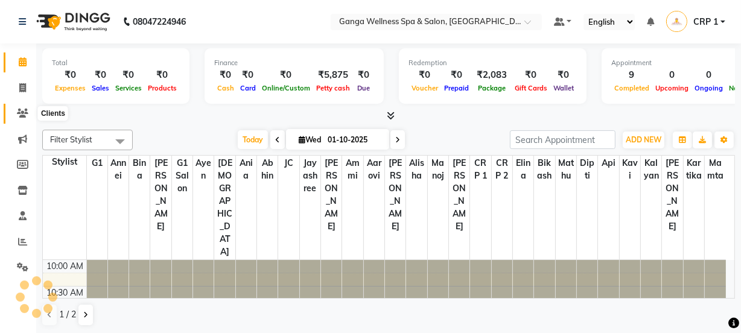
click at [25, 115] on icon at bounding box center [22, 113] width 11 height 9
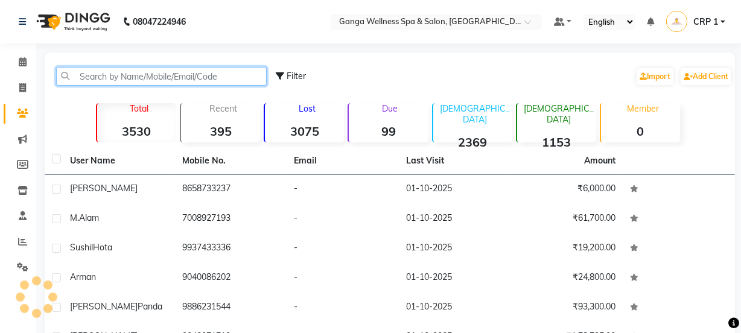
click at [142, 71] on input "text" at bounding box center [161, 76] width 211 height 19
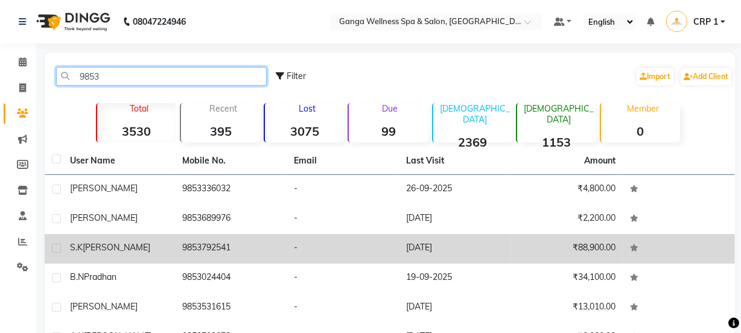
type input "9853"
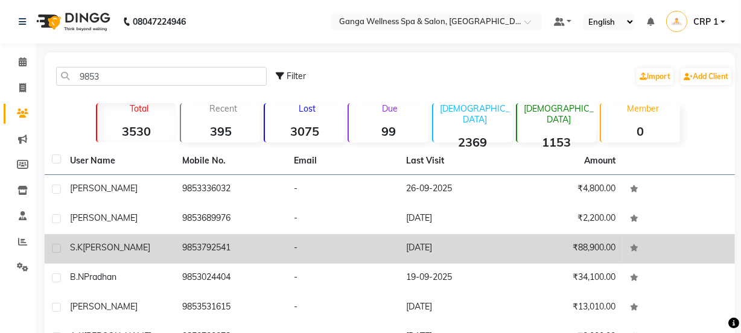
click at [232, 254] on td "9853792541" at bounding box center [231, 249] width 112 height 30
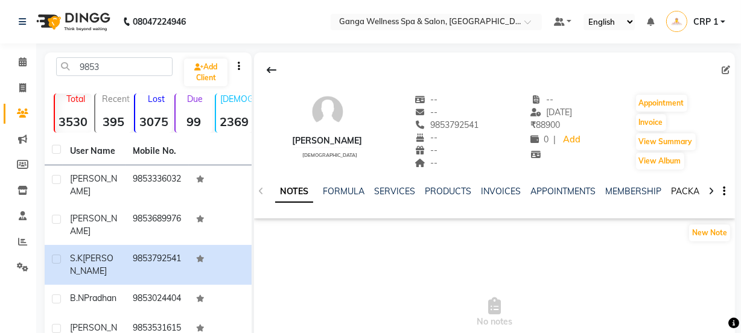
click at [681, 192] on link "PACKAGES" at bounding box center [693, 191] width 45 height 11
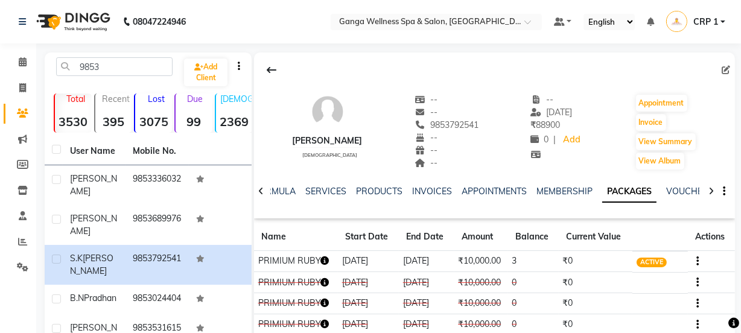
click at [327, 259] on icon "button" at bounding box center [325, 260] width 8 height 8
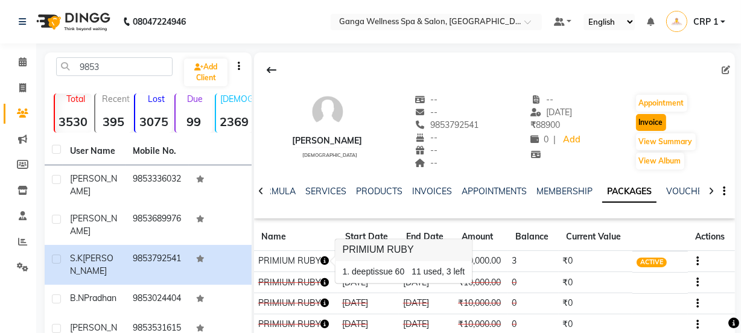
click at [661, 119] on button "Invoice" at bounding box center [651, 122] width 30 height 17
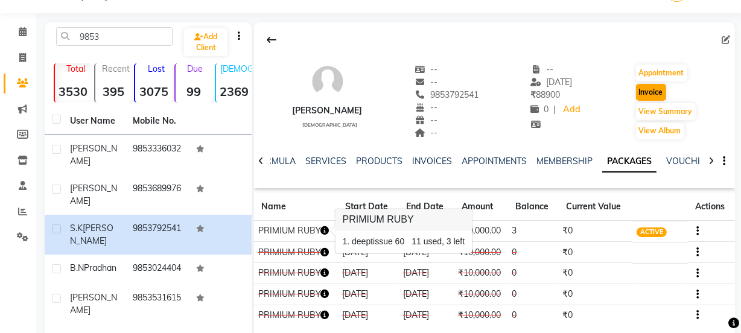
select select "service"
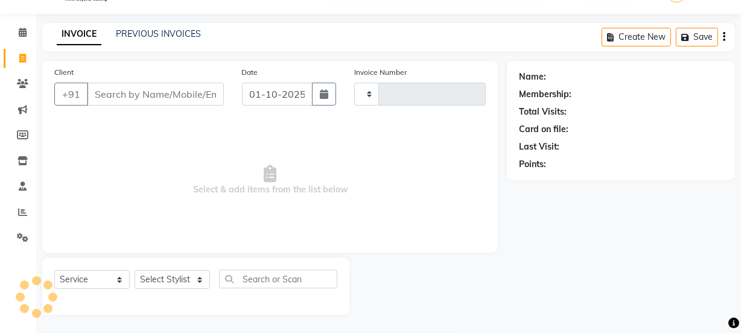
type input "2706"
select select "715"
click at [159, 283] on select "Select Stylist" at bounding box center [172, 279] width 75 height 19
type input "9853792541"
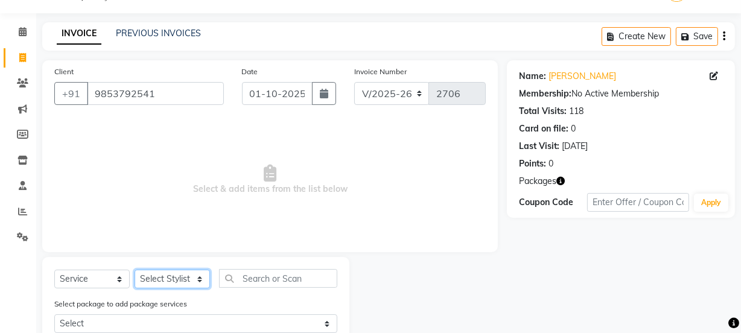
select select "75523"
click at [135, 270] on select "Select Stylist Aarovi Abhin [PERSON_NAME] [PERSON_NAME] CRP 1 CRP 2 [PERSON_NAM…" at bounding box center [172, 279] width 75 height 19
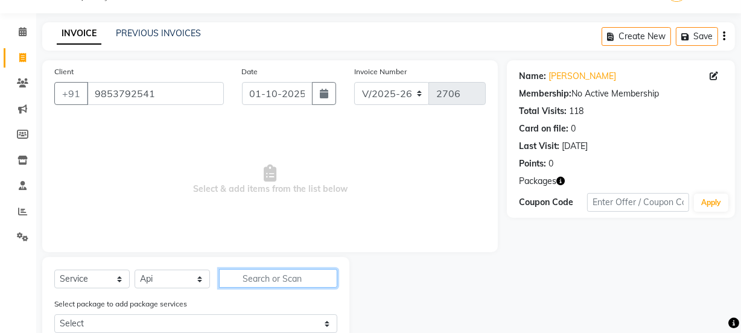
click at [268, 273] on input "text" at bounding box center [278, 278] width 118 height 19
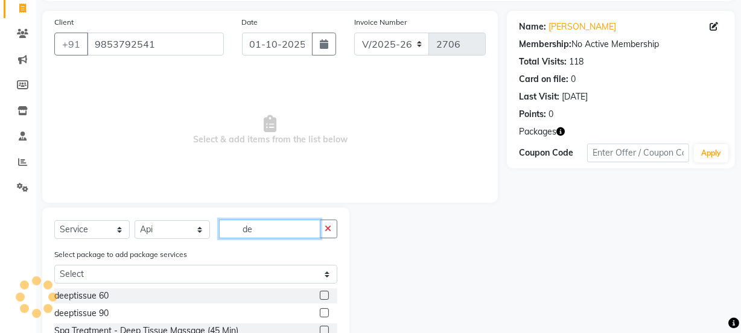
scroll to position [139, 0]
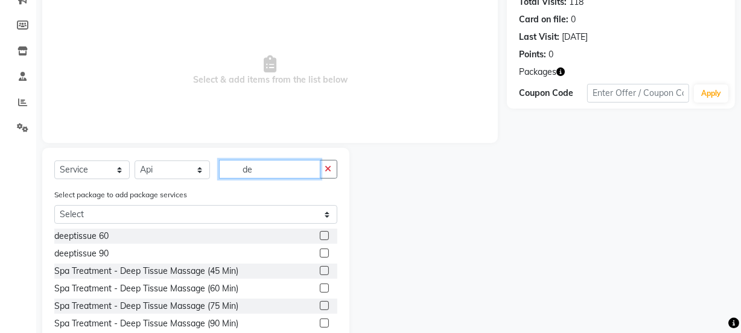
type input "de"
click at [320, 238] on label at bounding box center [324, 235] width 9 height 9
click at [320, 238] on input "checkbox" at bounding box center [324, 236] width 8 height 8
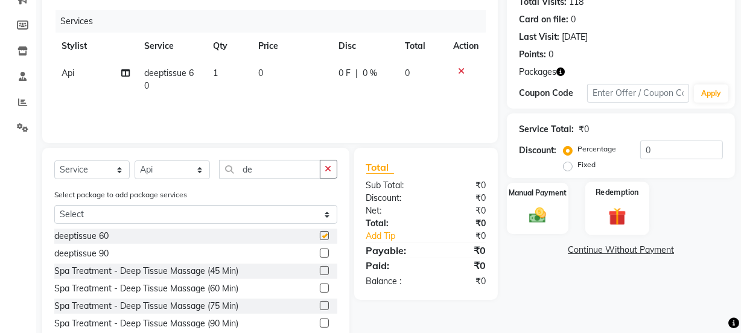
checkbox input "false"
click at [630, 217] on img at bounding box center [617, 216] width 29 height 22
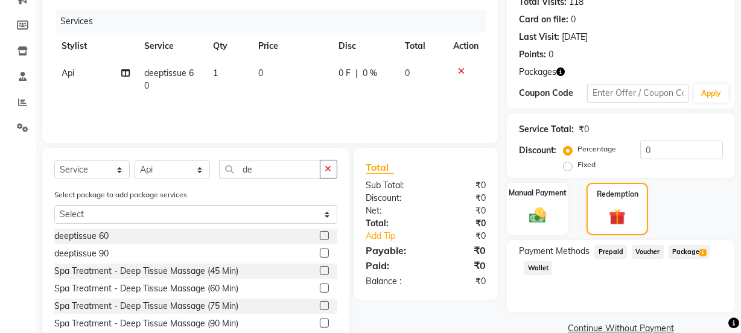
click at [689, 249] on span "Package 1" at bounding box center [690, 252] width 42 height 14
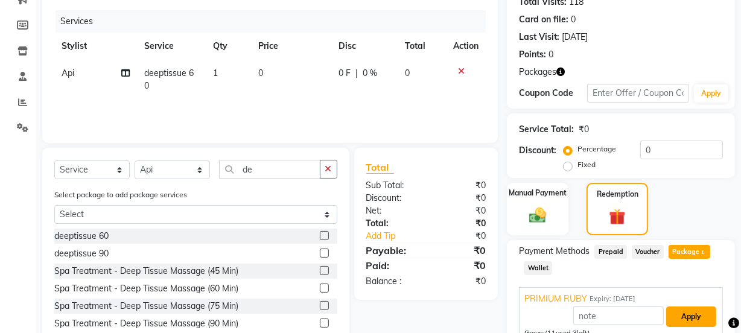
click at [689, 317] on button "Apply" at bounding box center [691, 317] width 50 height 21
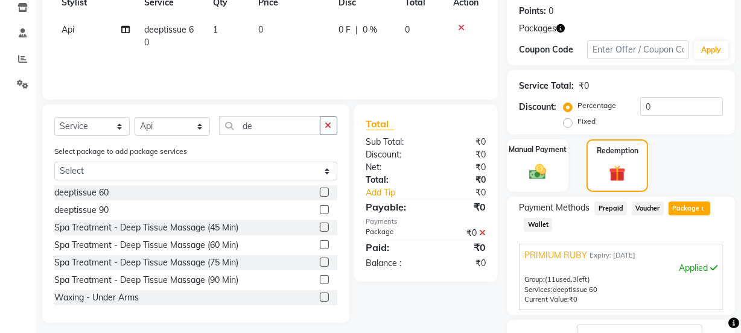
scroll to position [275, 0]
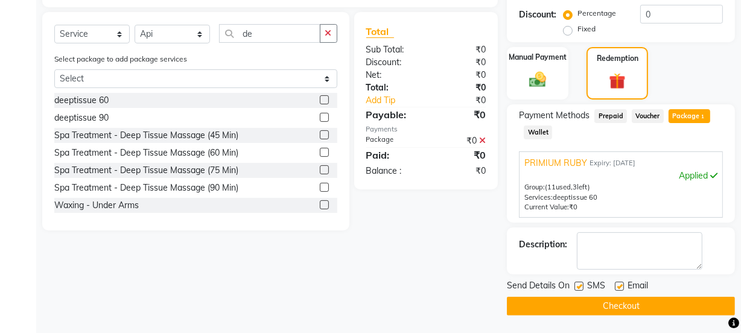
click at [682, 301] on button "Checkout" at bounding box center [621, 306] width 228 height 19
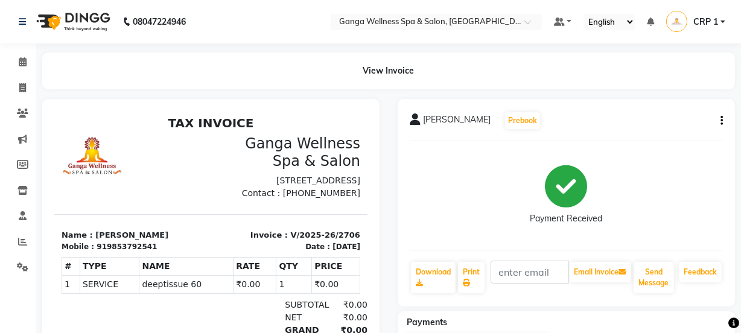
select select "service"
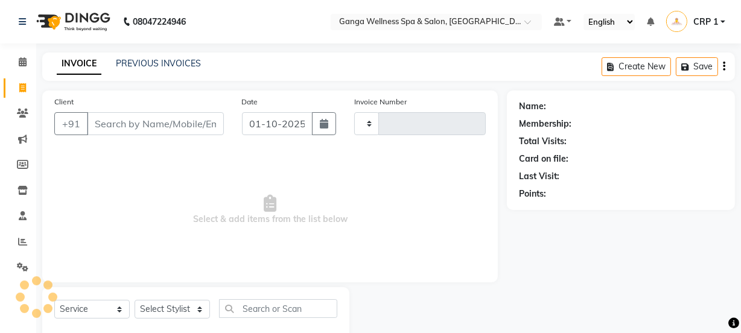
type input "2707"
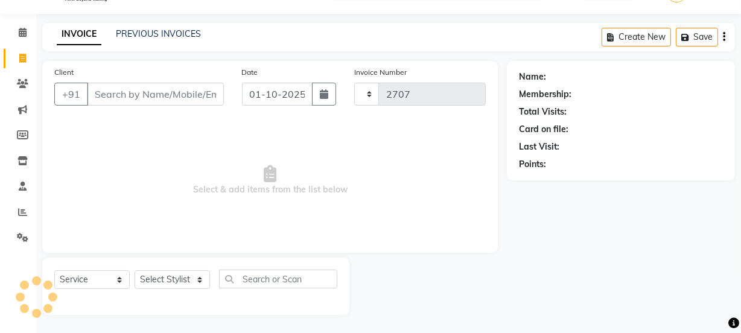
select select "715"
type input "9853792541"
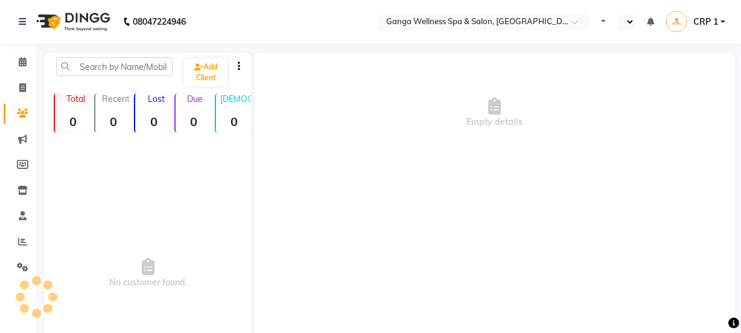
select select "en"
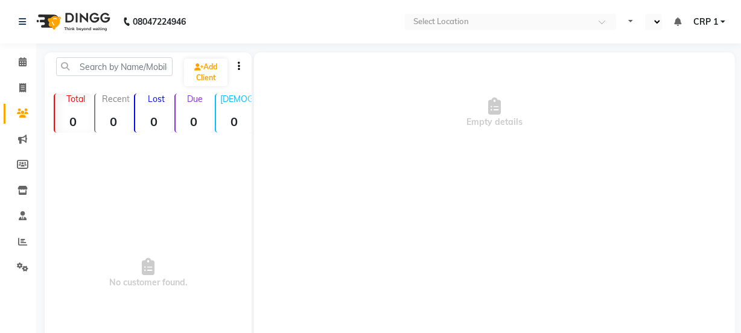
select select "en"
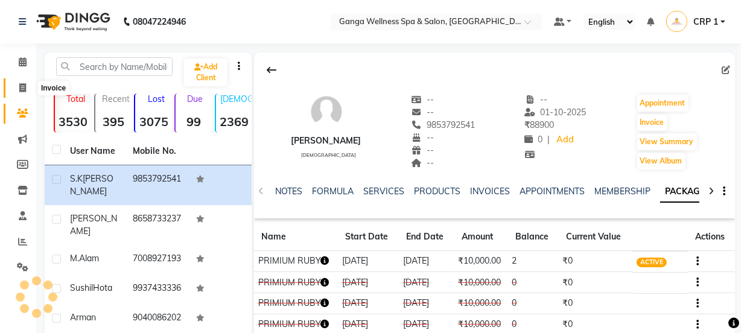
click at [19, 89] on icon at bounding box center [22, 87] width 7 height 9
select select "715"
select select "service"
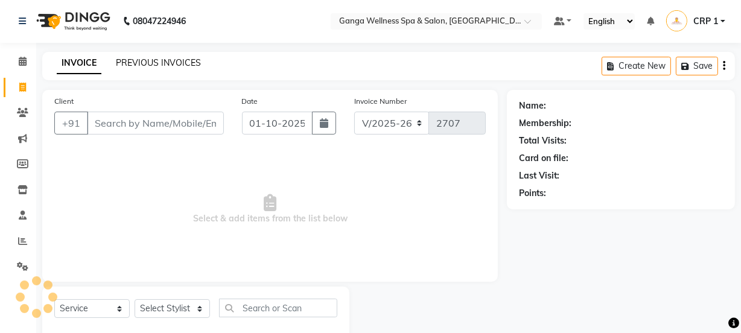
scroll to position [30, 0]
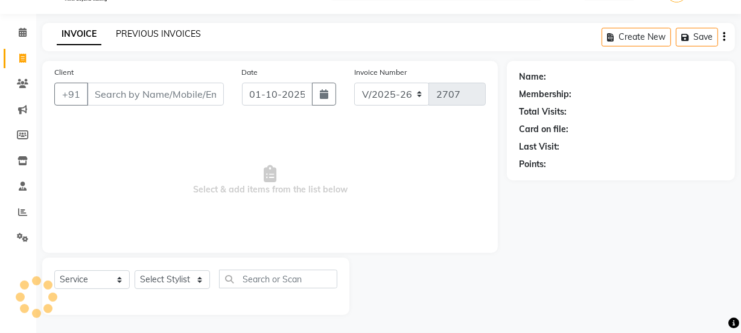
click at [135, 31] on link "PREVIOUS INVOICES" at bounding box center [158, 33] width 85 height 11
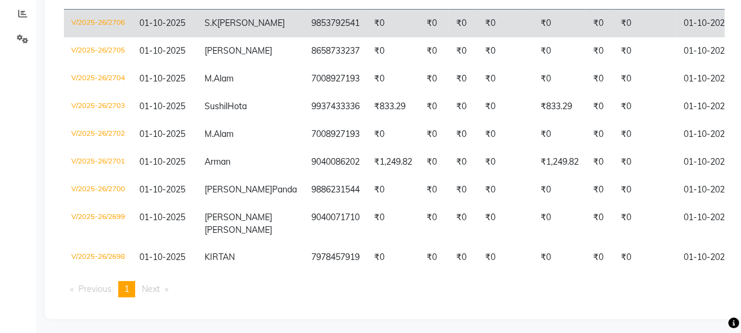
scroll to position [210, 0]
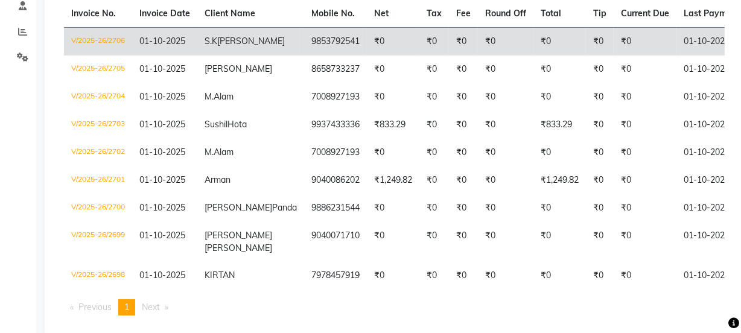
click at [231, 46] on span "[PERSON_NAME]" at bounding box center [251, 41] width 68 height 11
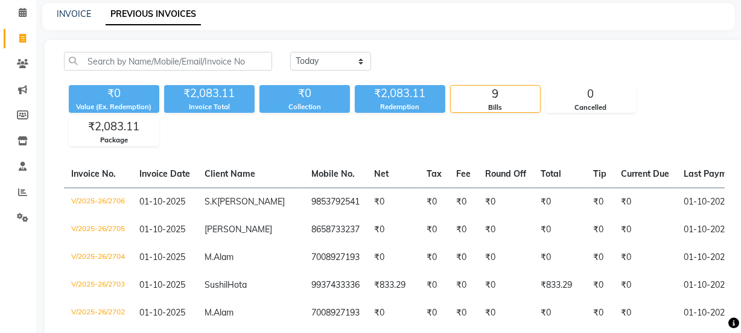
scroll to position [0, 0]
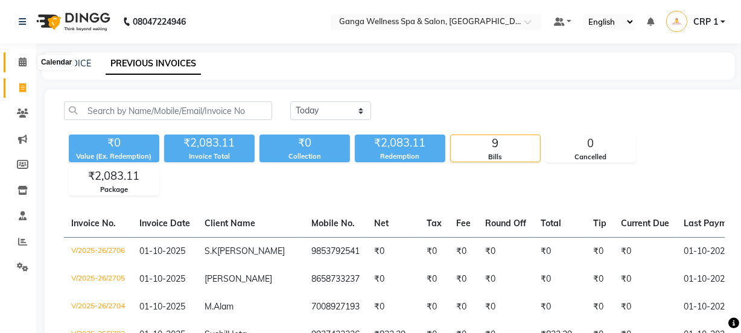
click at [21, 60] on icon at bounding box center [23, 61] width 8 height 9
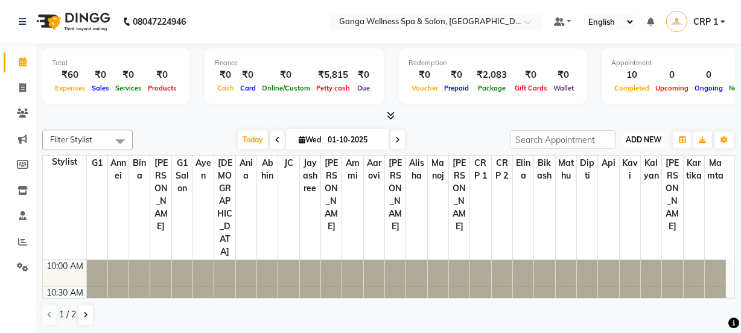
click at [641, 142] on span "ADD NEW" at bounding box center [644, 139] width 36 height 9
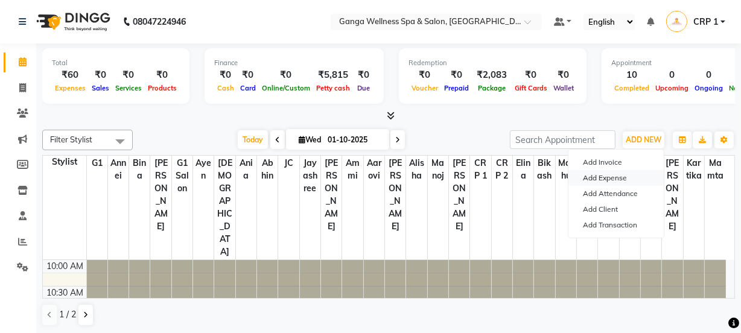
click at [614, 181] on link "Add Expense" at bounding box center [615, 178] width 95 height 16
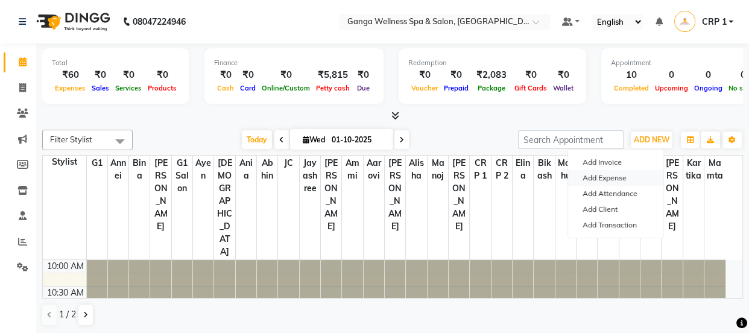
select select "771"
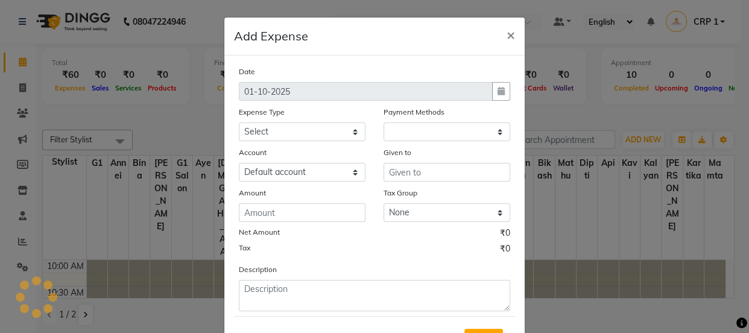
select select "1"
select select "2396"
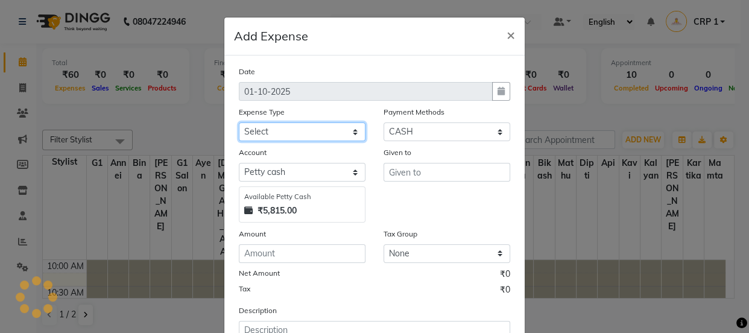
click at [300, 138] on select "Select Advance Salary Bank charges Car maintenance Cash transfer to bank Cash t…" at bounding box center [302, 131] width 127 height 19
select select "13"
click at [239, 123] on select "Select Advance Salary Bank charges Car maintenance Cash transfer to bank Cash t…" at bounding box center [302, 131] width 127 height 19
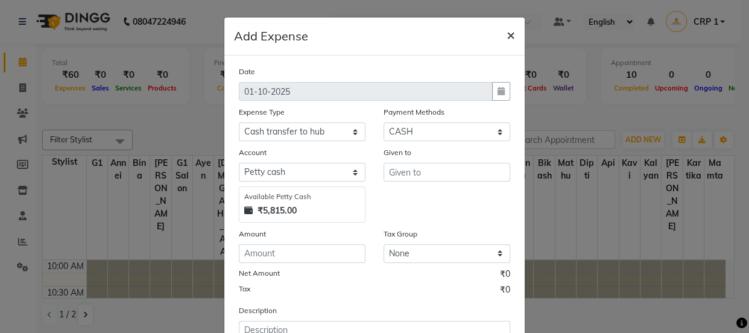
click at [512, 36] on button "×" at bounding box center [511, 34] width 28 height 34
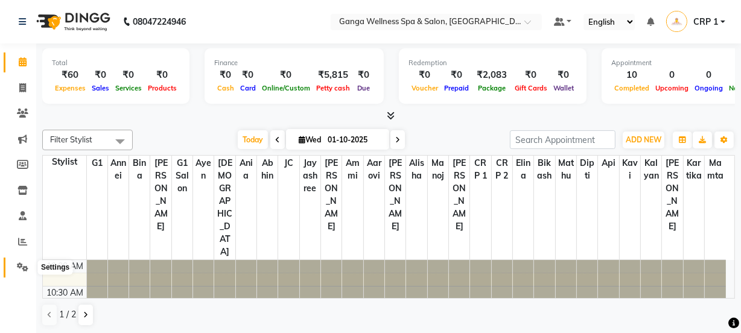
click at [24, 266] on icon at bounding box center [22, 266] width 11 height 9
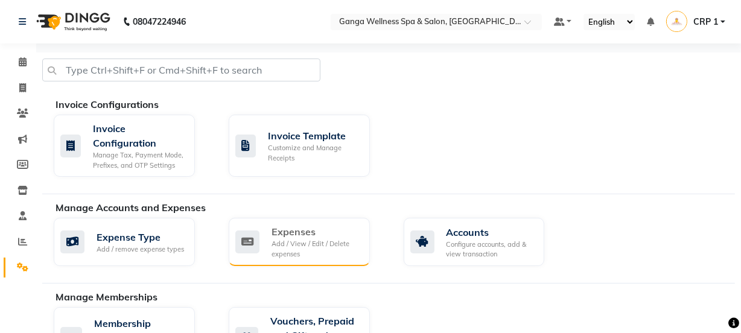
click at [272, 227] on div "Expenses" at bounding box center [316, 231] width 89 height 14
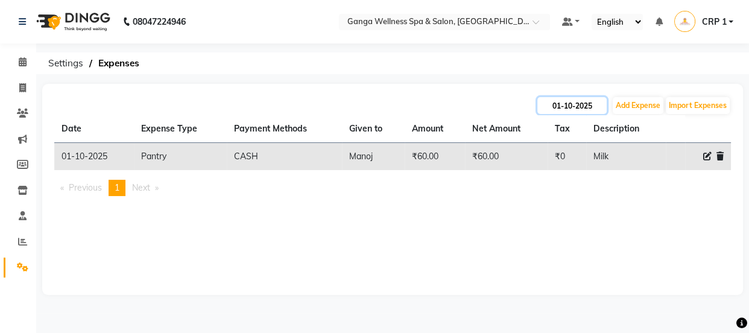
click at [573, 110] on input "01-10-2025" at bounding box center [572, 105] width 69 height 17
select select "10"
select select "2025"
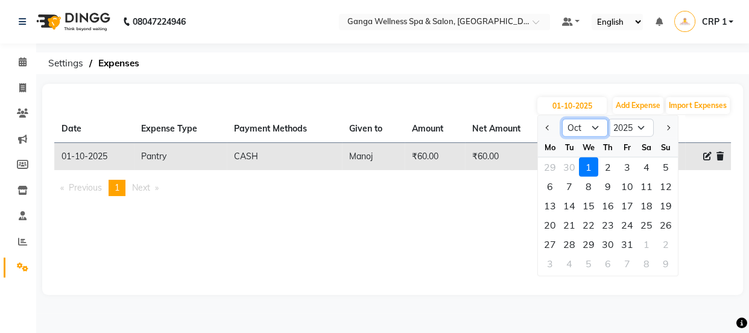
click at [596, 127] on select "Jan Feb Mar Apr May Jun Jul Aug Sep Oct Nov Dec" at bounding box center [585, 128] width 46 height 18
select select "9"
click at [562, 119] on select "Jan Feb Mar Apr May Jun Jul Aug Sep Oct Nov Dec" at bounding box center [585, 128] width 46 height 18
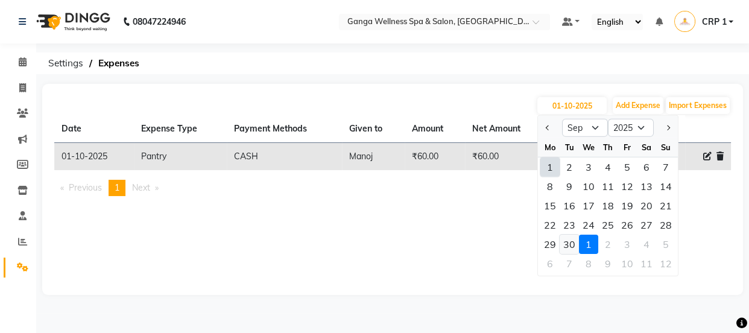
click at [570, 244] on div "30" at bounding box center [569, 244] width 19 height 19
type input "30-09-2025"
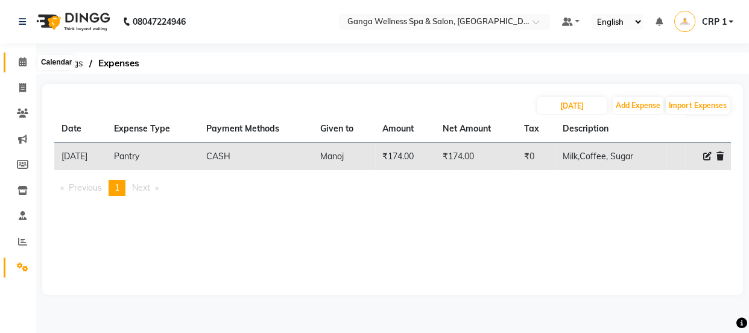
click at [27, 65] on span at bounding box center [22, 63] width 21 height 14
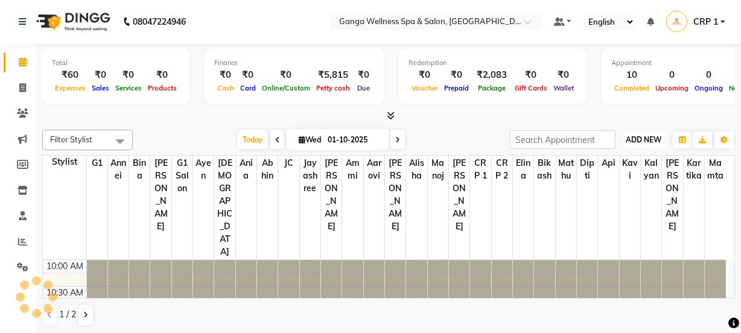
click at [641, 138] on span "ADD NEW" at bounding box center [644, 139] width 36 height 9
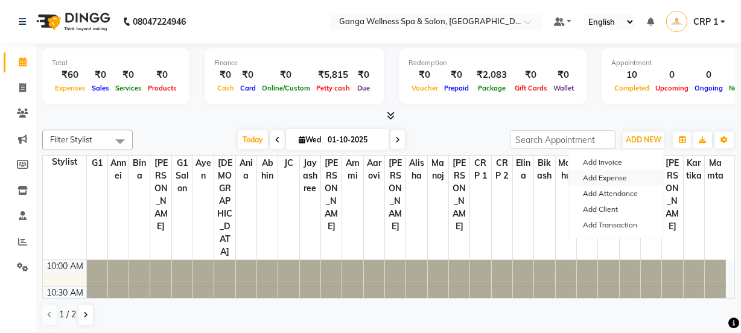
click at [603, 177] on link "Add Expense" at bounding box center [615, 178] width 95 height 16
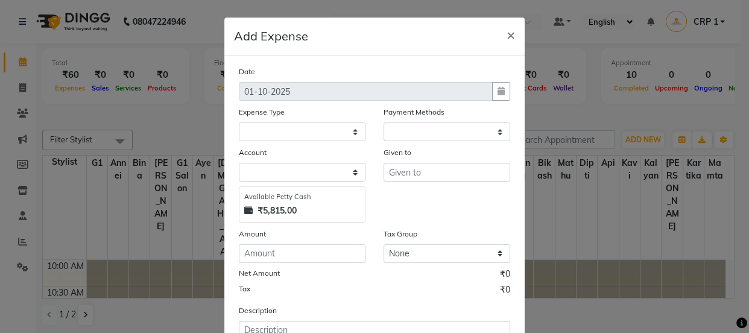
select select "1"
select select "2396"
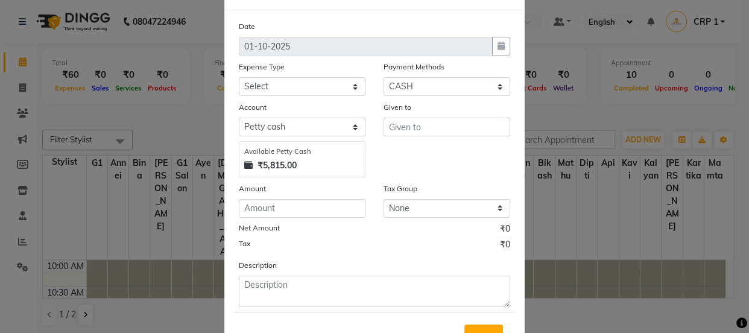
scroll to position [100, 0]
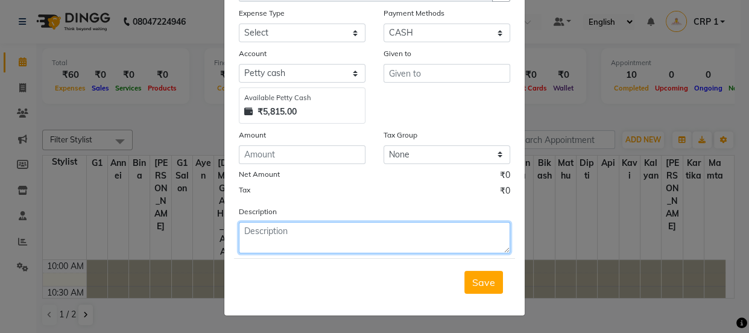
click at [276, 235] on textarea at bounding box center [375, 237] width 272 height 31
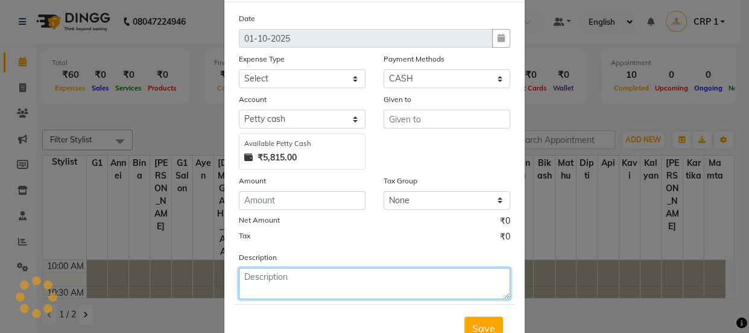
scroll to position [0, 0]
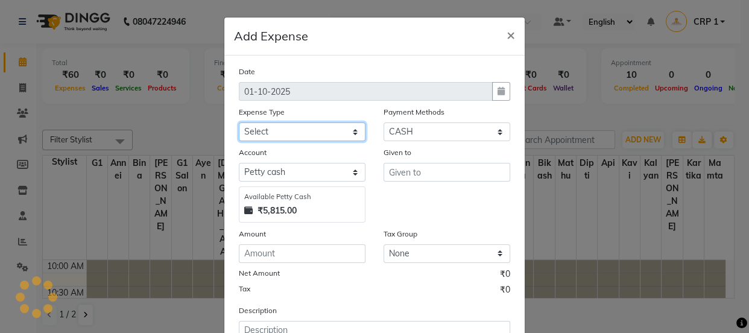
click at [258, 127] on select "Select Advance Salary Bank charges Car maintenance Cash transfer to bank Cash t…" at bounding box center [302, 131] width 127 height 19
select select "13"
click at [239, 123] on select "Select Advance Salary Bank charges Car maintenance Cash transfer to bank Cash t…" at bounding box center [302, 131] width 127 height 19
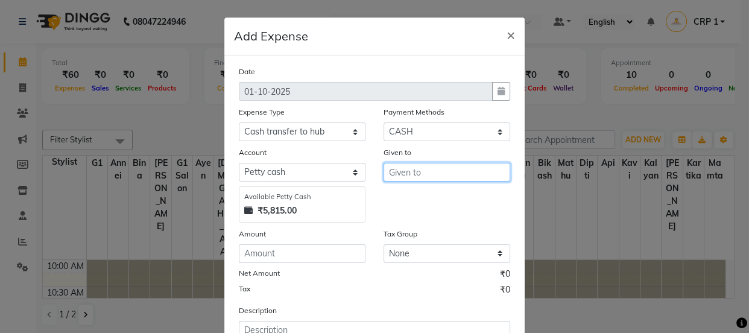
click at [416, 173] on input "text" at bounding box center [447, 172] width 127 height 19
type input "c"
type input "CEO SIR"
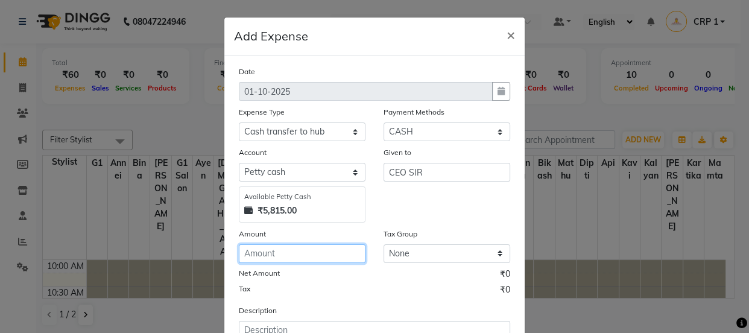
click at [288, 250] on input "number" at bounding box center [302, 253] width 127 height 19
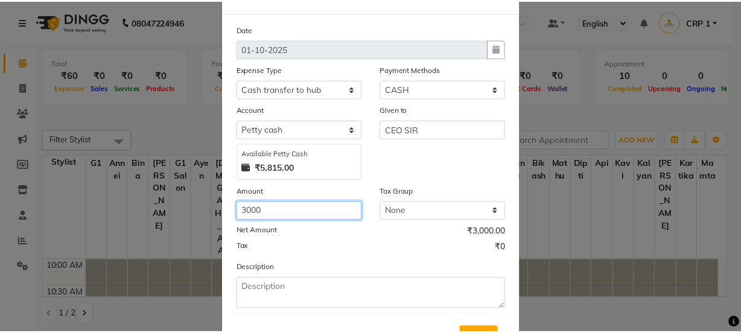
scroll to position [100, 0]
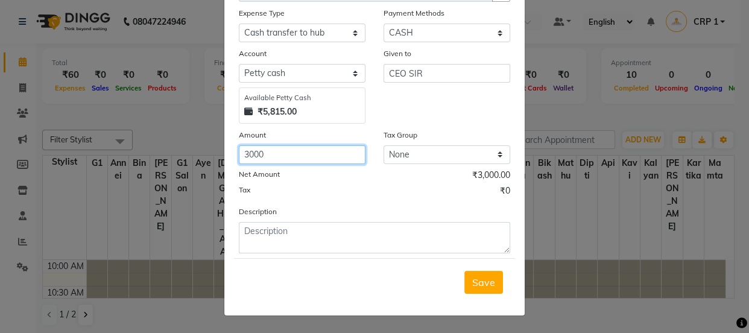
type input "3000"
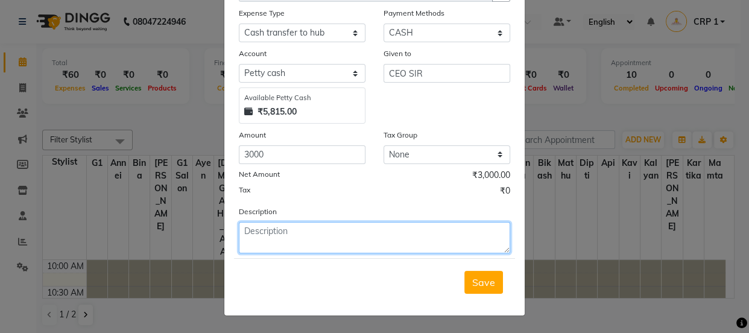
click at [299, 243] on textarea at bounding box center [375, 237] width 272 height 31
type textarea "30/09/25"
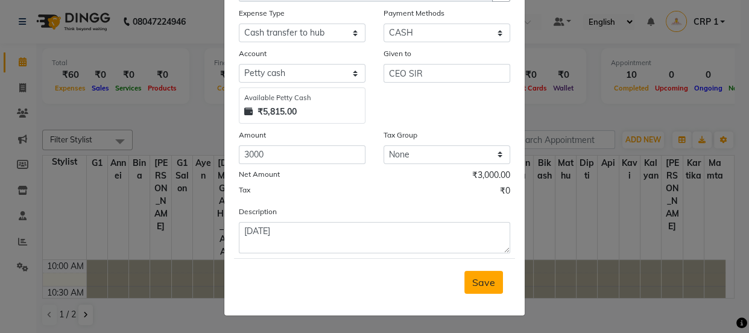
click at [470, 275] on button "Save" at bounding box center [484, 282] width 39 height 23
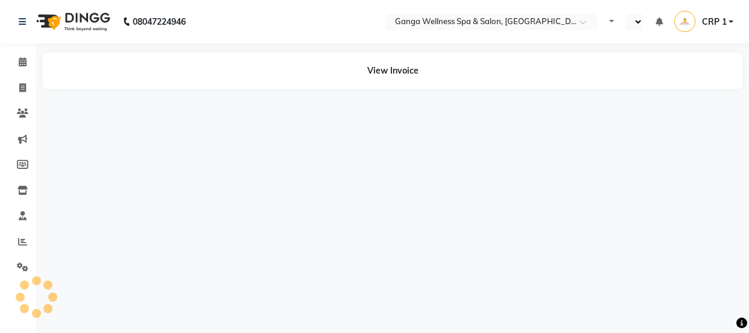
select select "en"
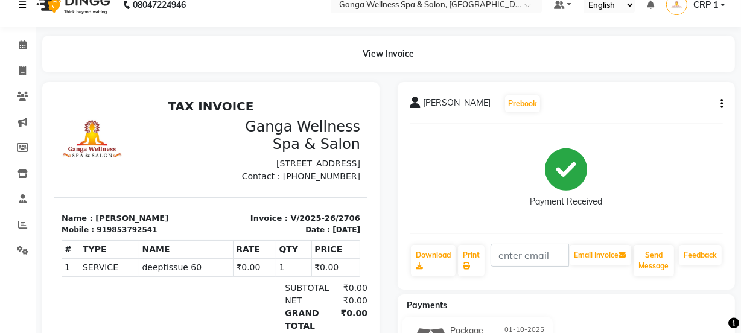
scroll to position [5, 0]
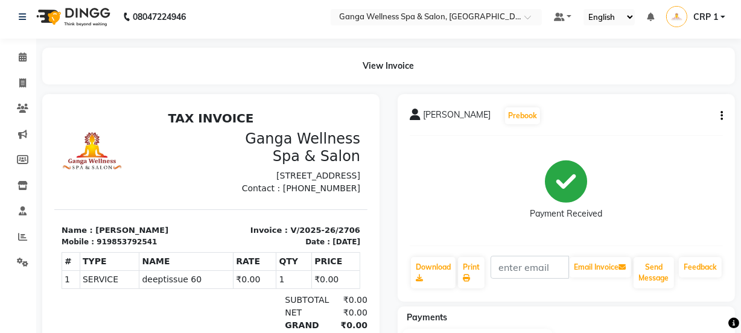
drag, startPoint x: -9, startPoint y: 130, endPoint x: 284, endPoint y: 60, distance: 300.8
click at [284, 60] on div "View Invoice" at bounding box center [388, 66] width 693 height 37
click at [21, 64] on link "Calendar" at bounding box center [18, 58] width 29 height 20
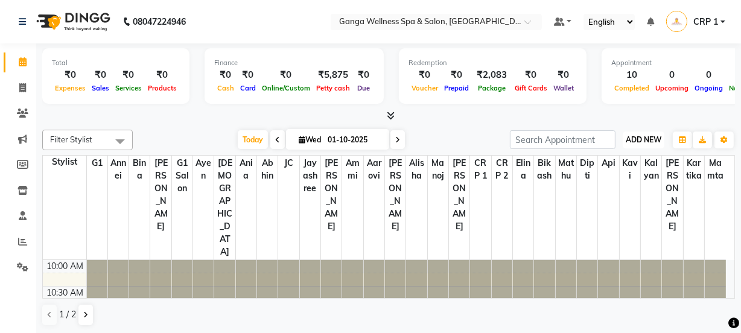
click at [650, 139] on span "ADD NEW" at bounding box center [644, 139] width 36 height 9
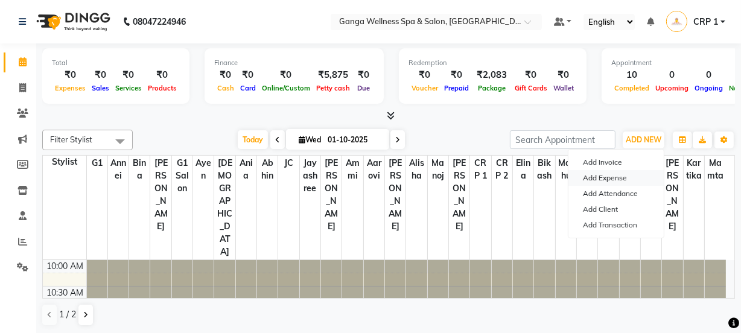
click at [619, 179] on link "Add Expense" at bounding box center [615, 178] width 95 height 16
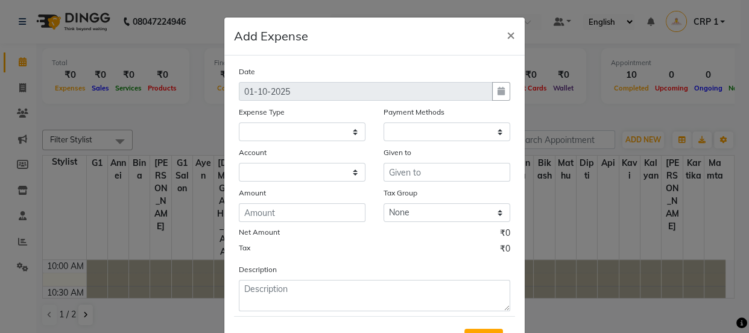
select select
select select "1"
select select "2396"
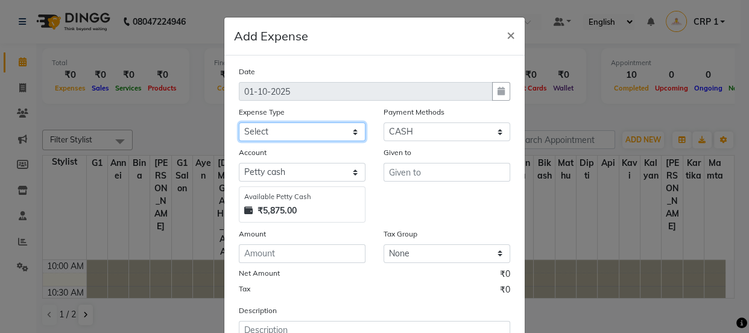
click at [277, 135] on select "Select Advance Salary Bank charges Car maintenance Cash transfer to bank Cash t…" at bounding box center [302, 131] width 127 height 19
select select "18"
click at [239, 123] on select "Select Advance Salary Bank charges Car maintenance Cash transfer to bank Cash t…" at bounding box center [302, 131] width 127 height 19
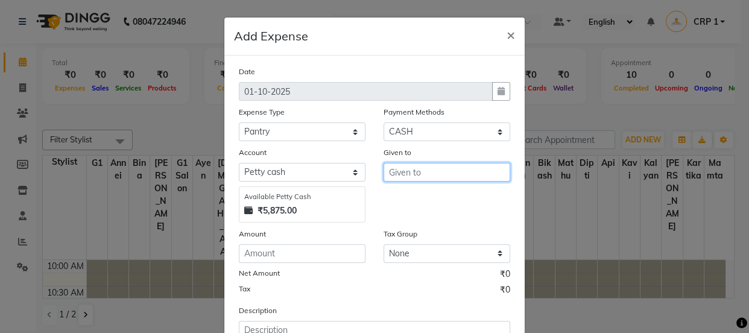
click at [416, 179] on input "text" at bounding box center [447, 172] width 127 height 19
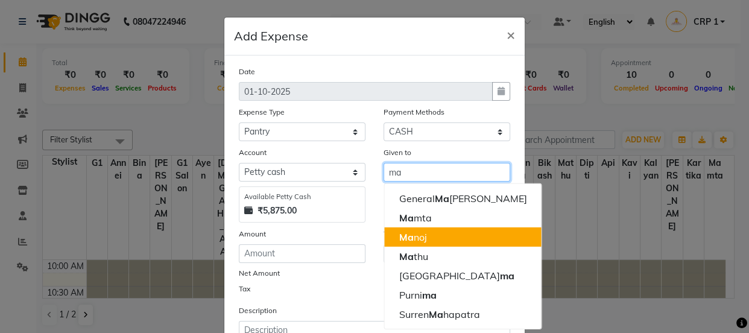
click at [427, 241] on button "Ma noj" at bounding box center [462, 236] width 157 height 19
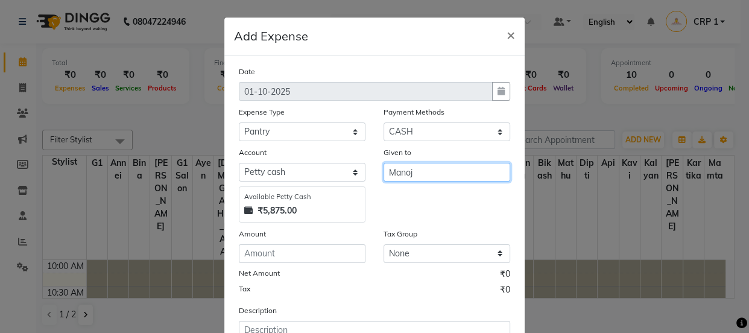
type input "Manoj"
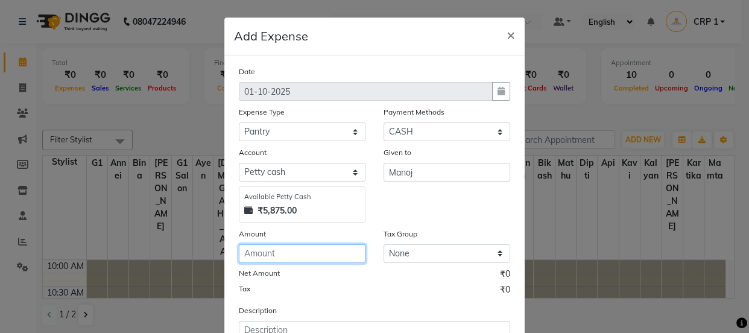
click at [283, 248] on input "number" at bounding box center [302, 253] width 127 height 19
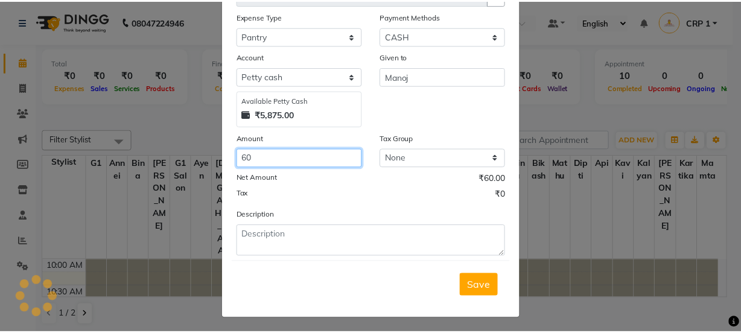
scroll to position [100, 0]
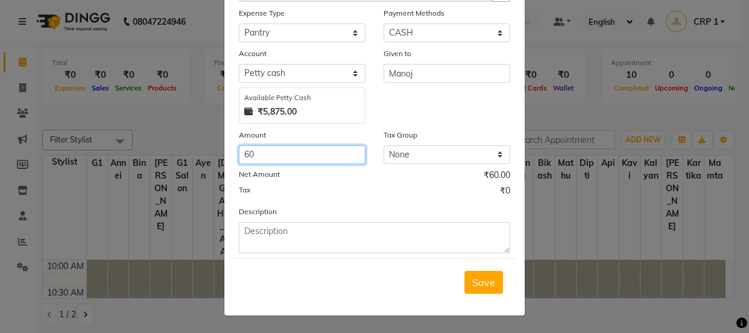
type input "60"
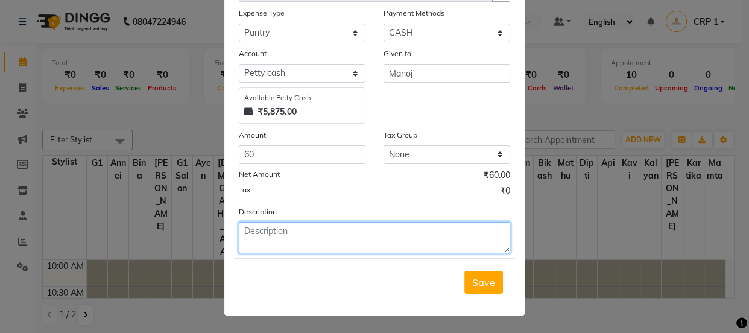
click at [331, 246] on textarea at bounding box center [375, 237] width 272 height 31
type textarea "Milk"
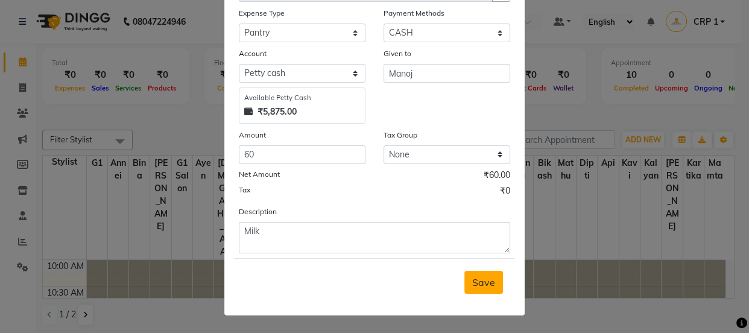
click at [473, 281] on span "Save" at bounding box center [483, 282] width 23 height 12
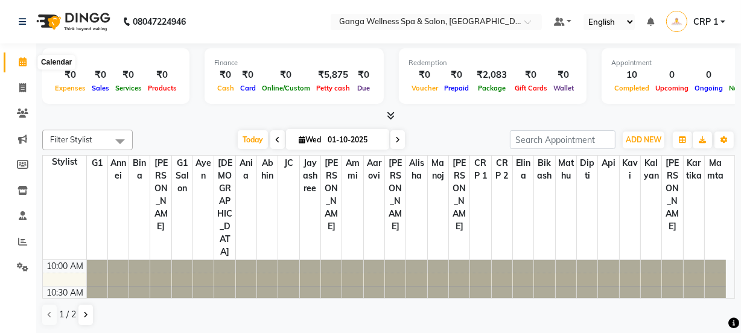
click at [21, 61] on icon at bounding box center [23, 61] width 8 height 9
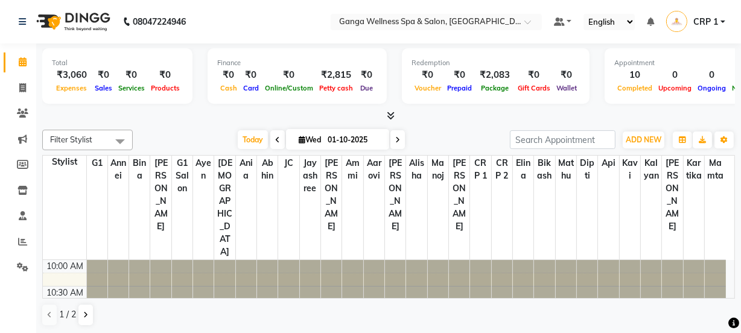
drag, startPoint x: 284, startPoint y: 22, endPoint x: 204, endPoint y: 72, distance: 93.8
click at [284, 22] on nav "08047224946 Select Location × Ganga Wellness Spa & Salon, Crp Square Default Pa…" at bounding box center [370, 21] width 741 height 43
click at [24, 115] on icon at bounding box center [22, 113] width 11 height 9
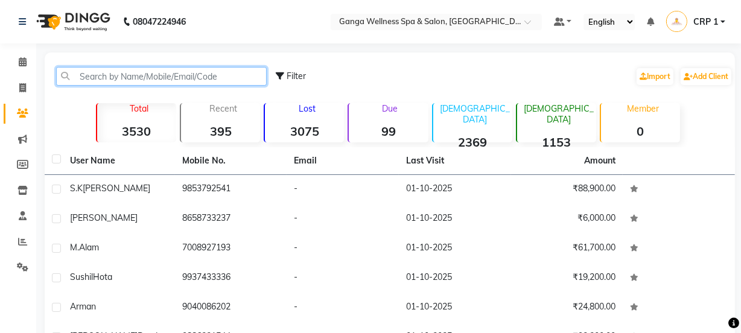
click at [135, 84] on input "text" at bounding box center [161, 76] width 211 height 19
type input "b"
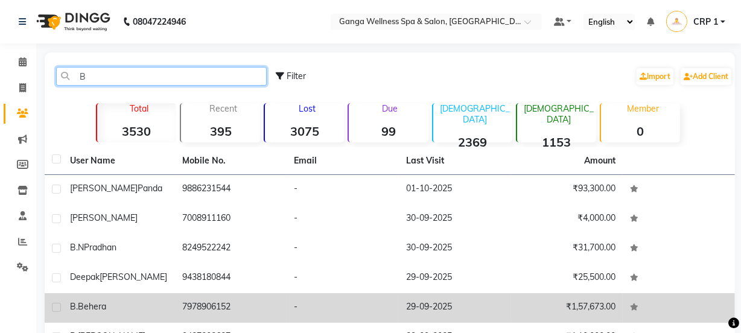
type input "B"
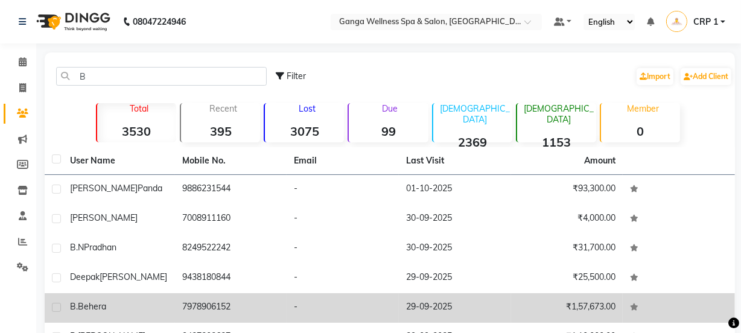
click at [115, 309] on div "[PERSON_NAME]" at bounding box center [119, 307] width 98 height 13
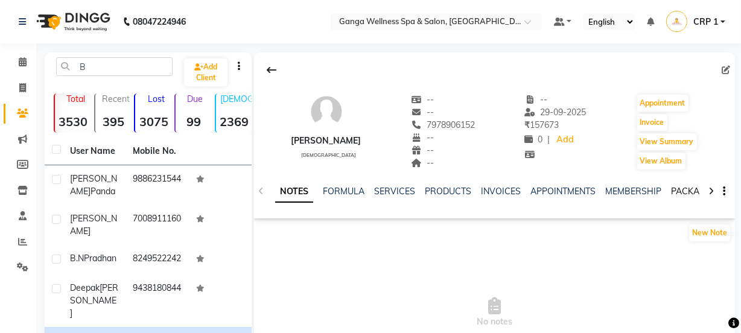
click at [685, 191] on link "PACKAGES" at bounding box center [693, 191] width 45 height 11
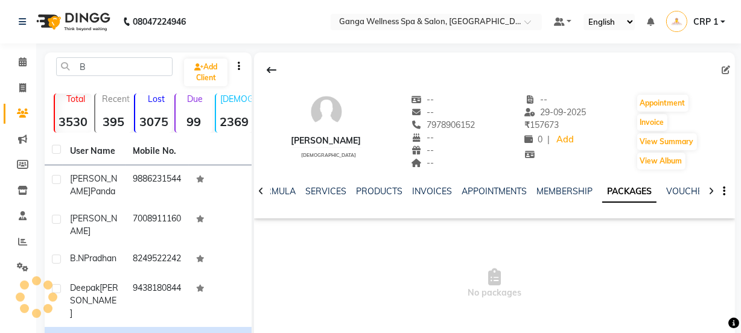
scroll to position [54, 0]
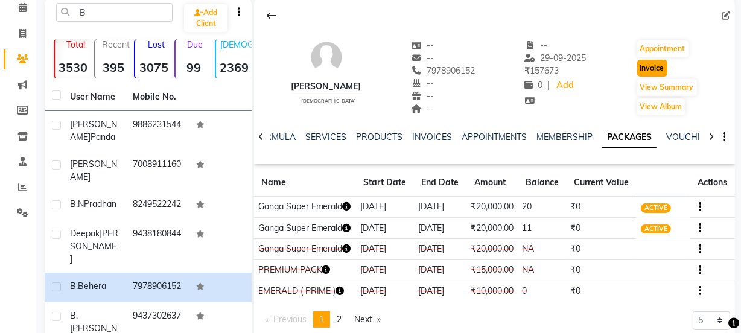
click at [652, 72] on button "Invoice" at bounding box center [652, 68] width 30 height 17
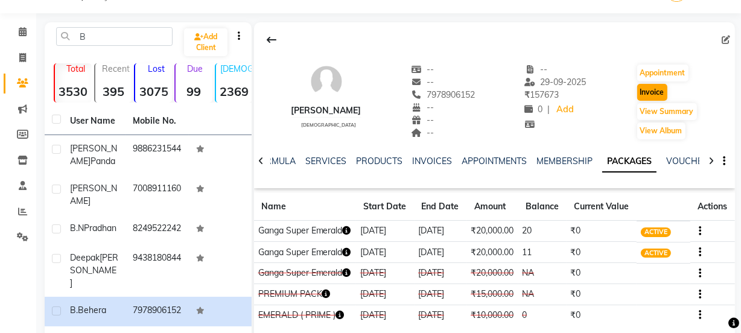
select select "715"
select select "service"
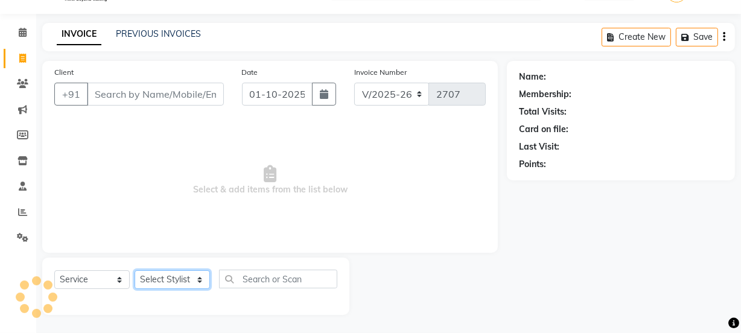
click at [183, 276] on select "Select Stylist" at bounding box center [172, 279] width 75 height 19
type input "7978906152"
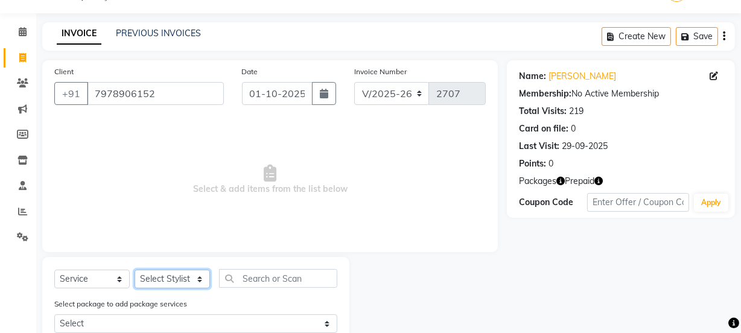
select select "83729"
click at [135, 270] on select "Select Stylist Aarovi Abhin [PERSON_NAME] [PERSON_NAME] CRP 1 CRP 2 [PERSON_NAM…" at bounding box center [172, 279] width 75 height 19
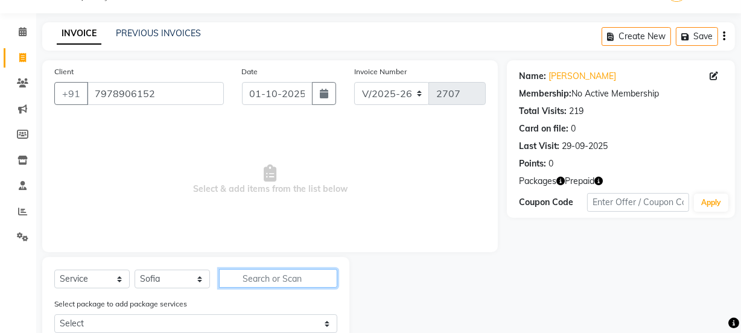
click at [259, 281] on input "text" at bounding box center [278, 278] width 118 height 19
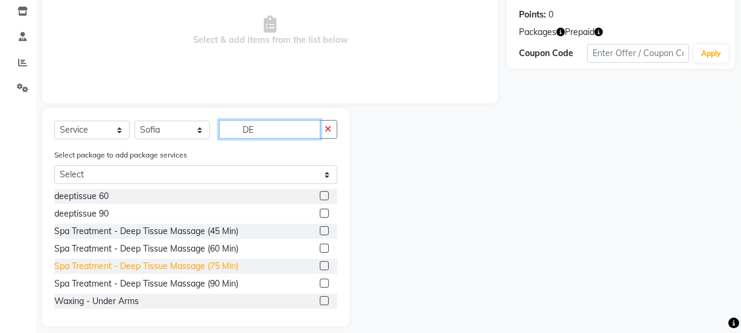
scroll to position [191, 0]
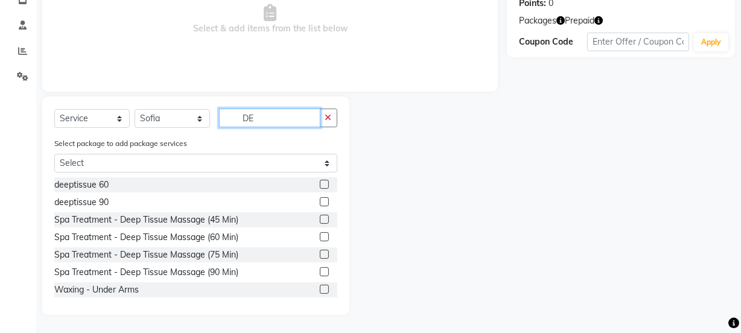
type input "DE"
click at [320, 237] on label at bounding box center [324, 236] width 9 height 9
click at [320, 237] on input "checkbox" at bounding box center [324, 238] width 8 height 8
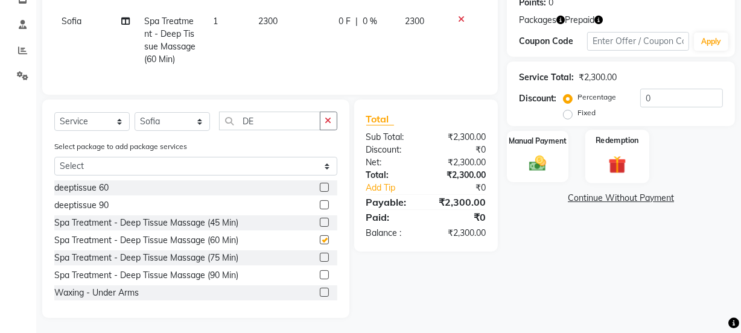
checkbox input "false"
click at [603, 154] on img at bounding box center [617, 164] width 29 height 22
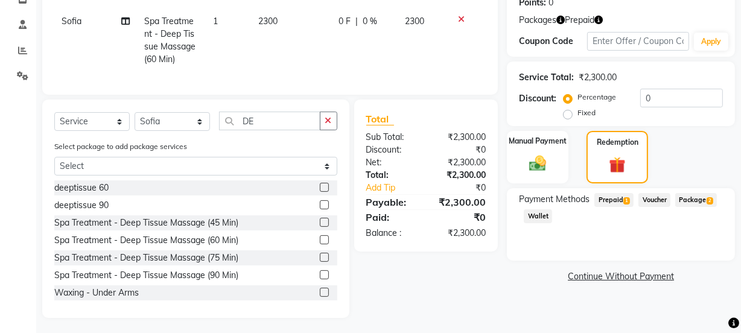
click at [706, 200] on span "Package 2" at bounding box center [696, 200] width 42 height 14
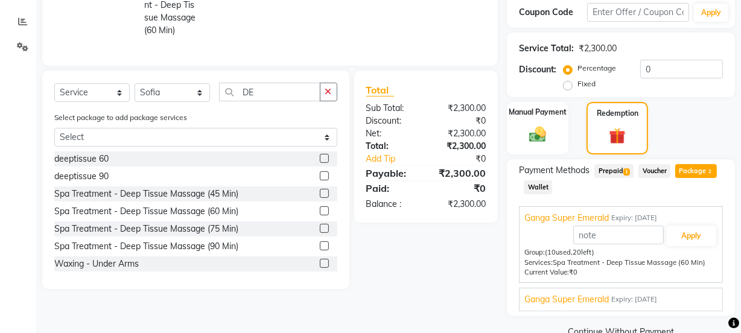
scroll to position [246, 0]
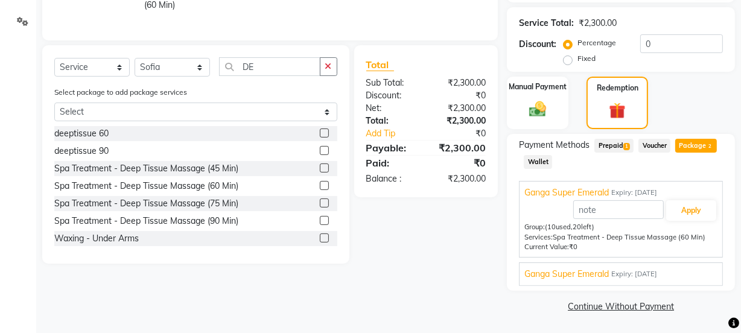
click at [637, 275] on span "Expiry: [DATE]" at bounding box center [634, 274] width 46 height 10
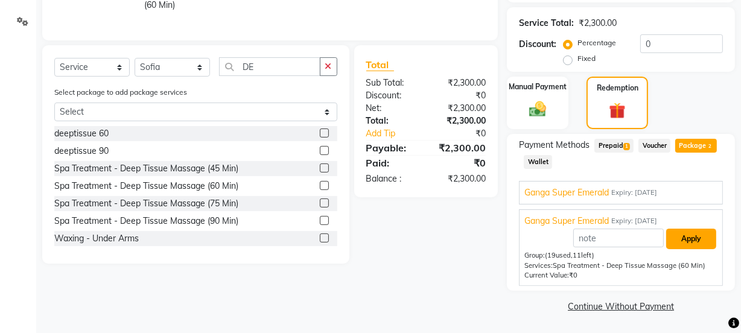
click at [692, 240] on button "Apply" at bounding box center [691, 239] width 50 height 21
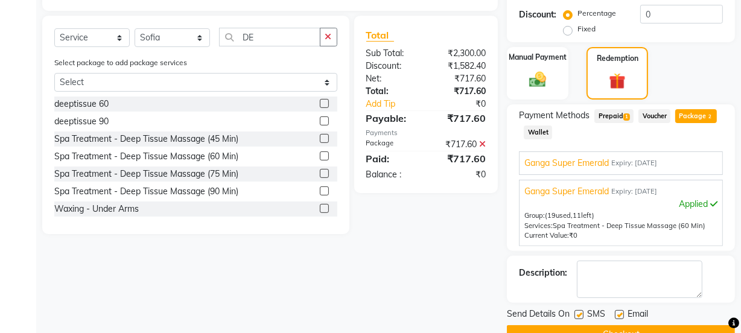
scroll to position [303, 0]
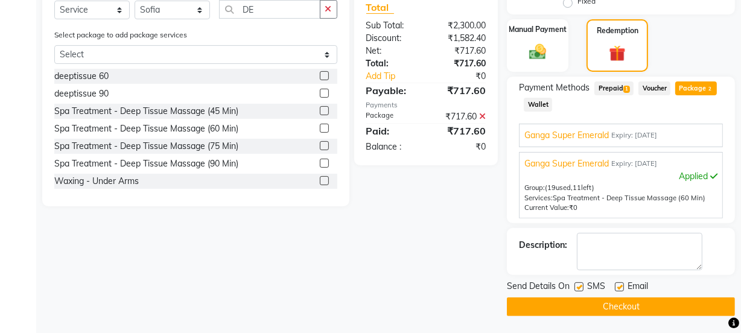
click at [652, 301] on button "Checkout" at bounding box center [621, 306] width 228 height 19
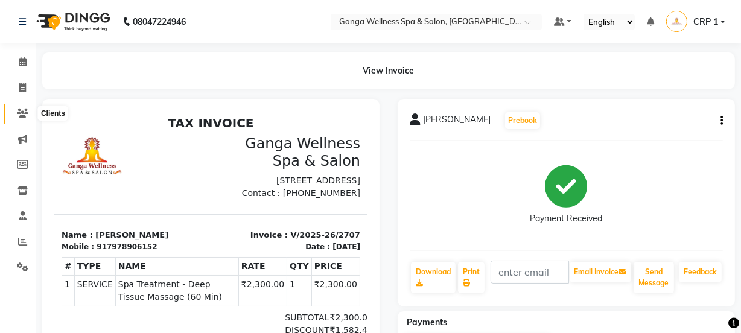
click at [22, 115] on icon at bounding box center [22, 113] width 11 height 9
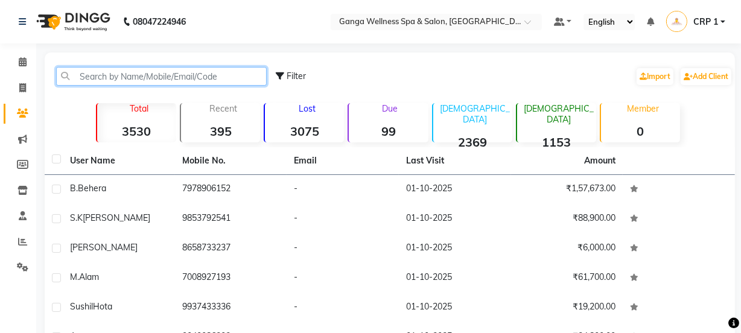
click at [144, 71] on input "text" at bounding box center [161, 76] width 211 height 19
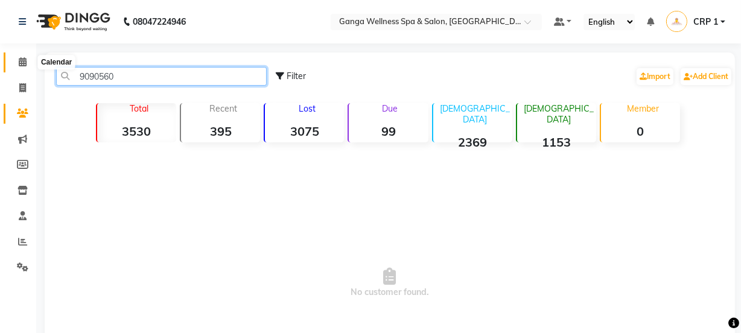
type input "9090560"
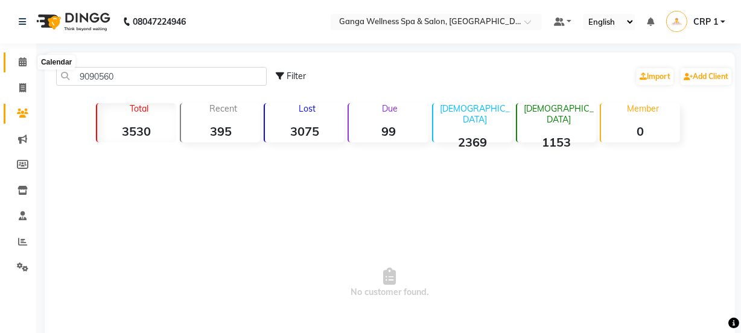
click at [22, 60] on icon at bounding box center [23, 61] width 8 height 9
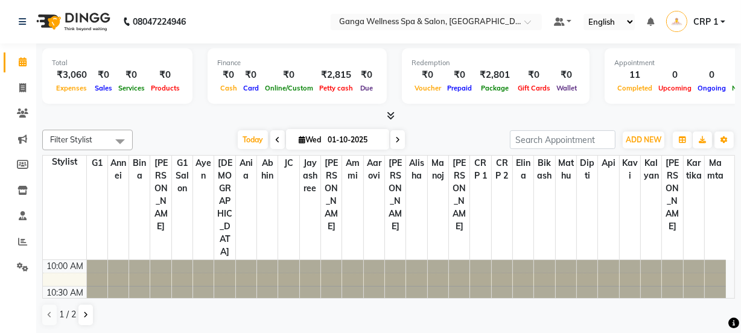
click at [689, 24] on link "CRP 1" at bounding box center [695, 22] width 59 height 20
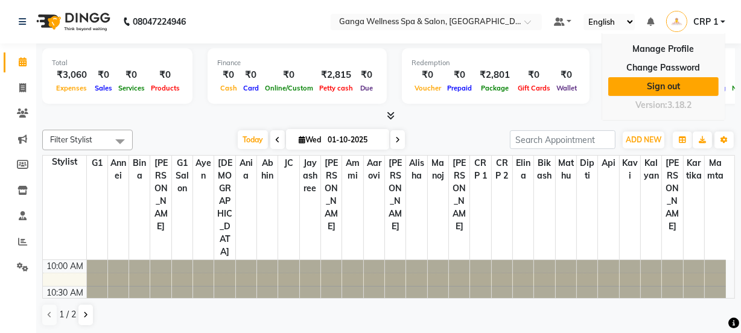
click at [654, 91] on link "Sign out" at bounding box center [663, 86] width 110 height 19
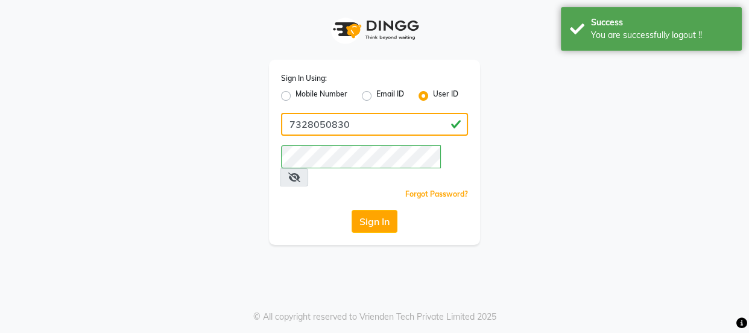
click at [362, 122] on input "7328050830" at bounding box center [374, 124] width 187 height 23
type input "7"
type input "Gangaspa2"
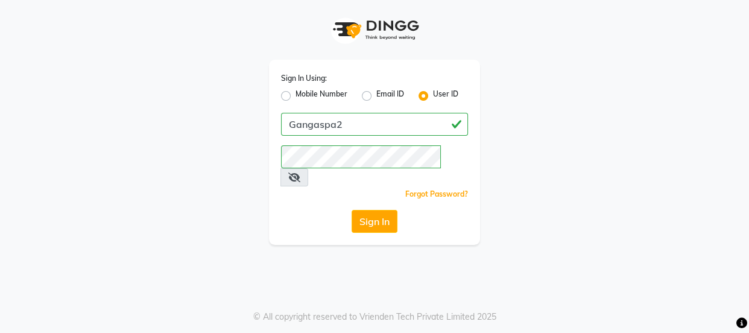
click at [526, 162] on div "Sign In Using: Mobile Number Email ID User ID Gangaspa2 Remember me Forgot Pass…" at bounding box center [375, 122] width 688 height 245
click at [381, 211] on button "Sign In" at bounding box center [375, 221] width 46 height 23
